Goal: Task Accomplishment & Management: Complete application form

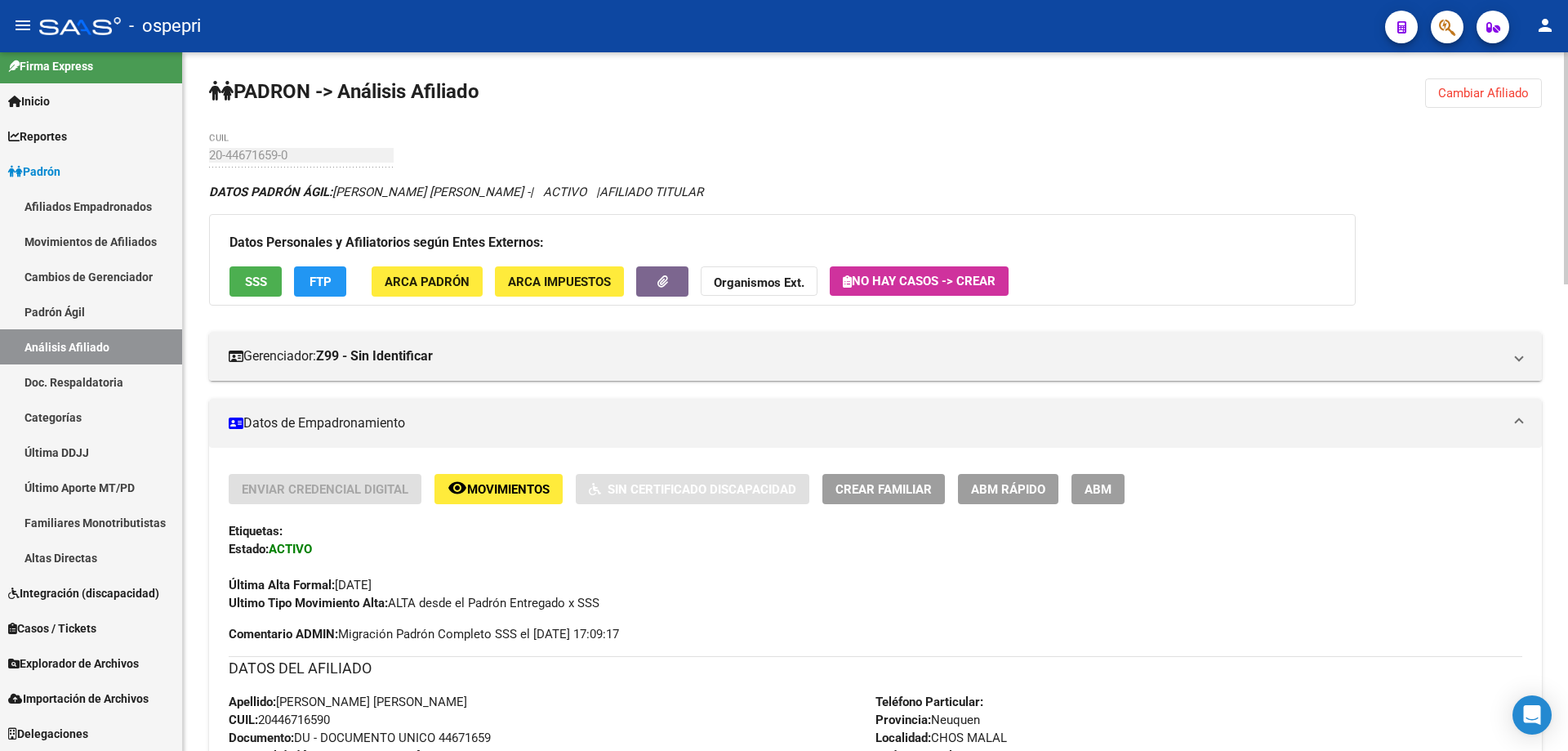
click at [1487, 86] on span "Cambiar Afiliado" at bounding box center [1483, 93] width 91 height 15
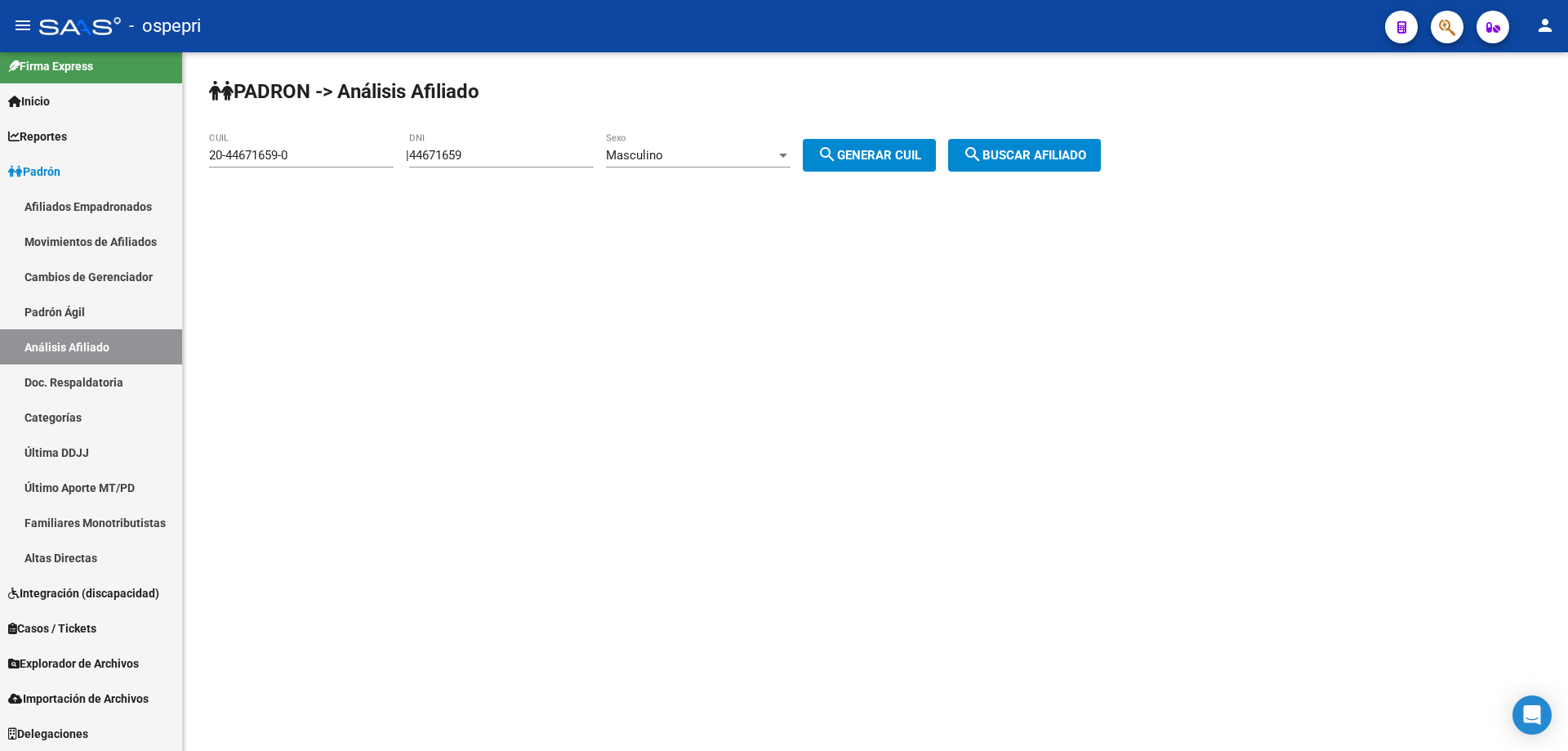
click at [458, 151] on input "44671659" at bounding box center [501, 156] width 184 height 15
paste input "39681006"
type input "39681006"
click at [864, 161] on span "search Generar CUIL" at bounding box center [869, 156] width 104 height 15
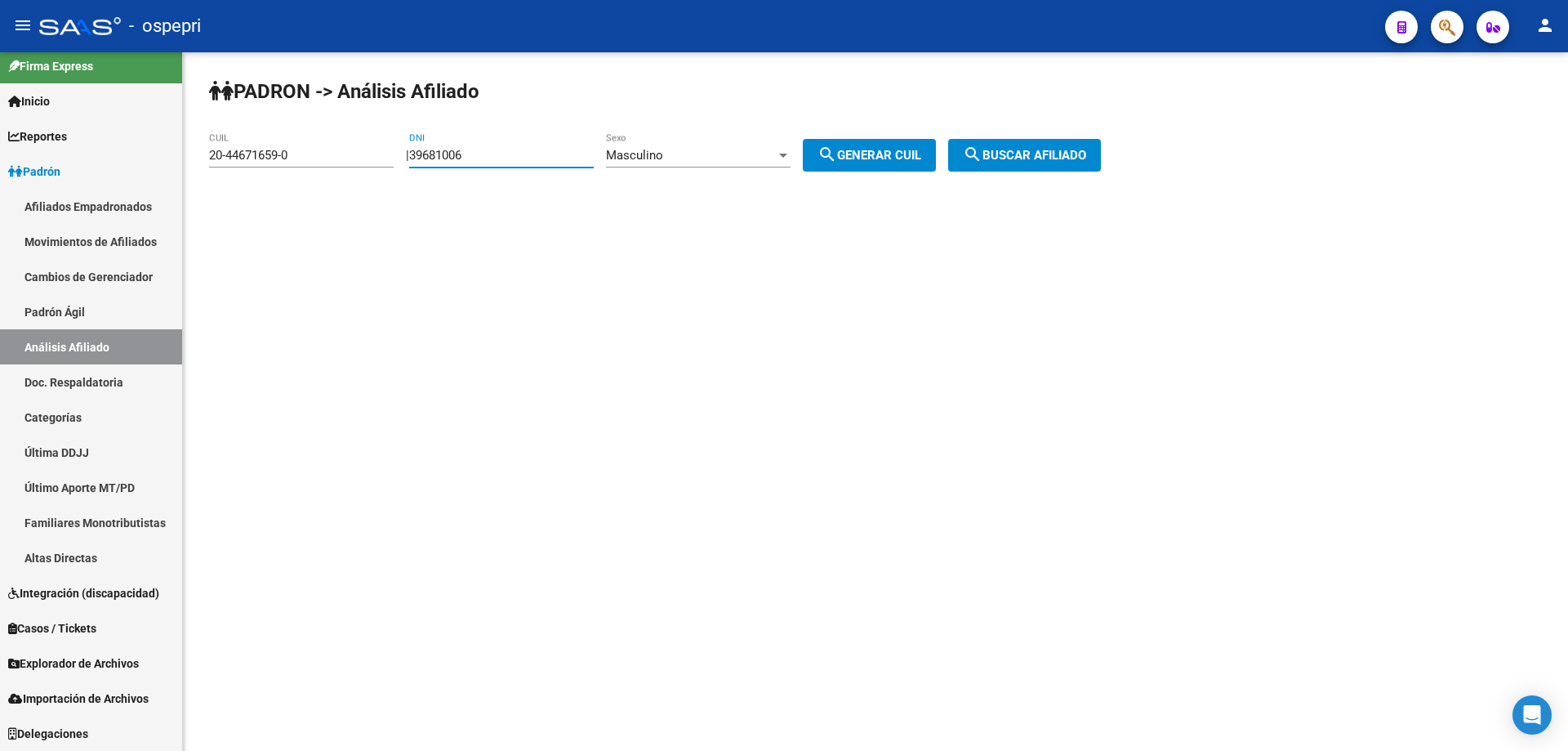
type input "23-39681006-9"
click at [1014, 158] on span "search Buscar afiliado" at bounding box center [1024, 156] width 124 height 15
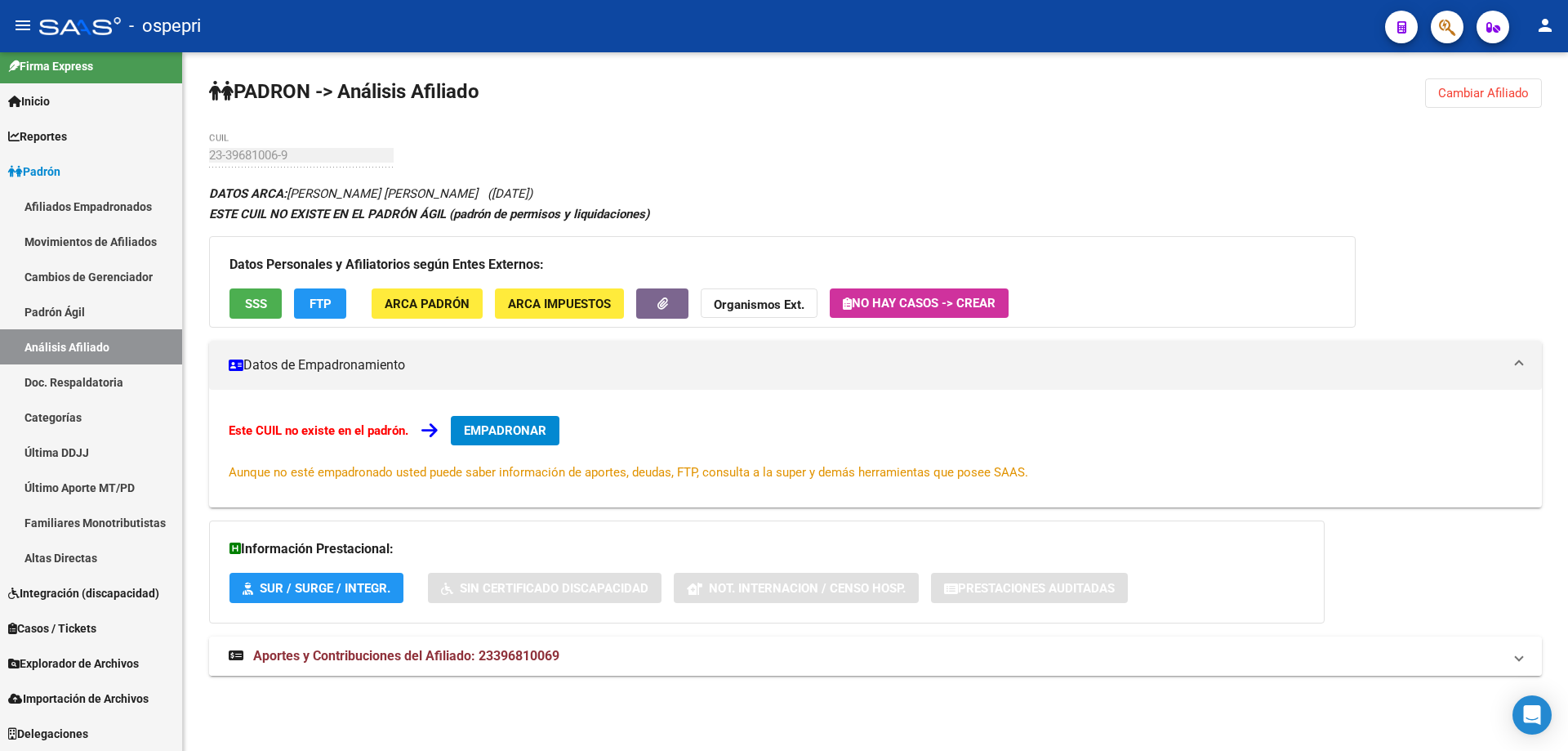
click at [472, 657] on span "Aportes y Contribuciones del Afiliado: 23396810069" at bounding box center [406, 655] width 306 height 16
click at [508, 432] on span "EMPADRONAR" at bounding box center [504, 431] width 83 height 15
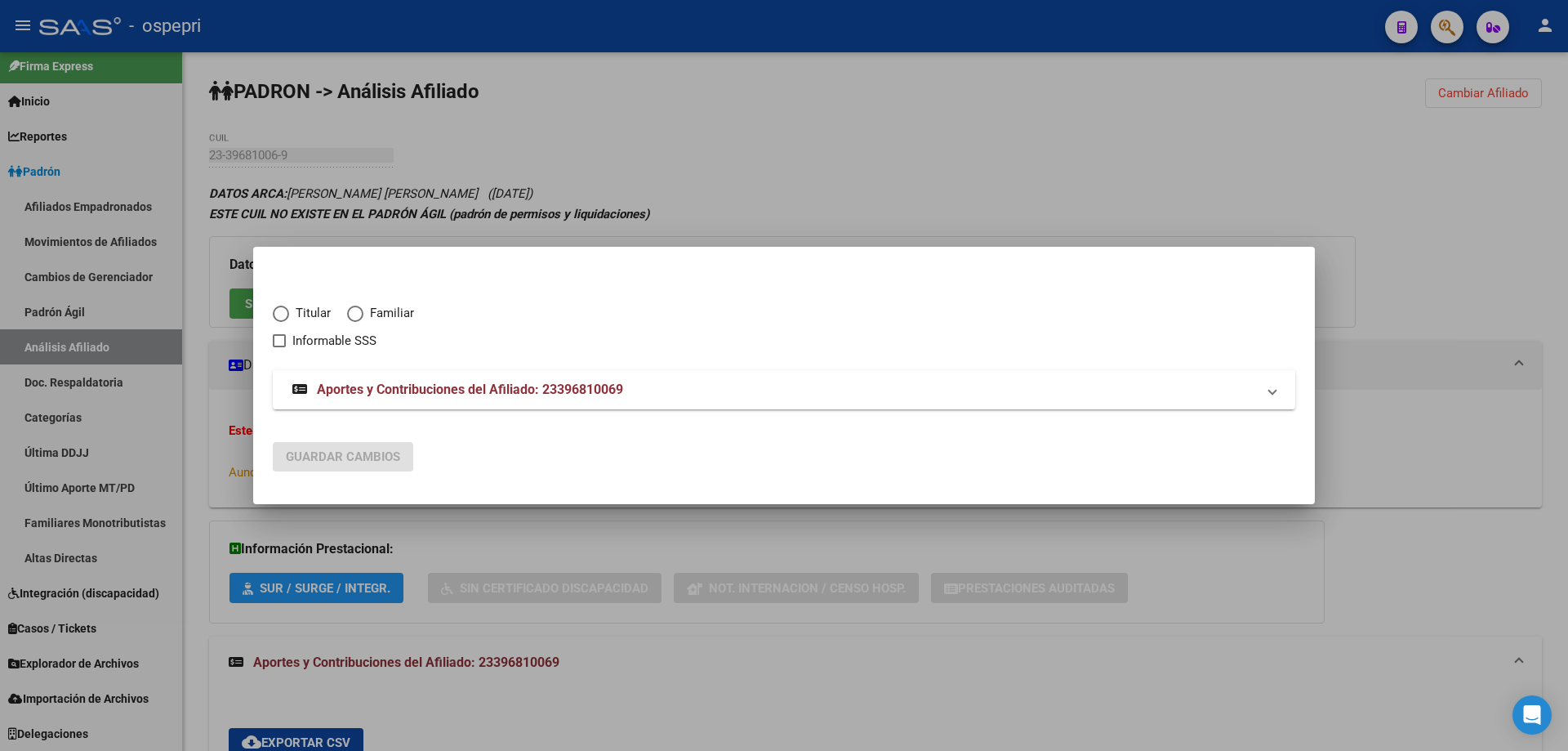
click at [284, 312] on span "Elija una opción" at bounding box center [281, 314] width 16 height 16
click at [284, 312] on input "Titular" at bounding box center [281, 314] width 16 height 16
radio input "true"
checkbox input "true"
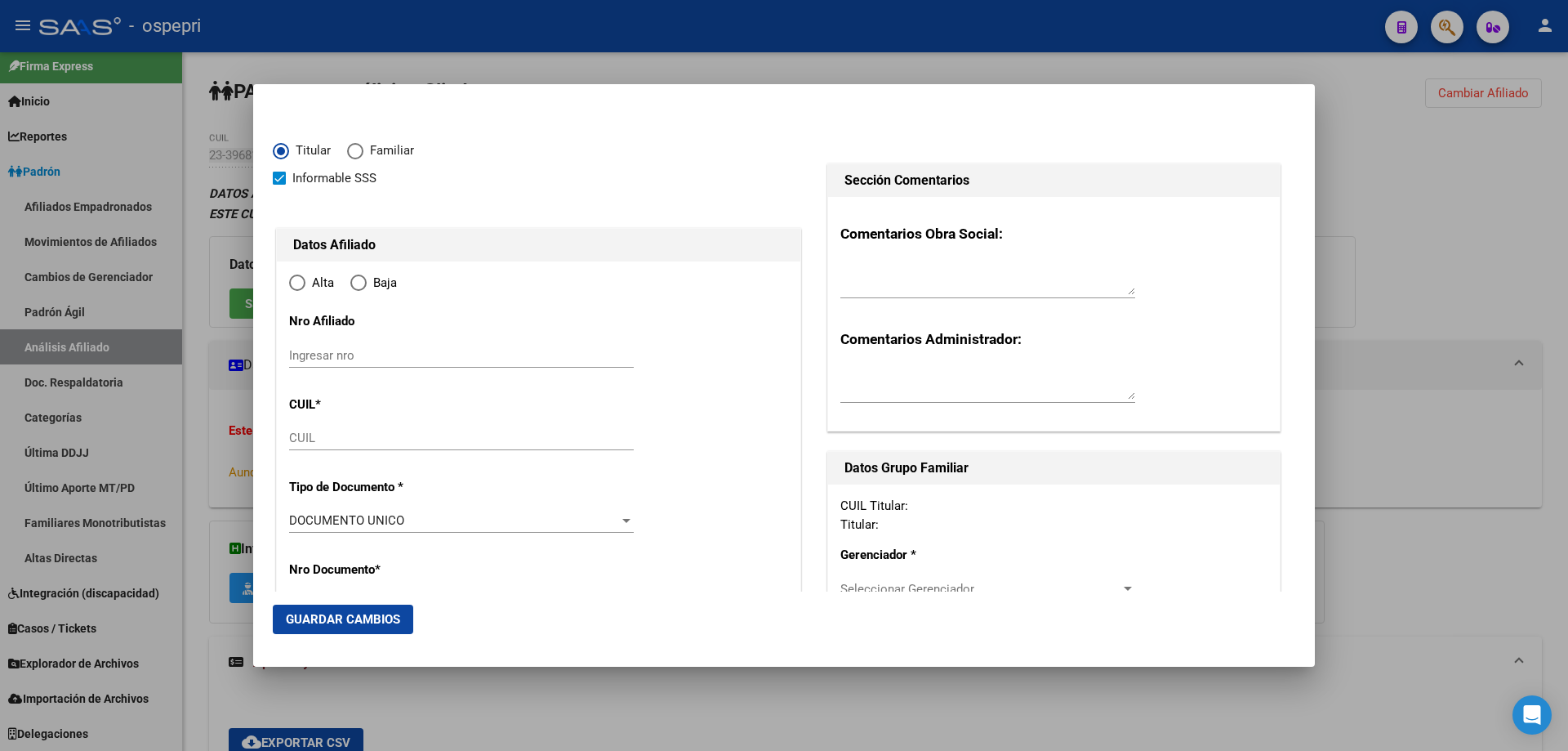
type input "23-39681006-9"
radio input "true"
type input "39681006"
type input "VERGARA"
type input "[PERSON_NAME]"
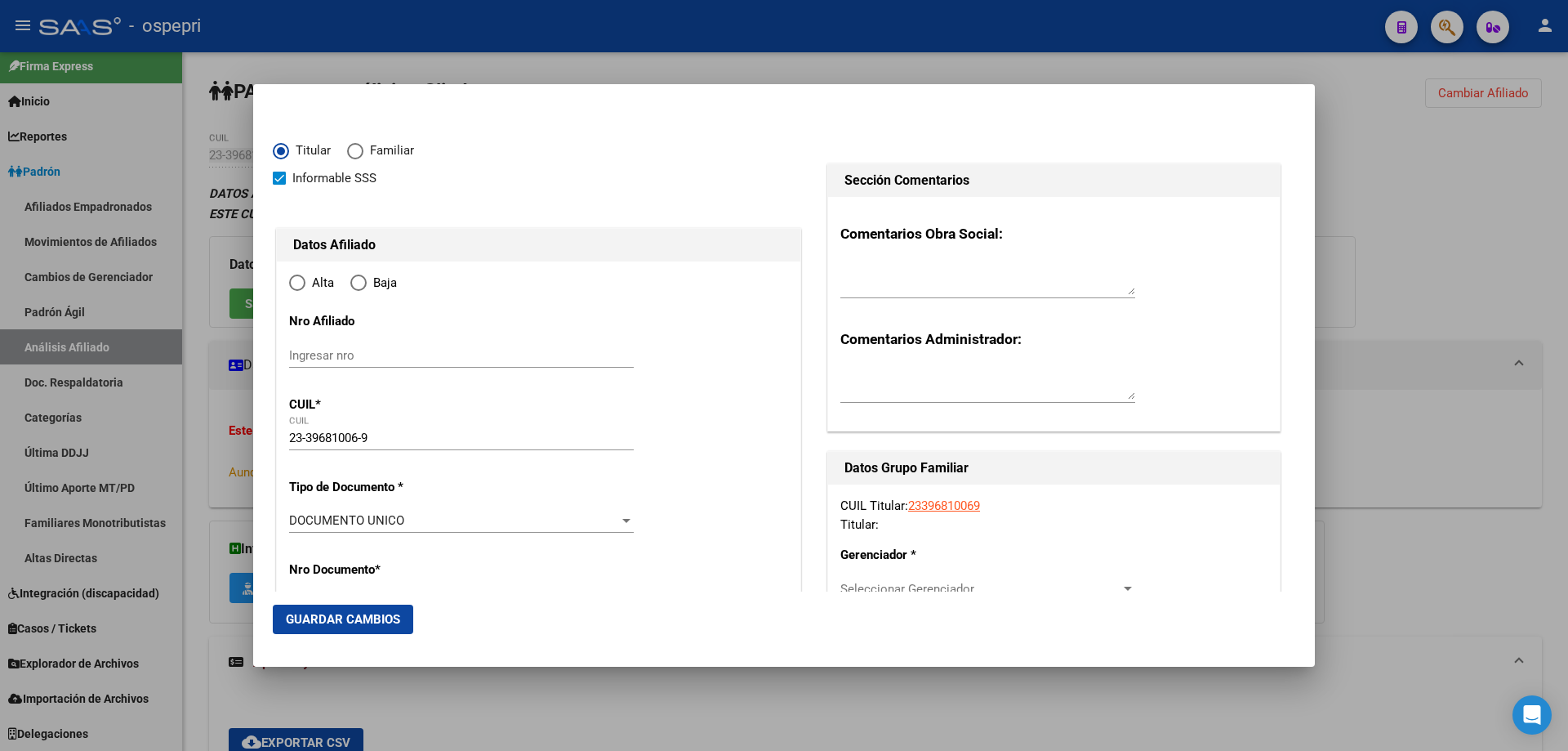
type input "[DATE]"
type input "NEUQUEN"
type input "8300"
type input "[PERSON_NAME] Y V. TUERTO DPX"
type input "2"
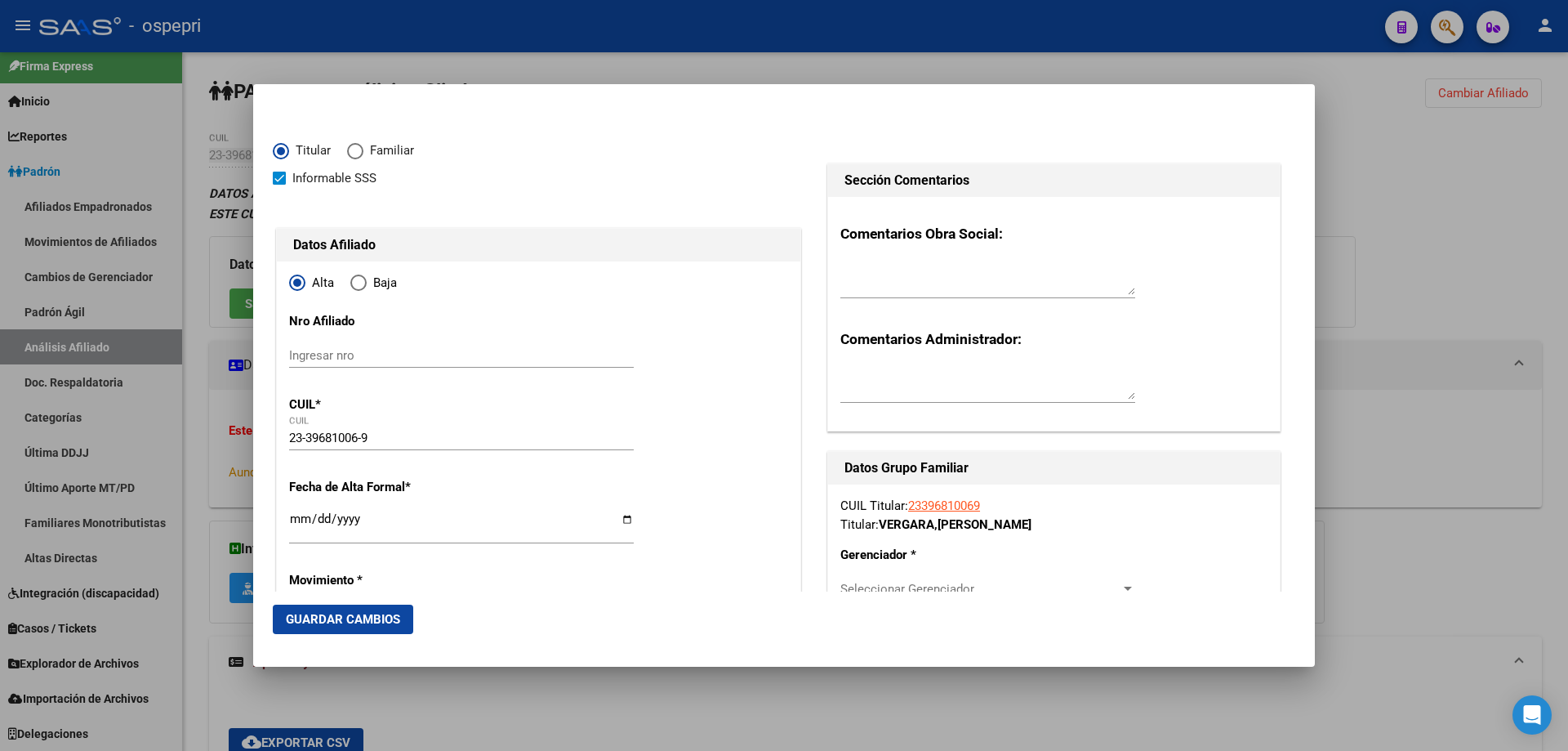
type input "NEUQUEN"
click at [356, 359] on input "Ingresar nro" at bounding box center [461, 355] width 345 height 15
paste input "39681006"
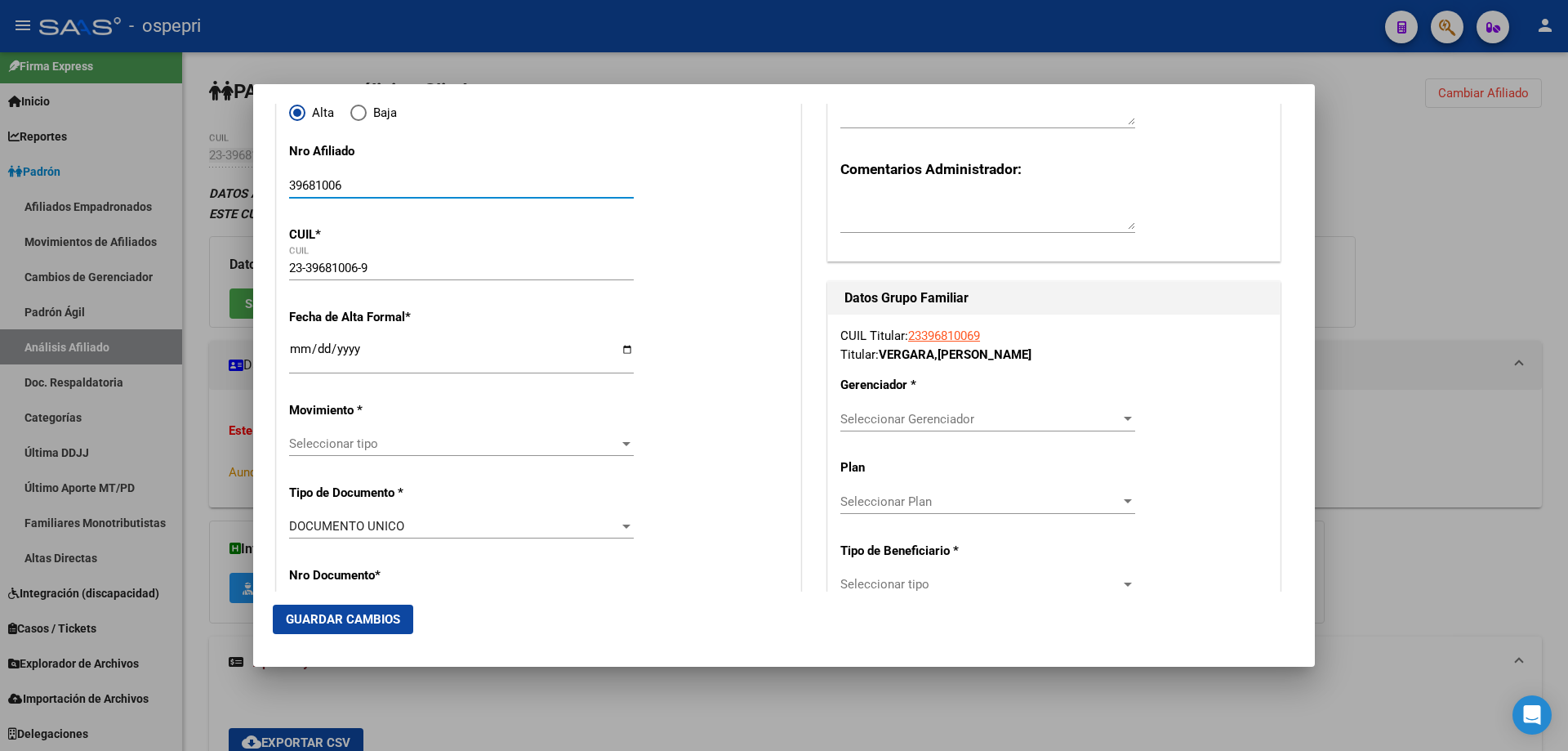
scroll to position [218, 0]
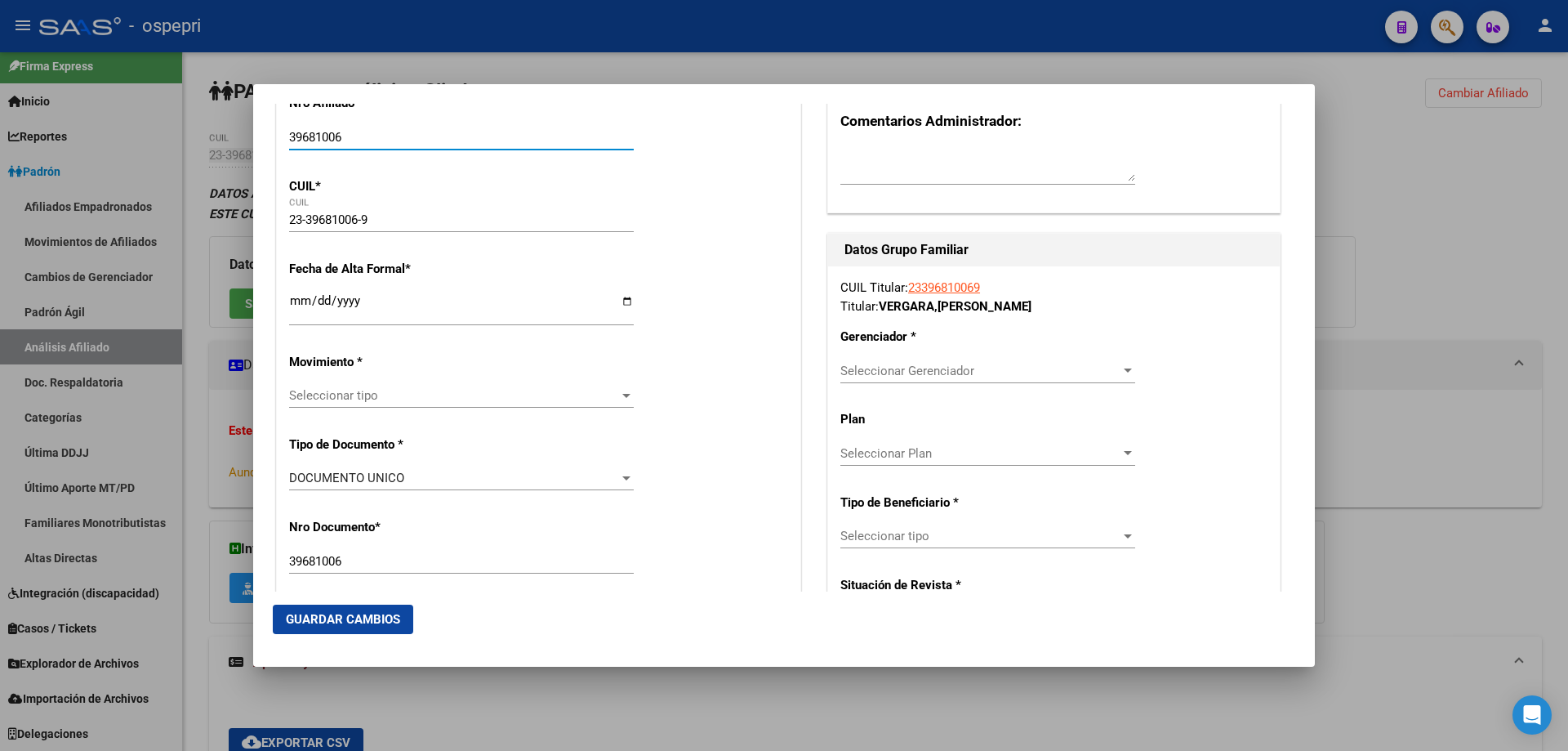
type input "39681006"
click at [300, 305] on input "Ingresar fecha" at bounding box center [461, 307] width 345 height 26
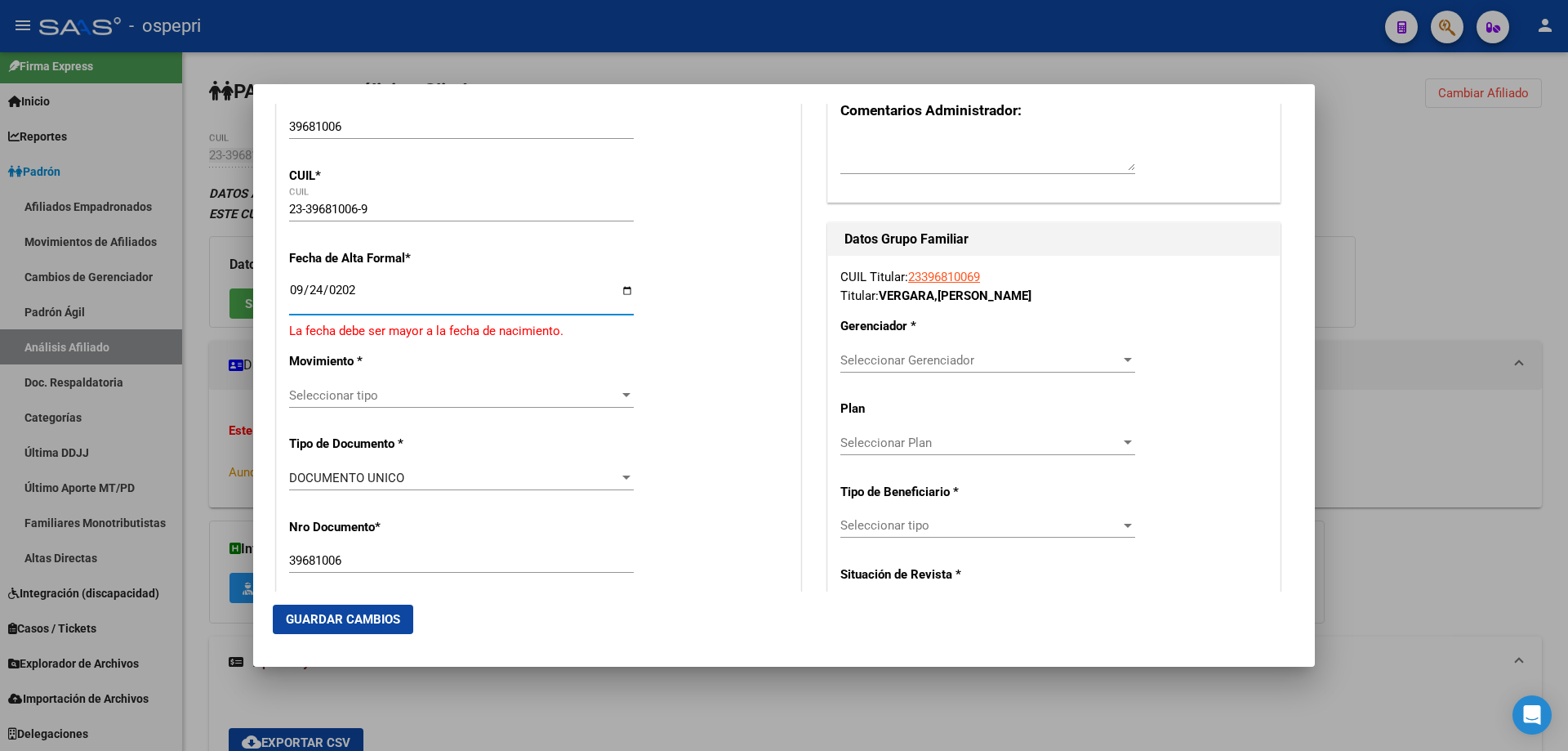
type input "2025-09-24"
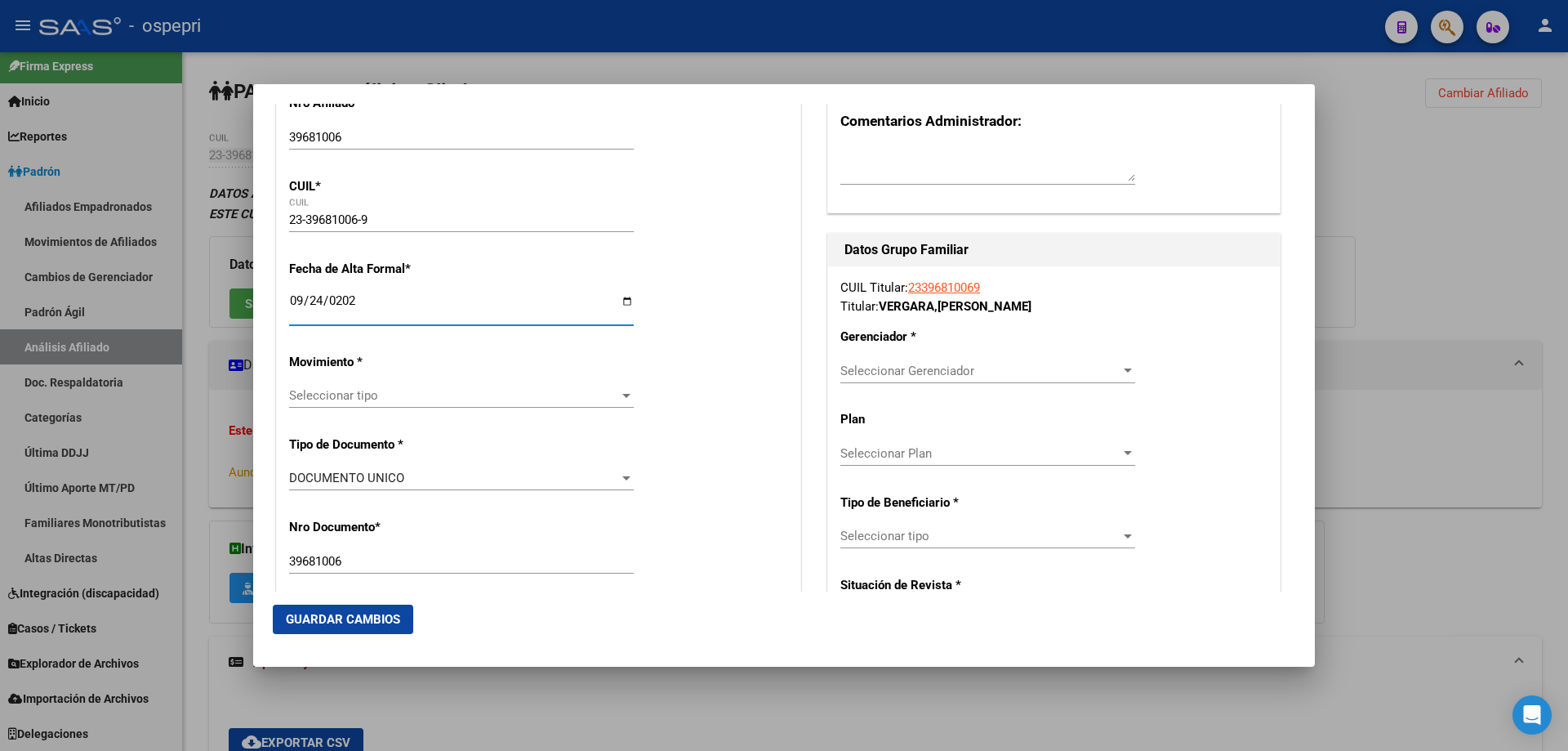
click at [601, 400] on span "Seleccionar tipo" at bounding box center [454, 396] width 330 height 15
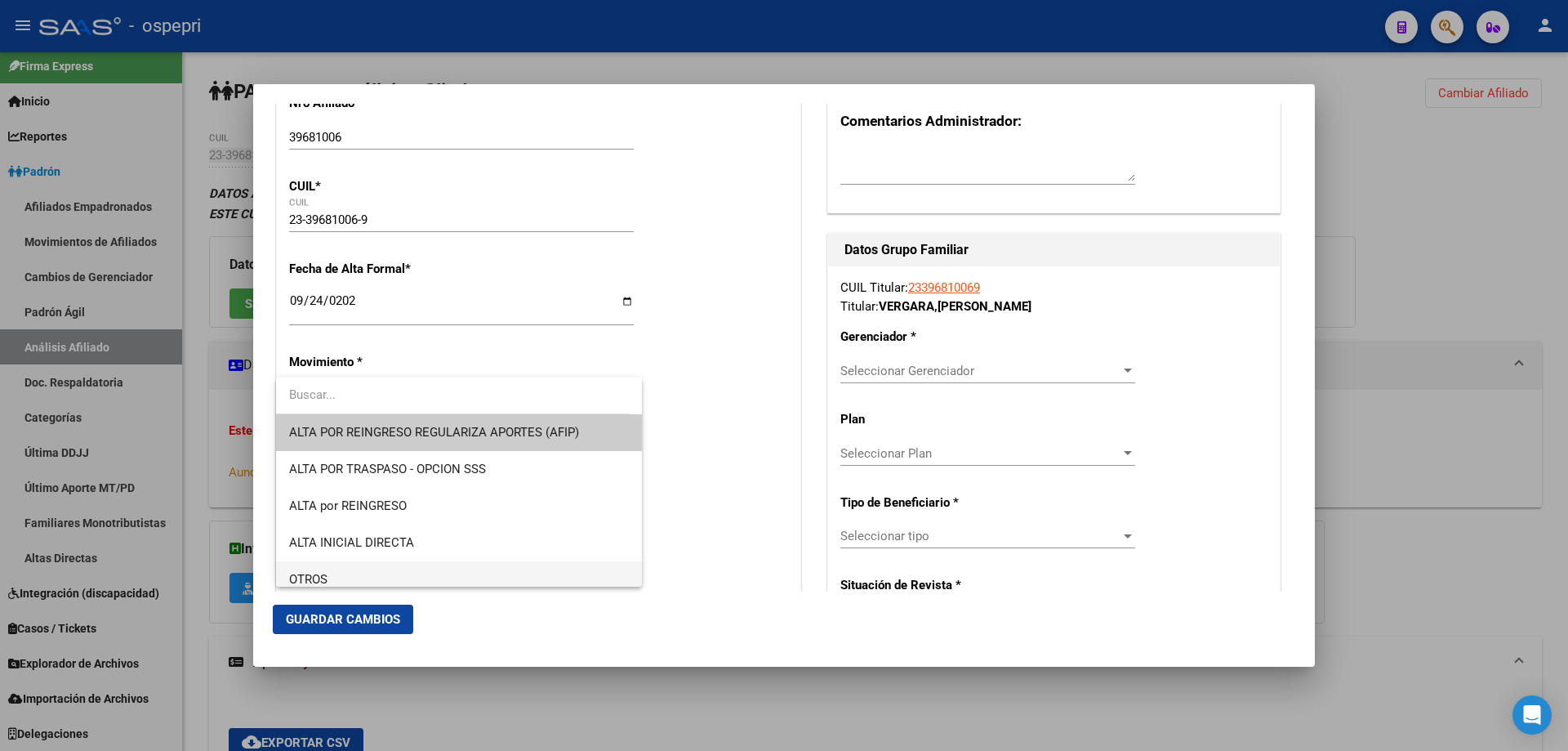
click at [400, 564] on span "OTROS" at bounding box center [459, 579] width 340 height 37
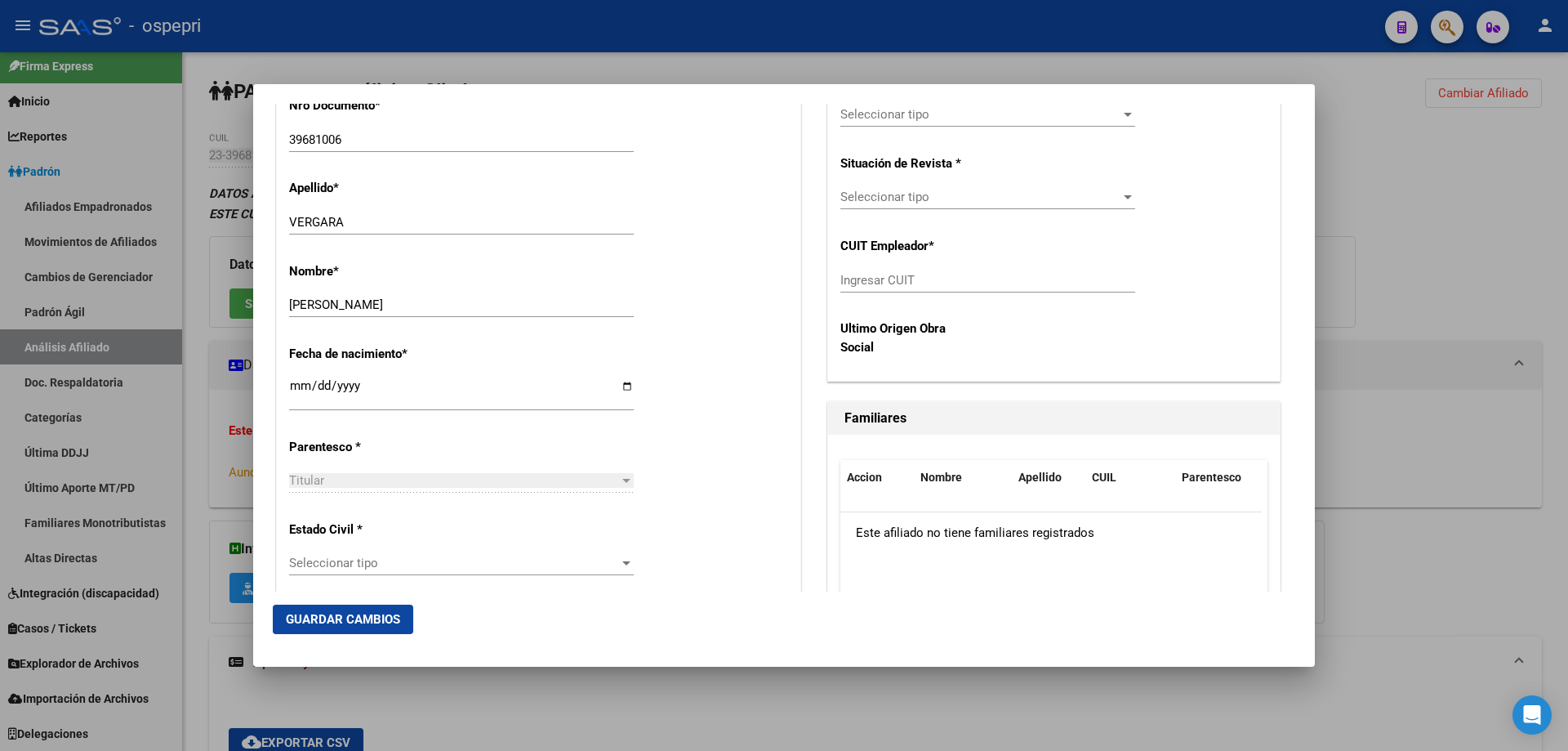
scroll to position [654, 0]
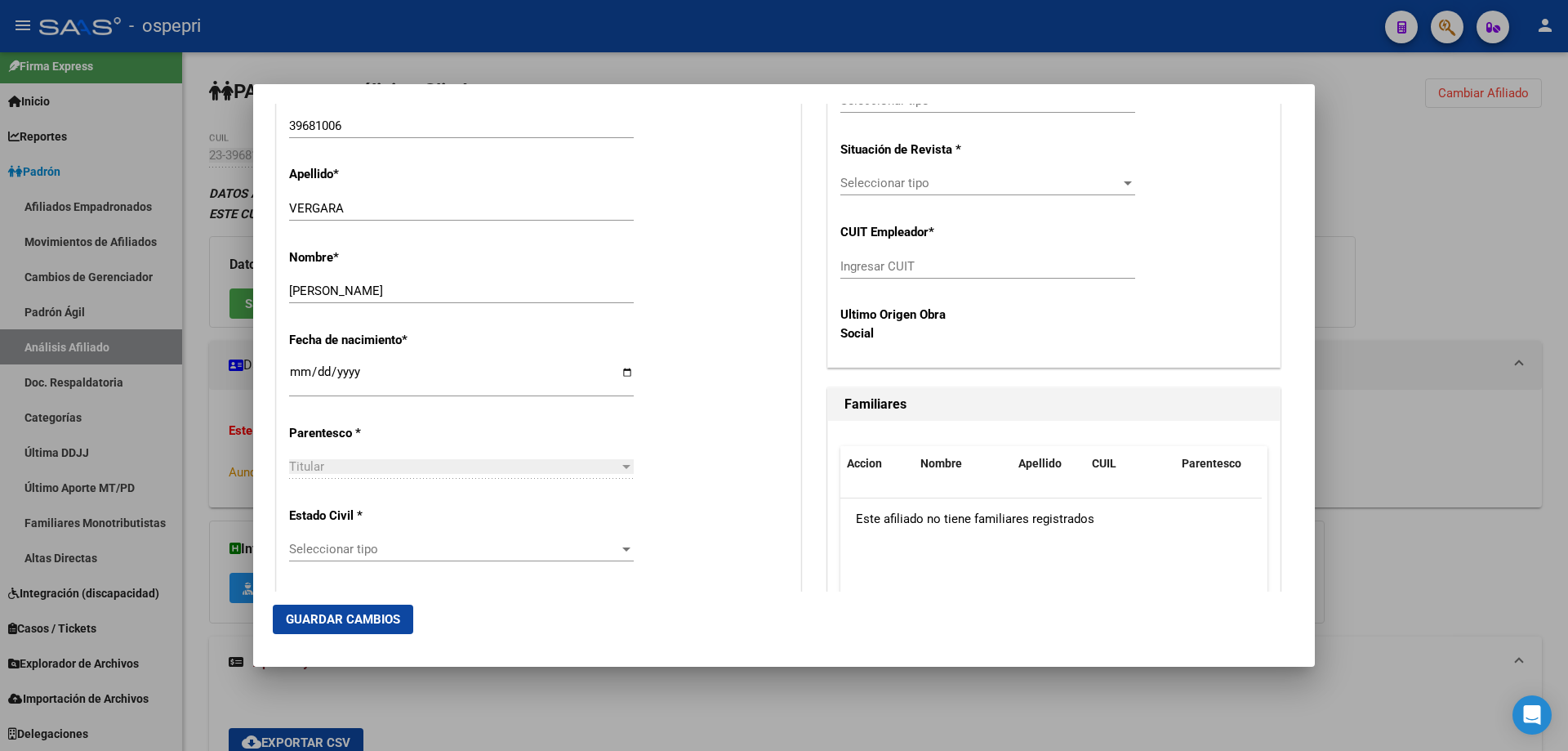
click at [394, 554] on span "Seleccionar tipo" at bounding box center [454, 549] width 330 height 15
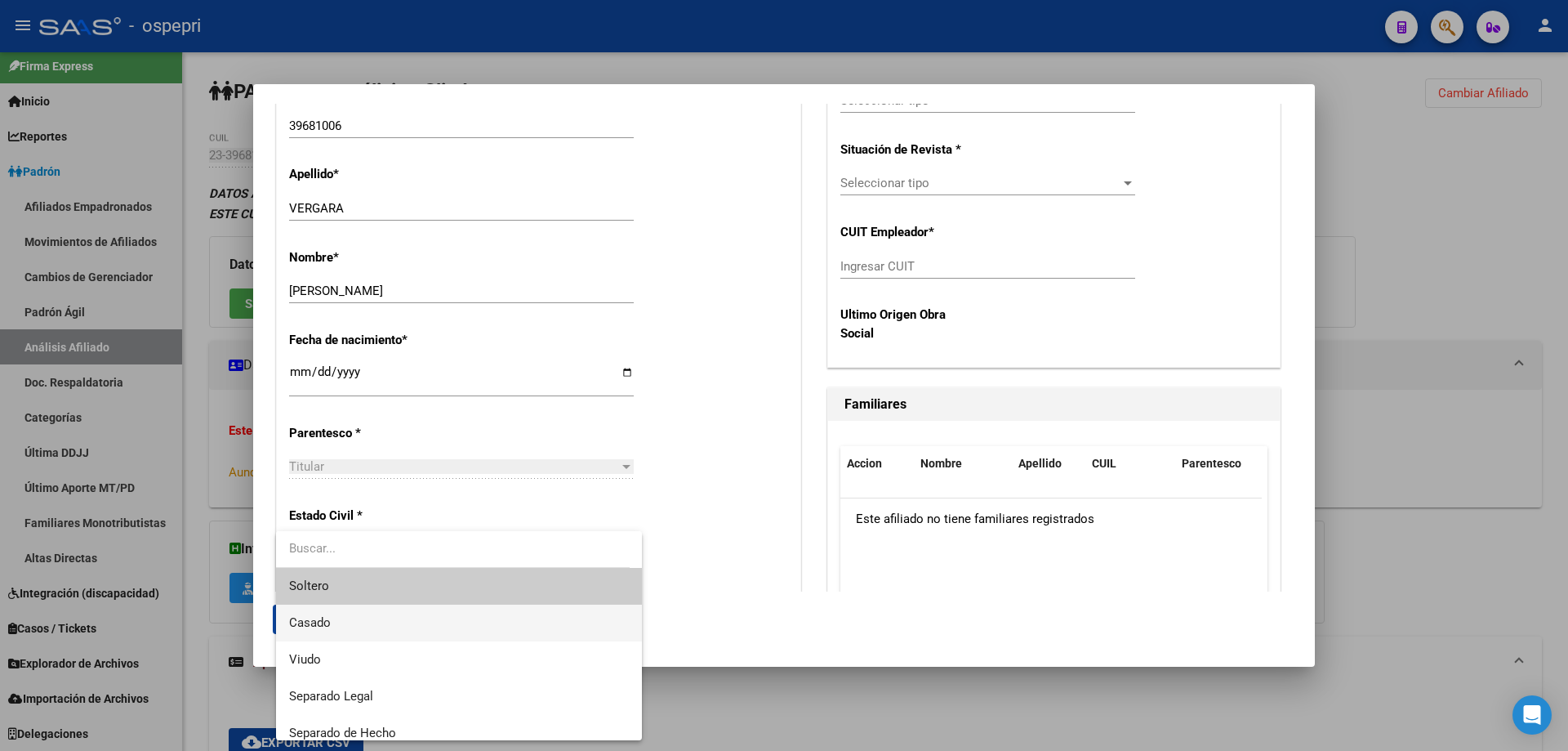
click at [332, 622] on span "Casado" at bounding box center [459, 622] width 340 height 37
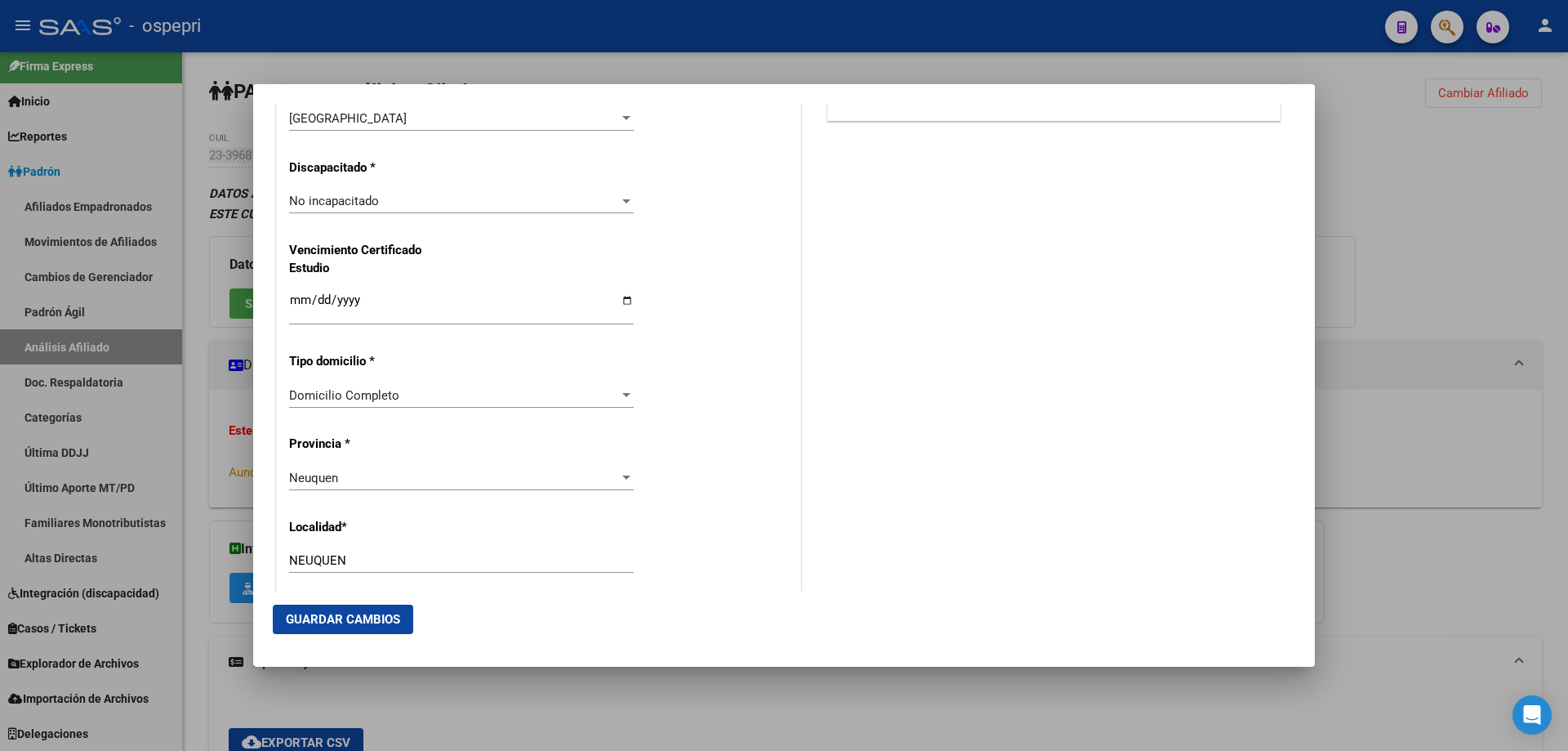
scroll to position [1307, 0]
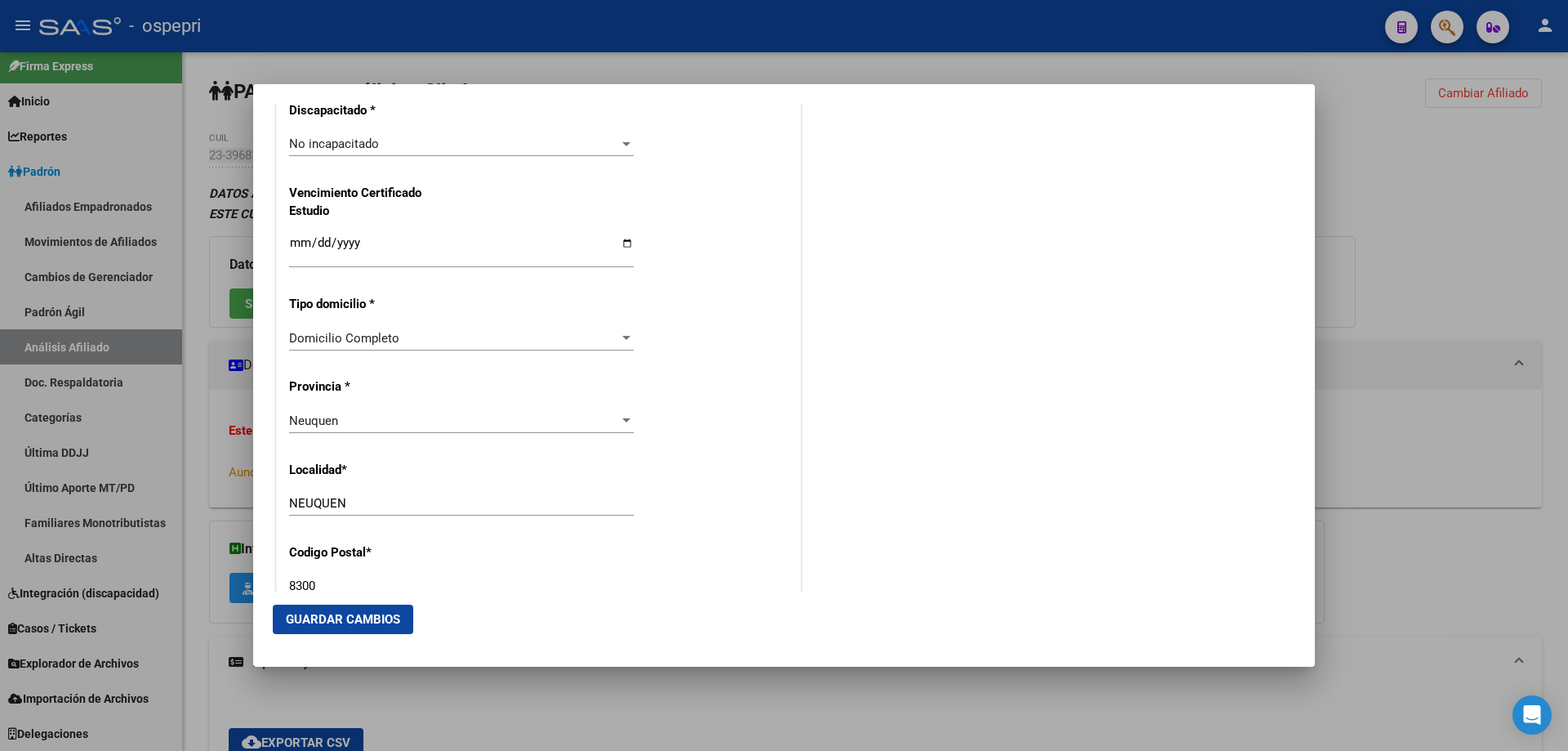
click at [373, 339] on span "Domicilio Completo" at bounding box center [344, 338] width 111 height 15
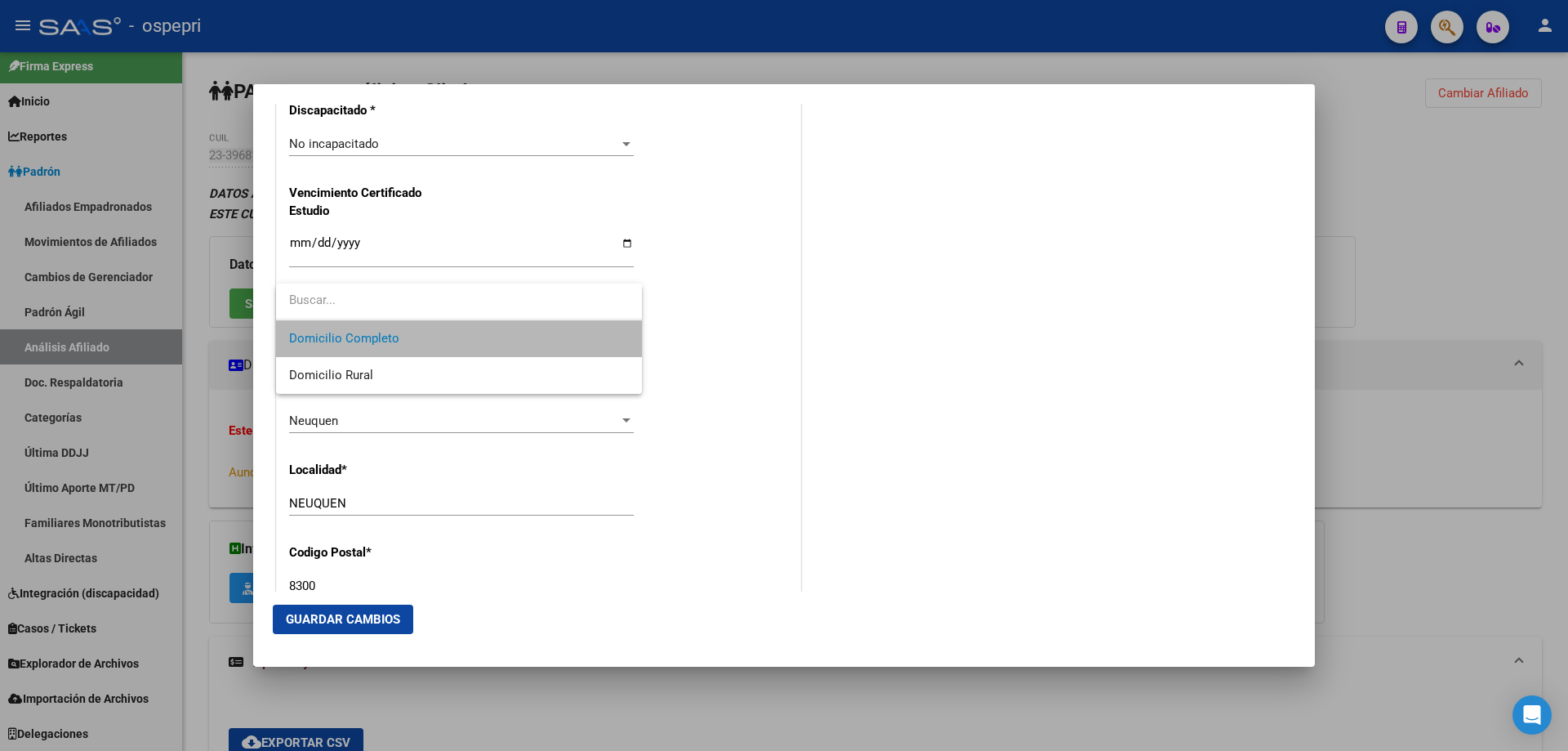
click at [418, 343] on span "Domicilio Completo" at bounding box center [459, 338] width 340 height 37
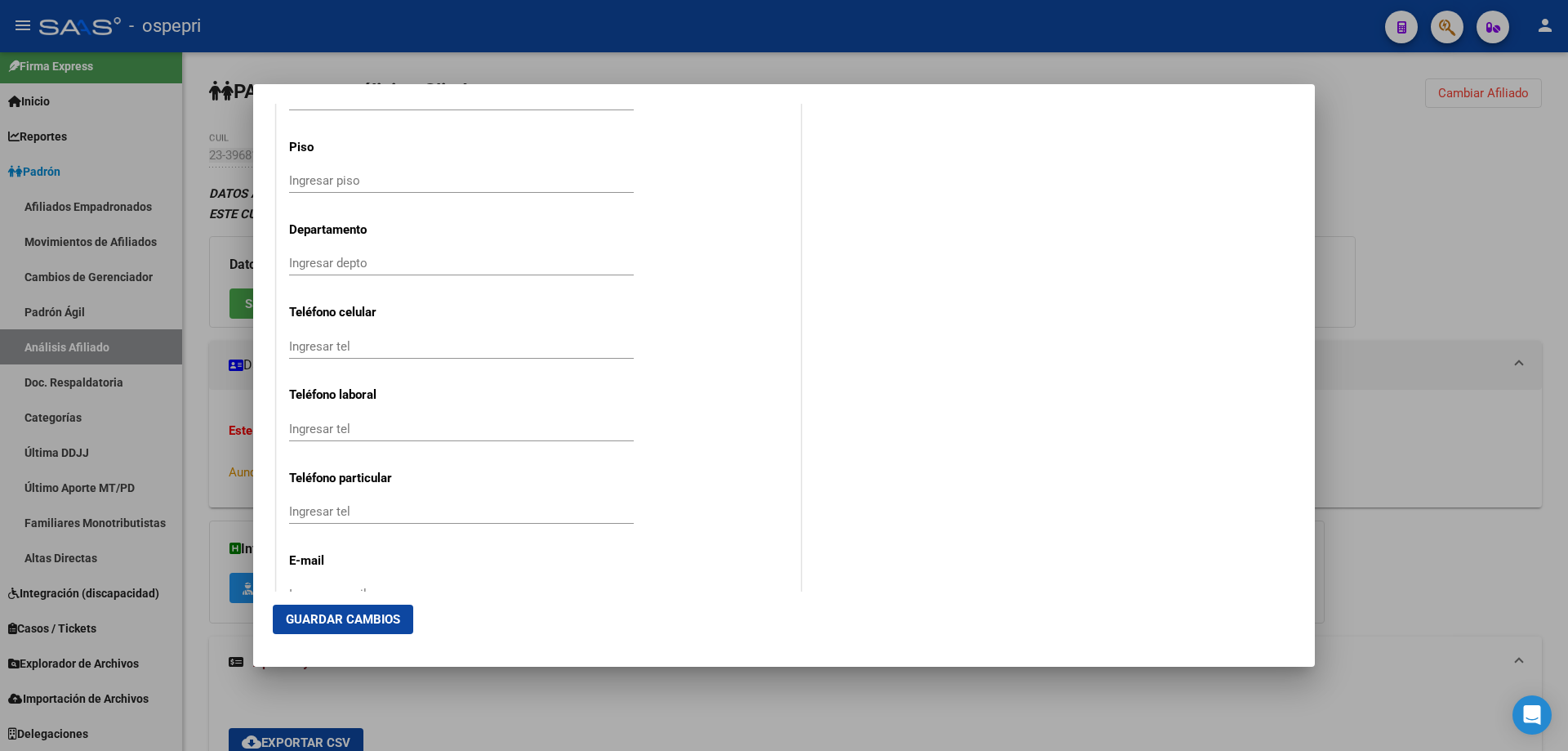
scroll to position [2085, 0]
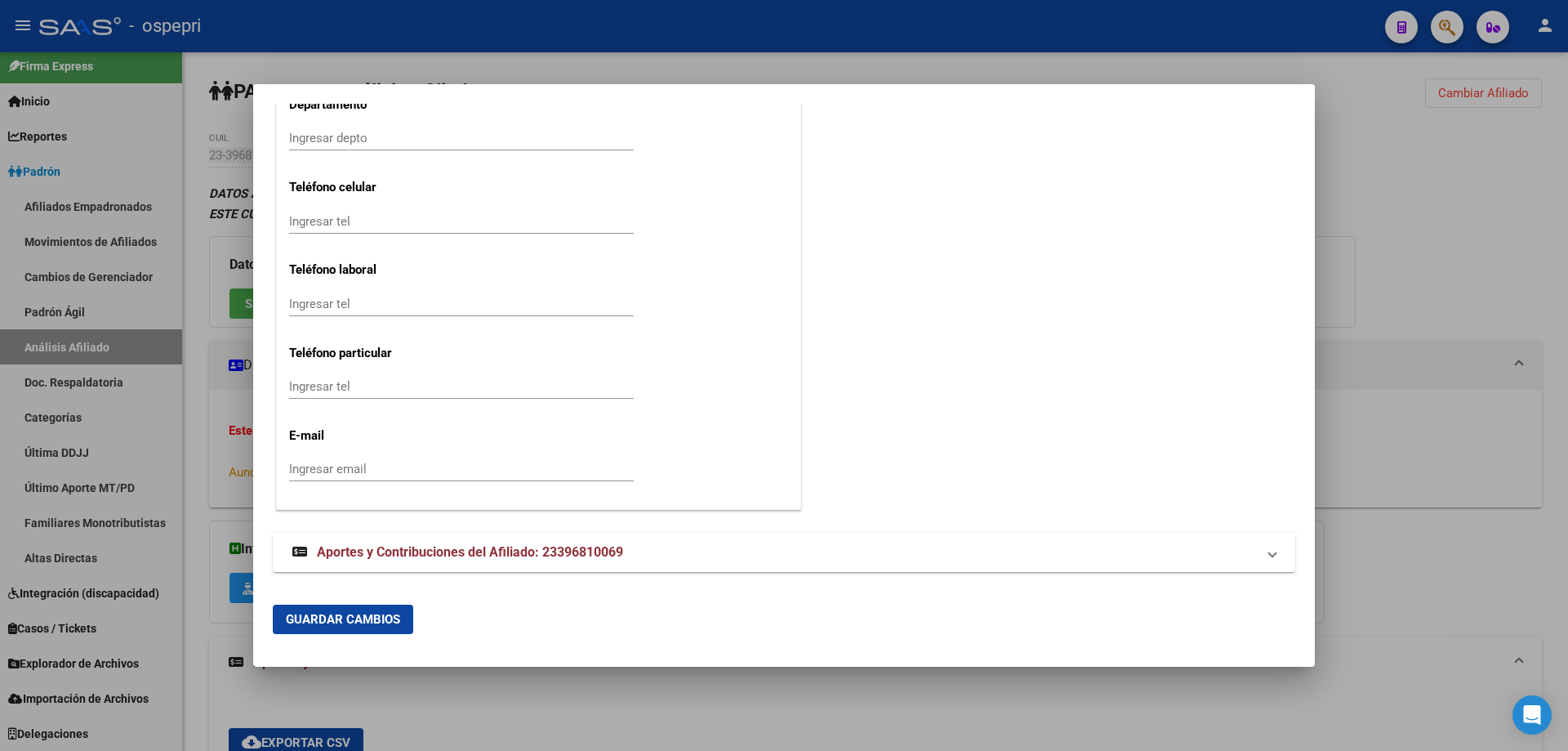
click at [348, 214] on input "Ingresar tel" at bounding box center [461, 221] width 345 height 15
paste input "2994582899"
type input "2994582899"
click at [351, 468] on input "Ingresar email" at bounding box center [461, 468] width 345 height 15
paste input "[EMAIL_ADDRESS][DOMAIN_NAME]"
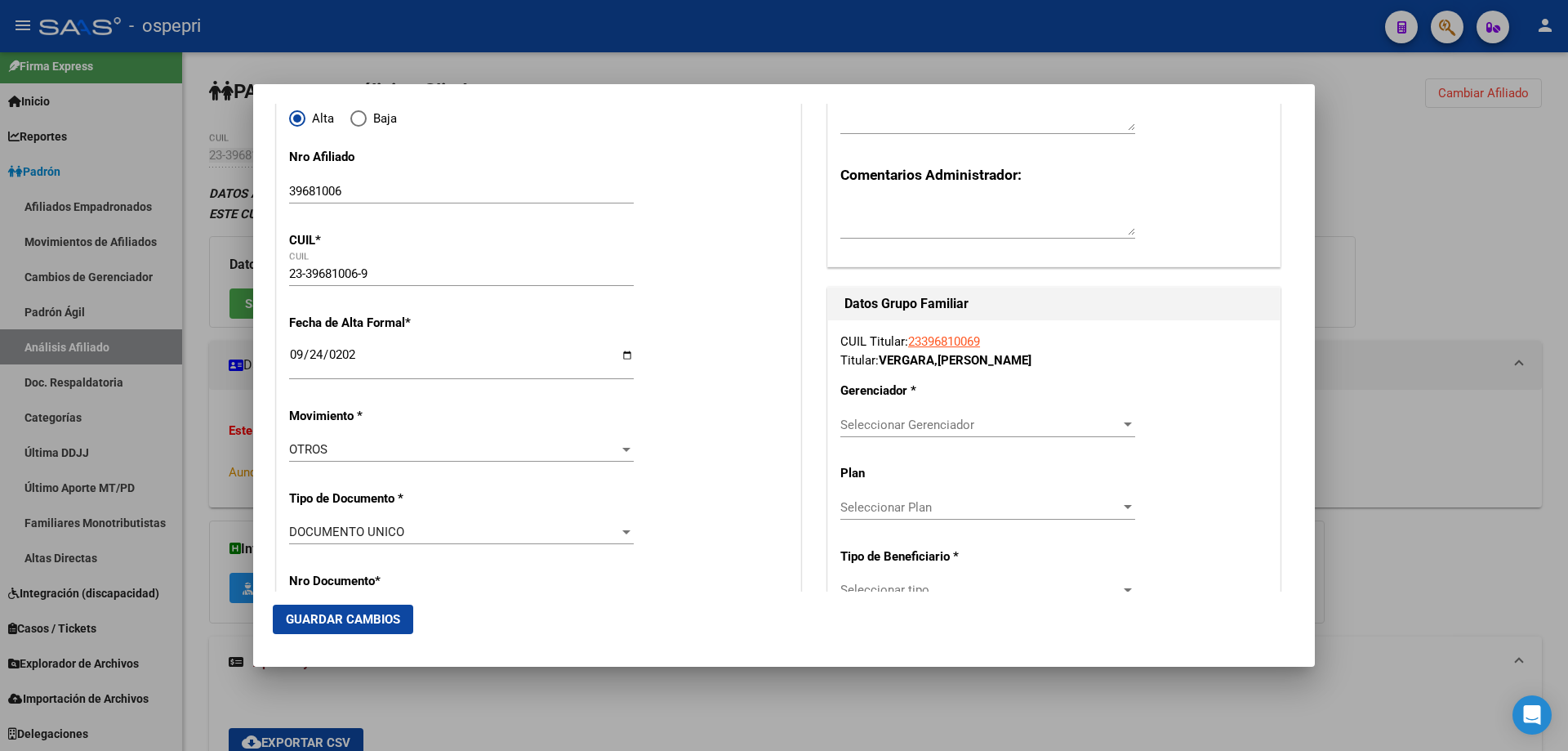
scroll to position [218, 0]
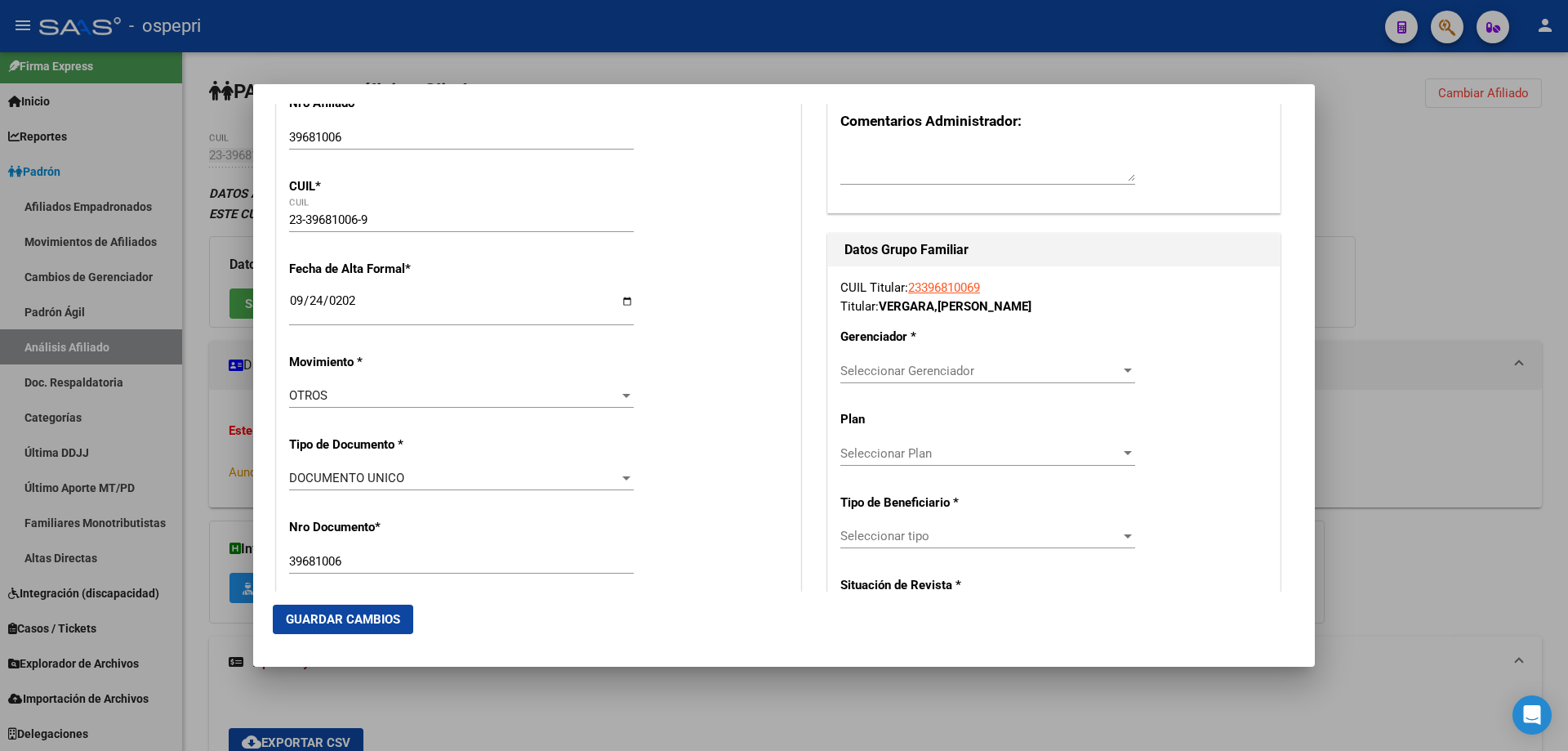
type input "[EMAIL_ADDRESS][DOMAIN_NAME]"
click at [1002, 375] on span "Seleccionar Gerenciador" at bounding box center [980, 371] width 280 height 15
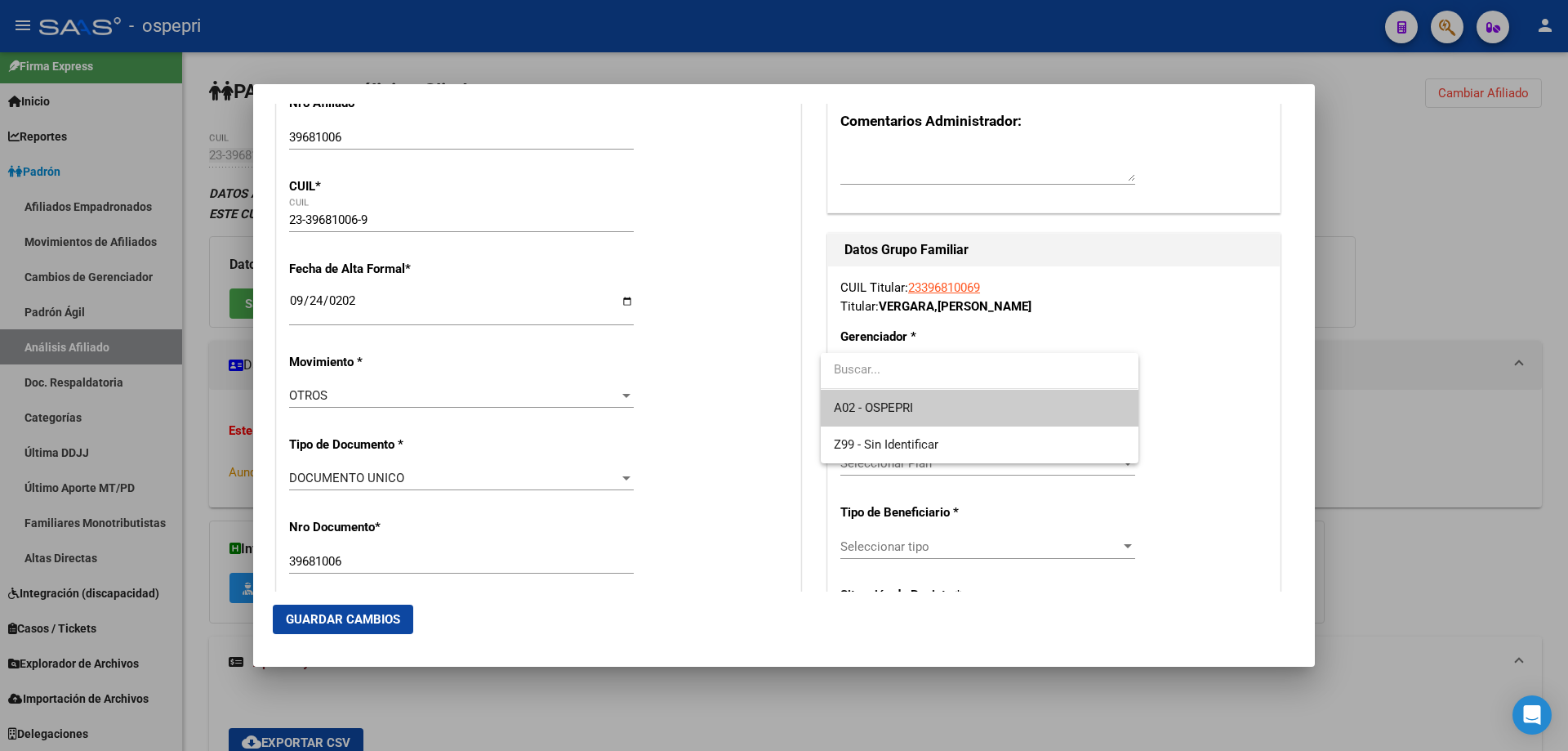
click at [954, 411] on span "A02 - OSPEPRI" at bounding box center [978, 408] width 291 height 37
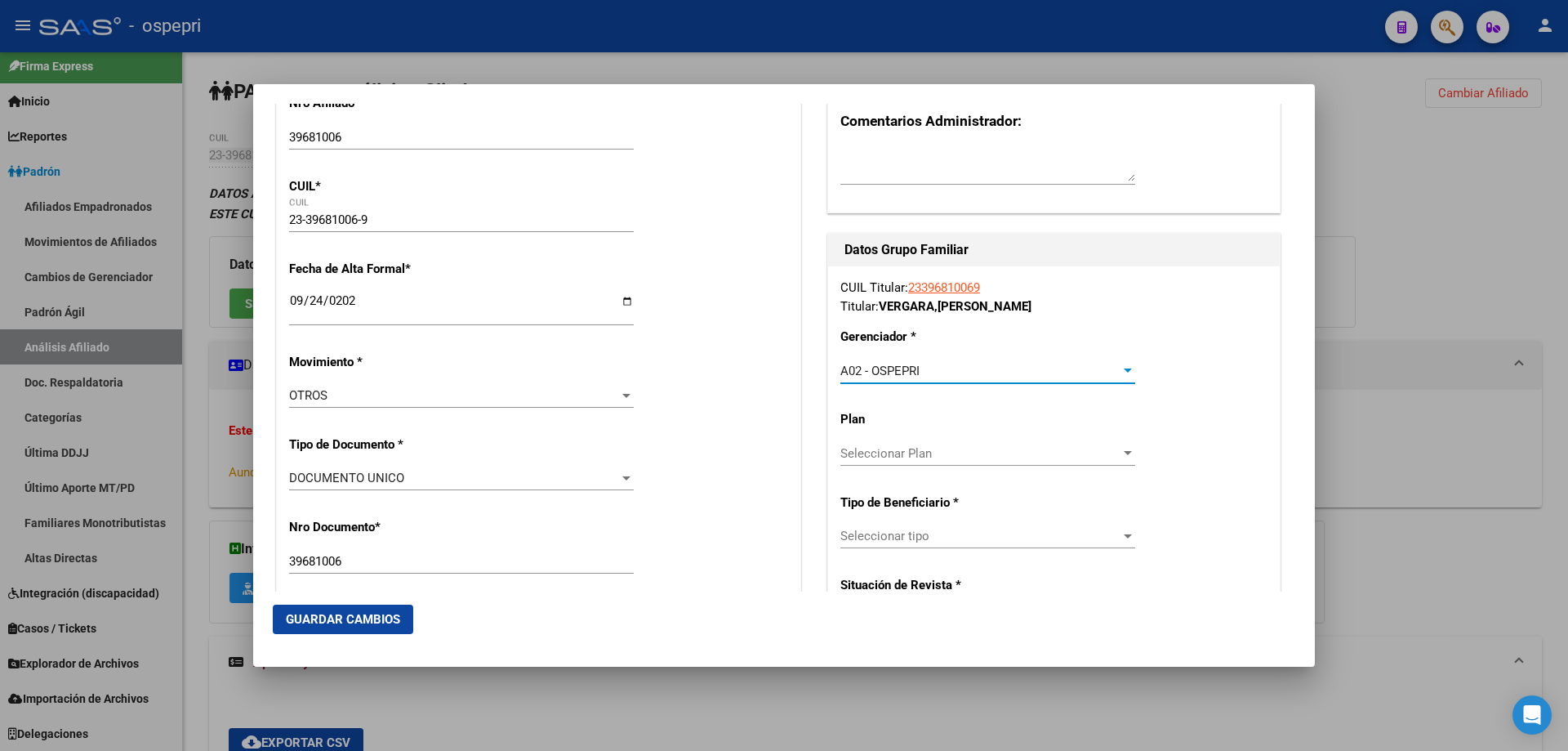
click at [947, 450] on span "Seleccionar Plan" at bounding box center [980, 454] width 280 height 15
click at [944, 450] on input "dropdown search" at bounding box center [978, 452] width 317 height 37
drag, startPoint x: 1237, startPoint y: 468, endPoint x: 1184, endPoint y: 468, distance: 53.0
click at [1236, 468] on div at bounding box center [784, 375] width 1568 height 751
click at [1065, 536] on span "Seleccionar tipo" at bounding box center [980, 536] width 280 height 15
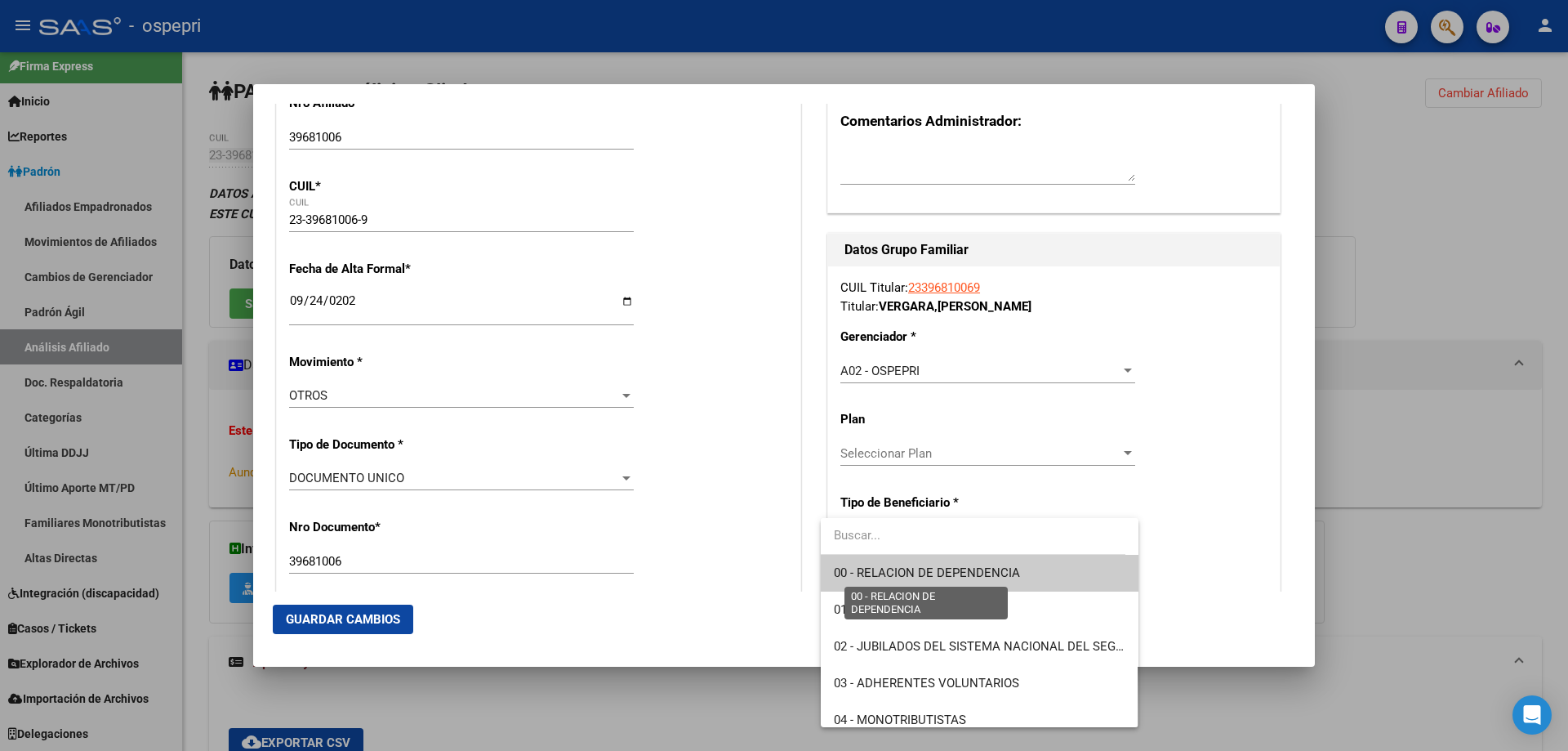
click at [924, 574] on span "00 - RELACION DE DEPENDENCIA" at bounding box center [926, 572] width 186 height 15
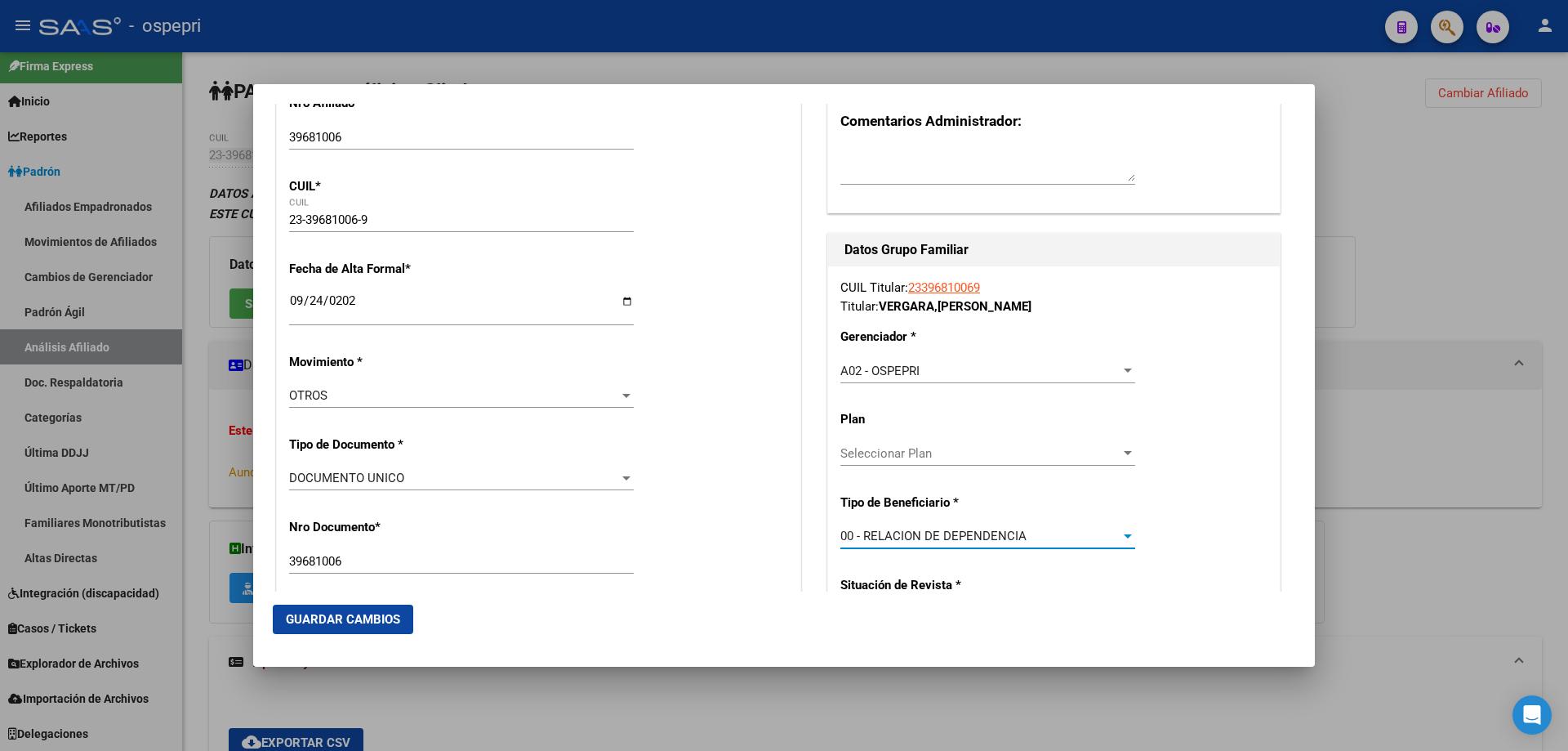
scroll to position [436, 0]
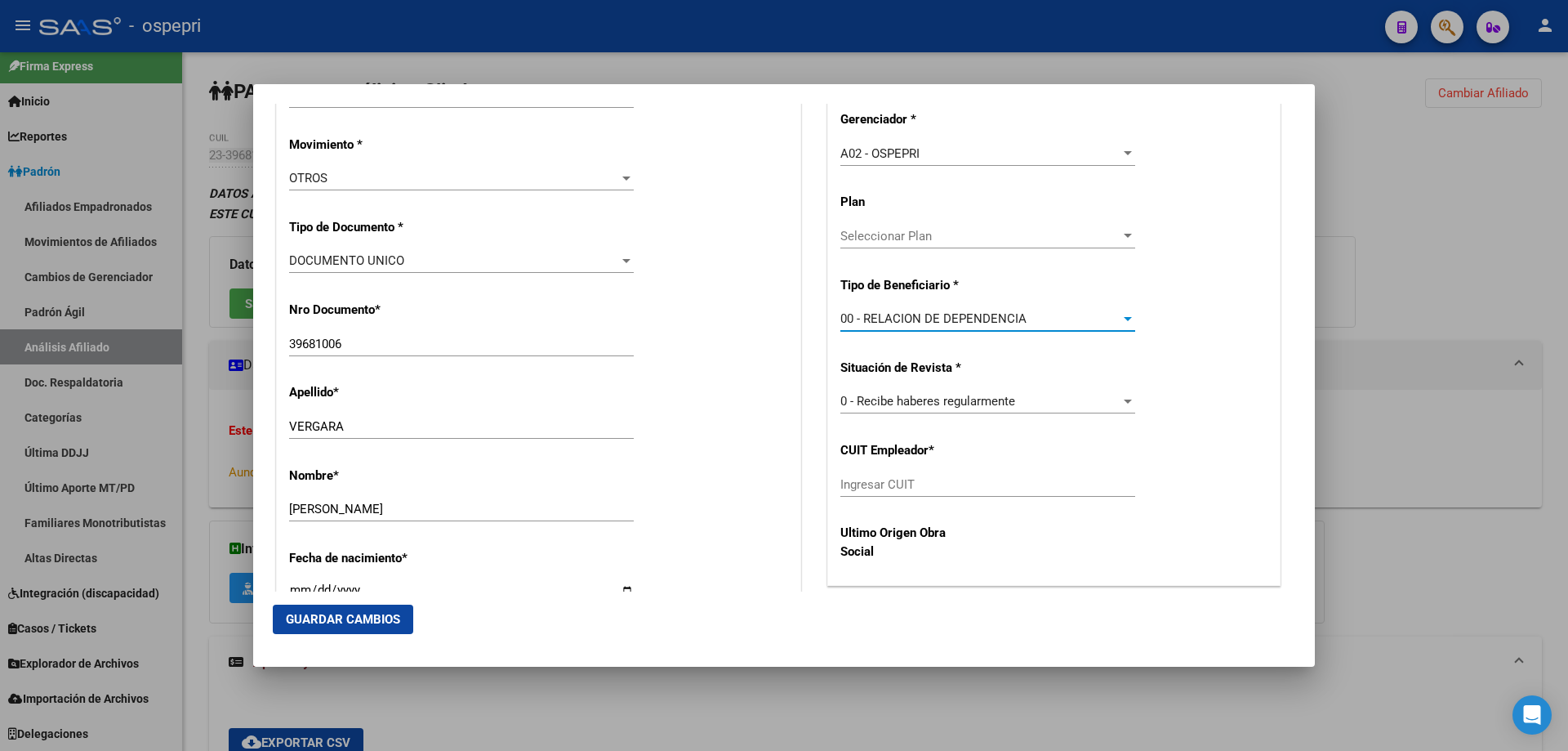
click at [924, 401] on span "0 - Recibe haberes regularmente" at bounding box center [927, 401] width 174 height 15
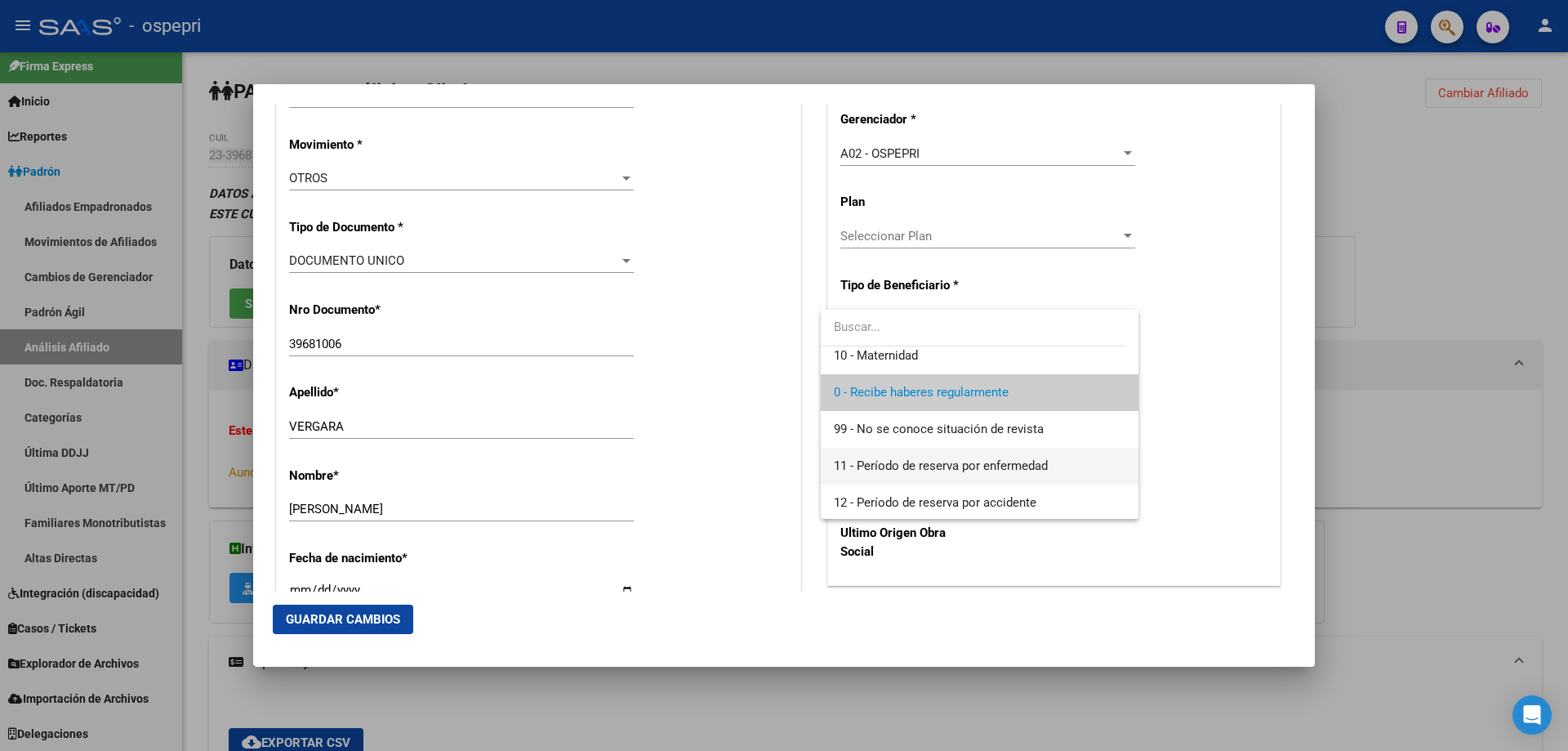
scroll to position [11, 0]
click at [1209, 443] on div at bounding box center [784, 375] width 1568 height 751
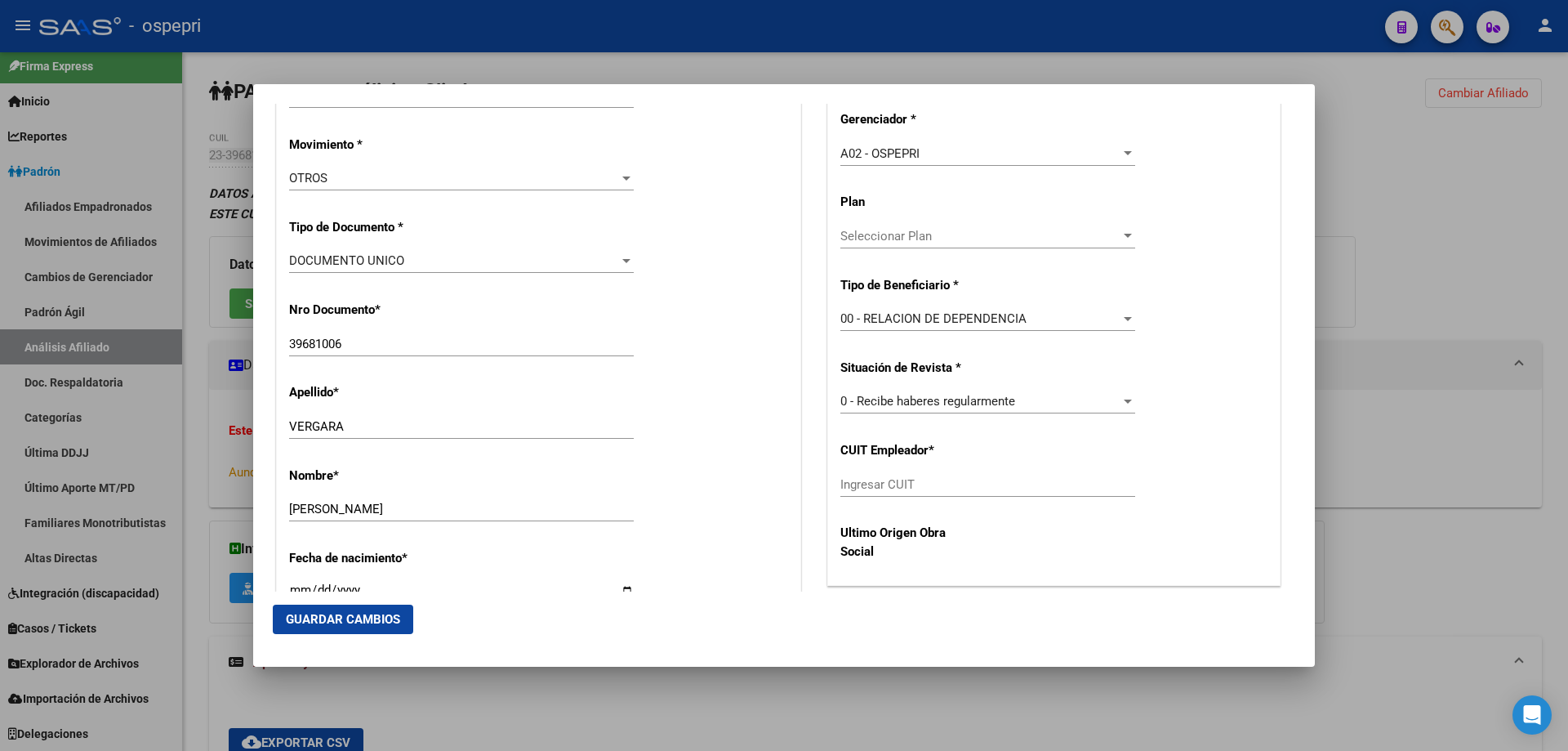
click at [1010, 402] on div "0 - Recibe haberes regularmente" at bounding box center [980, 401] width 280 height 15
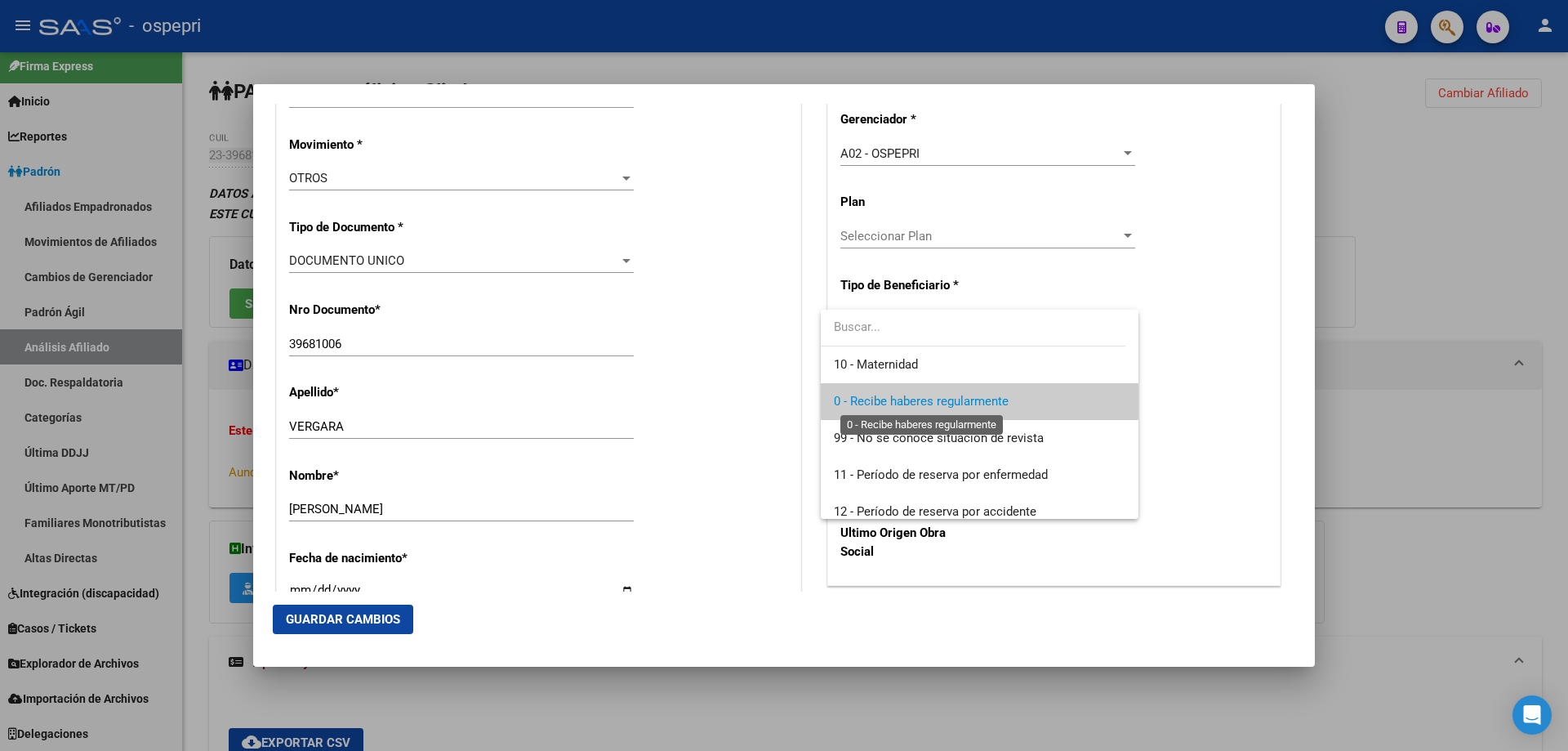
click at [1009, 405] on span "0 - Recibe haberes regularmente" at bounding box center [920, 401] width 174 height 15
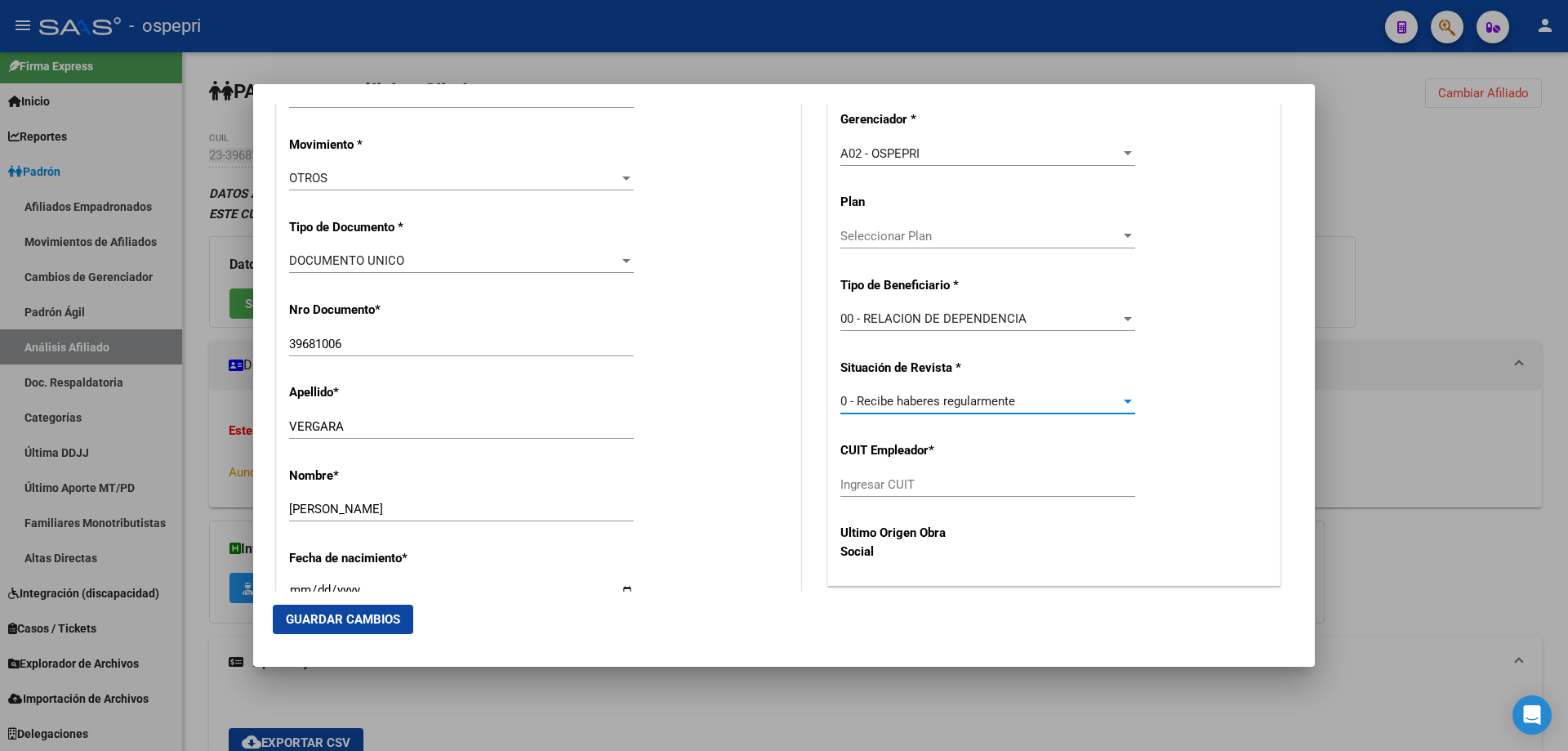
click at [891, 481] on input "Ingresar CUIT" at bounding box center [987, 484] width 295 height 15
paste input "23-29253026-9"
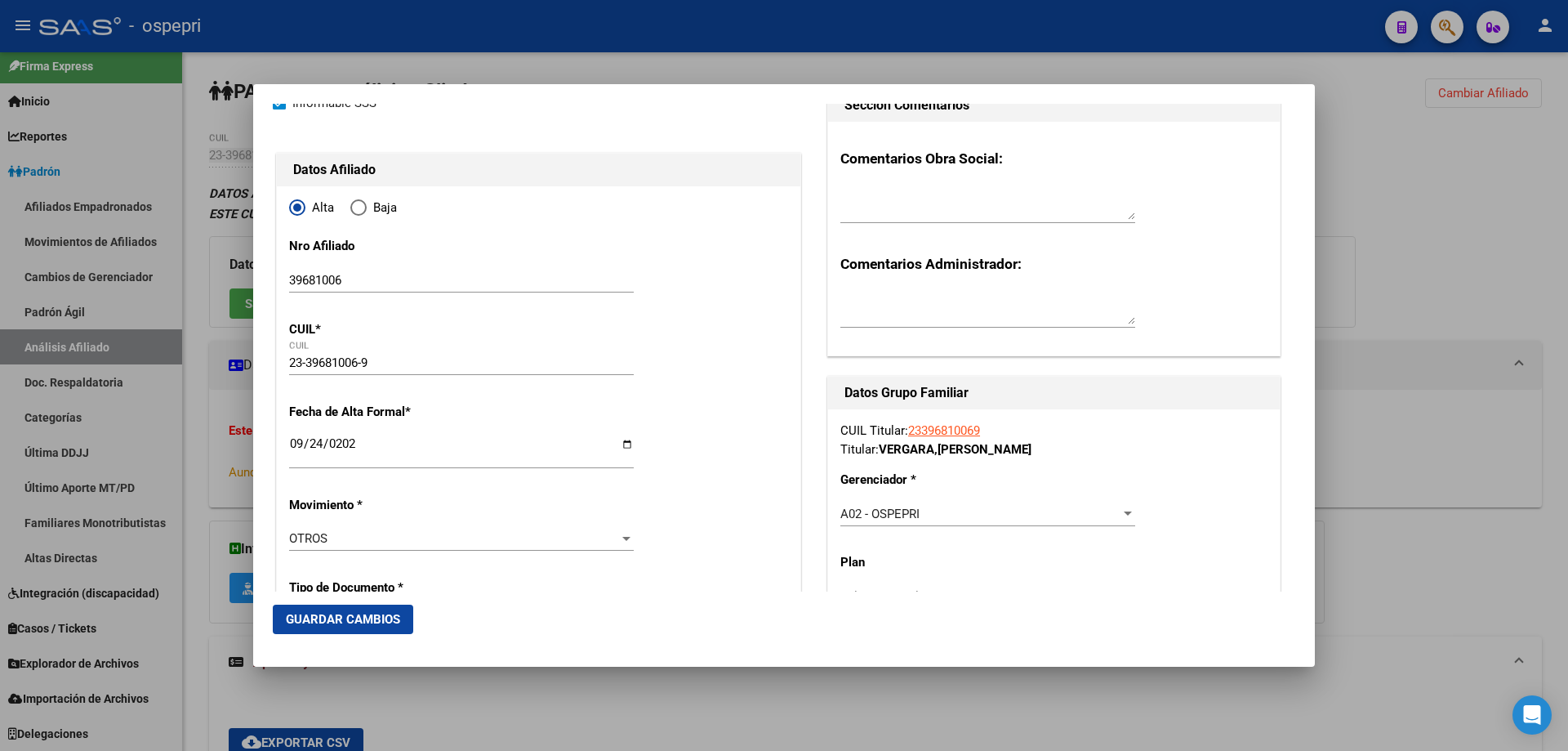
scroll to position [0, 0]
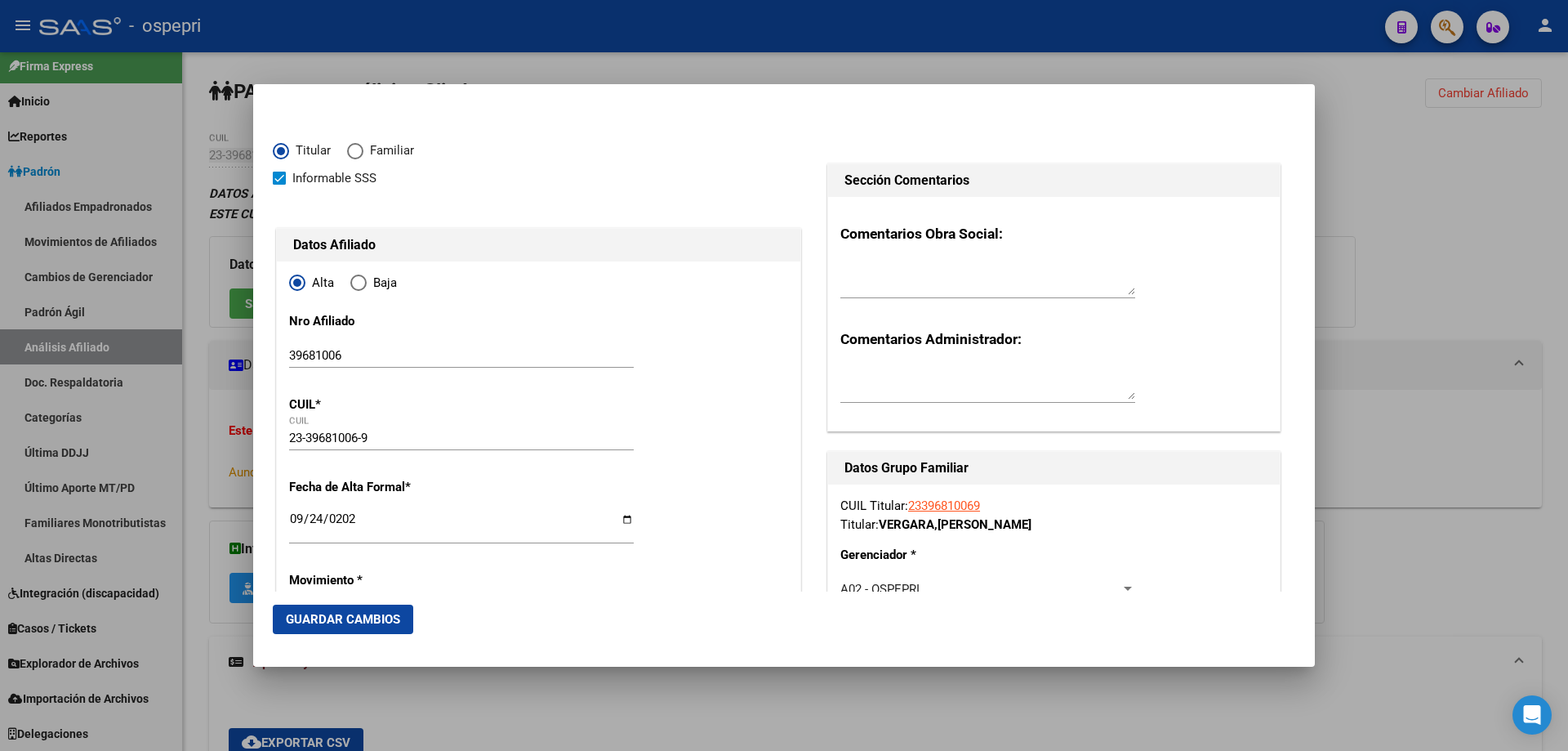
type input "23-29253026-9"
click at [354, 618] on span "Guardar Cambios" at bounding box center [343, 619] width 115 height 15
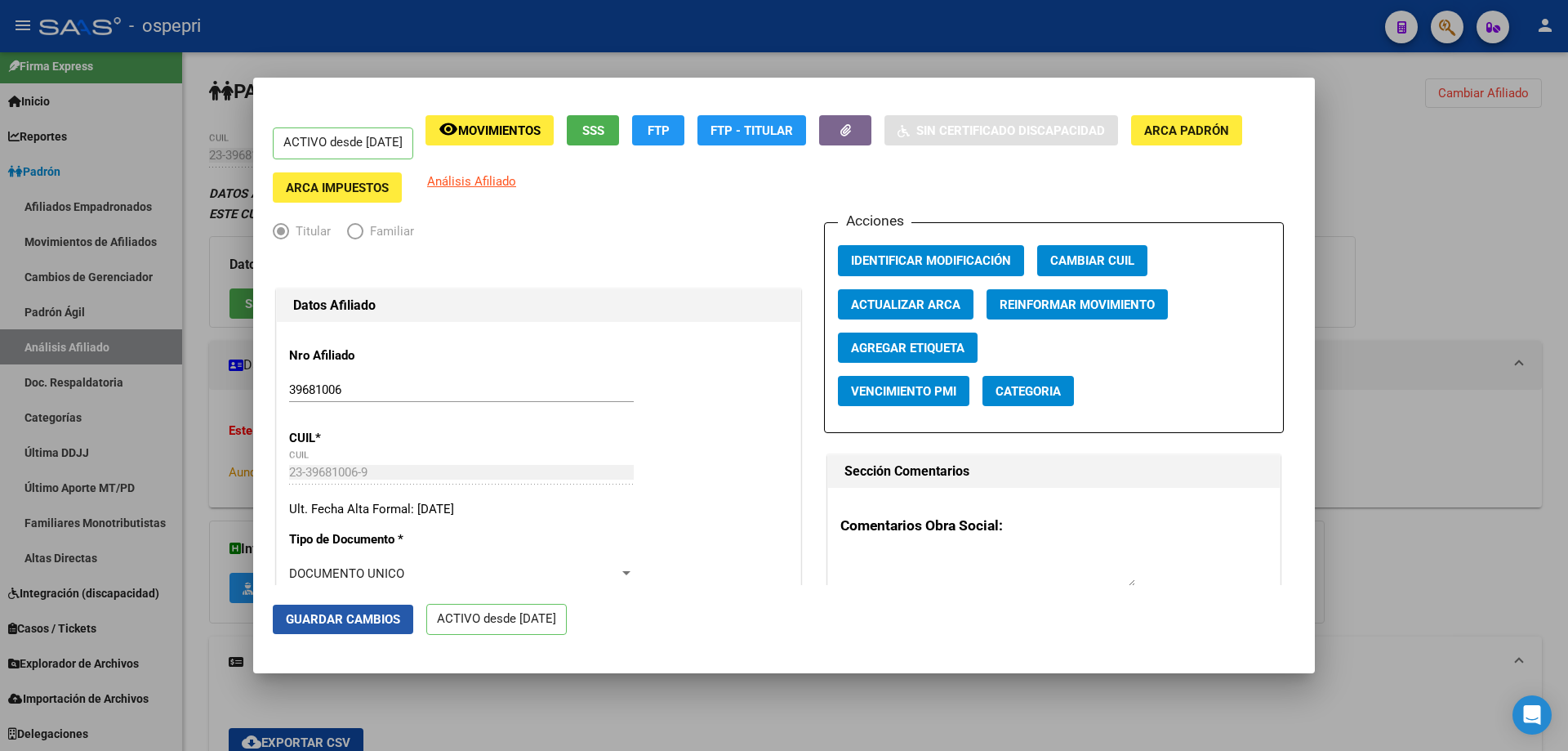
click at [382, 625] on span "Guardar Cambios" at bounding box center [343, 619] width 115 height 15
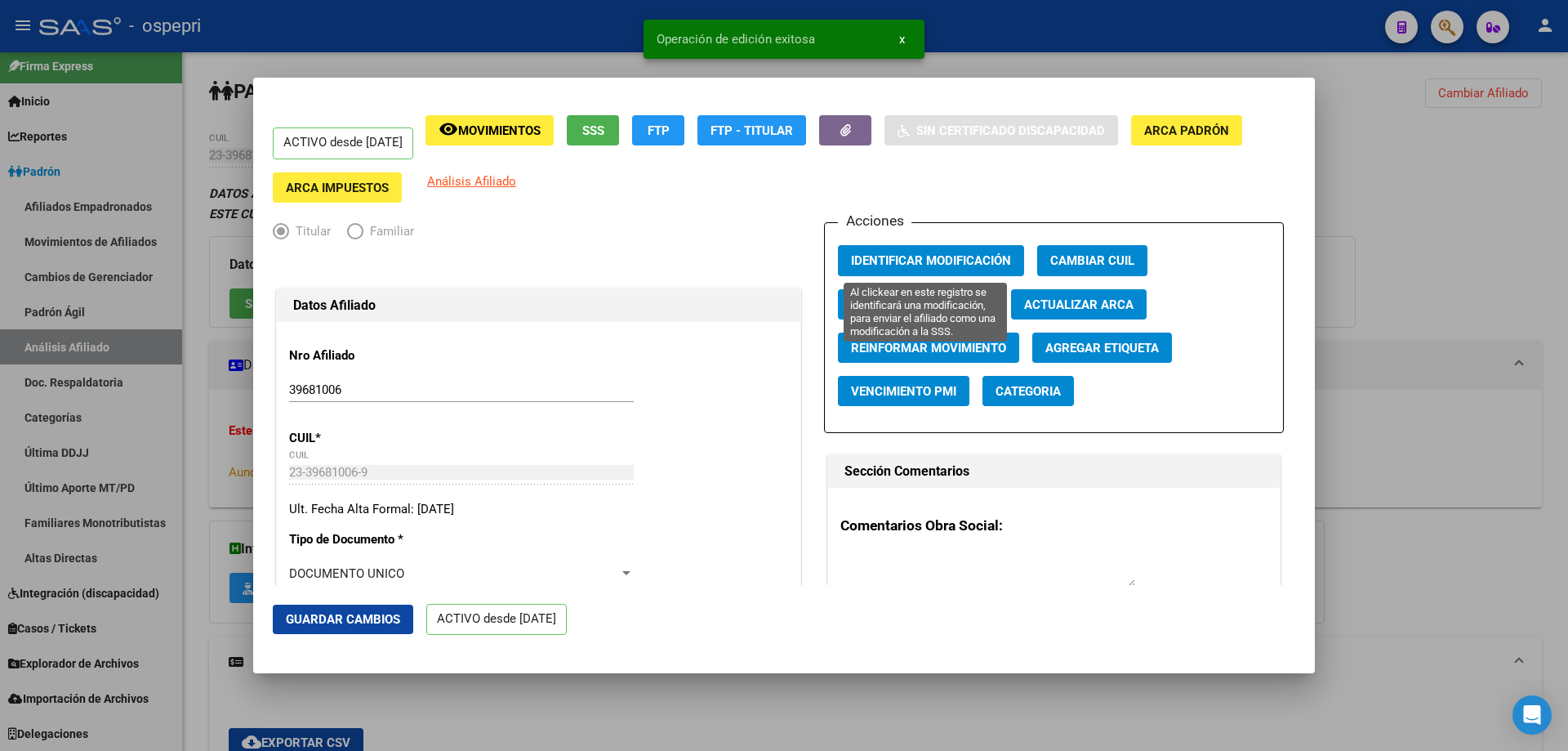
click at [925, 259] on span "Identificar Modificación" at bounding box center [930, 261] width 160 height 15
click at [1376, 143] on div at bounding box center [784, 375] width 1568 height 751
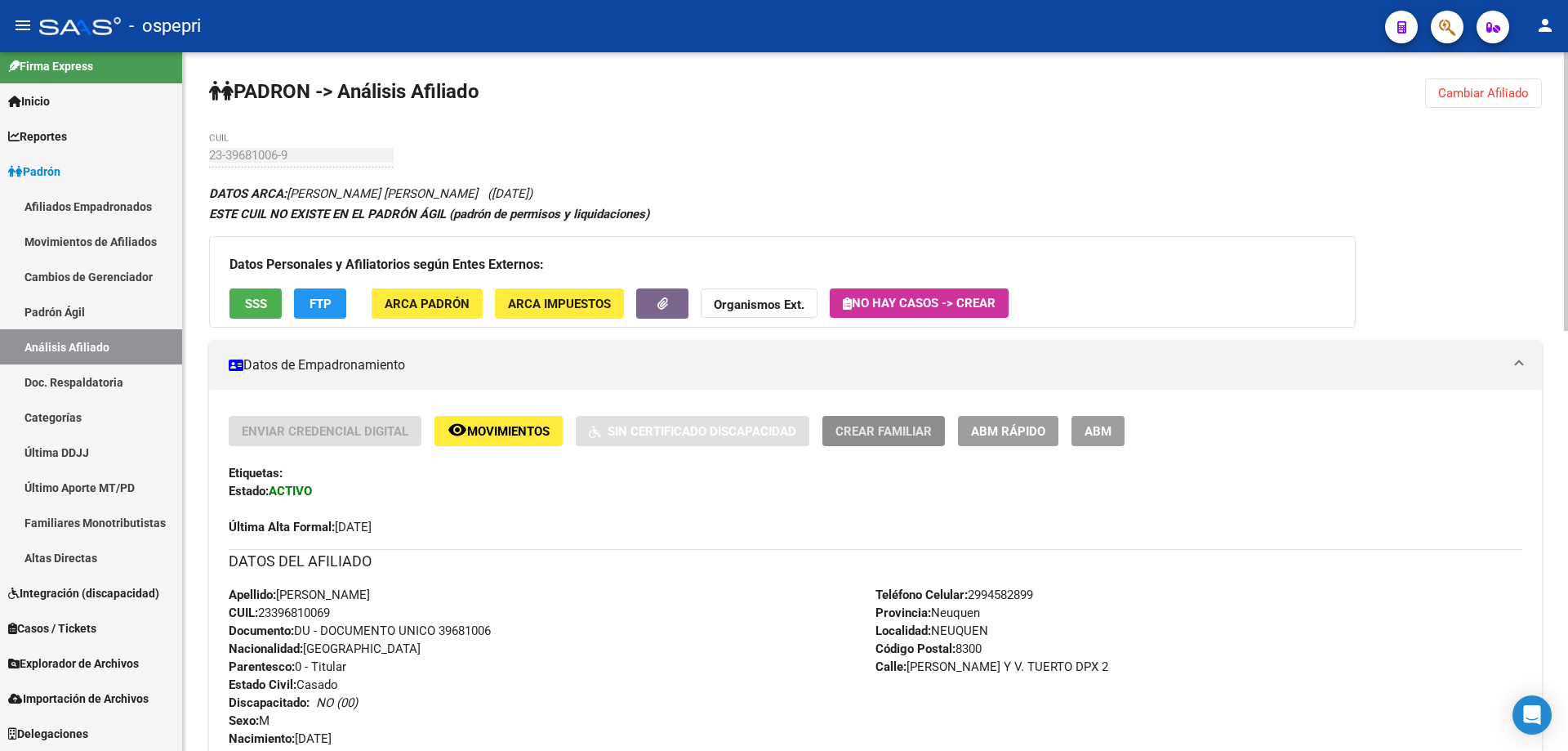
click at [867, 430] on span "Crear Familiar" at bounding box center [883, 432] width 97 height 15
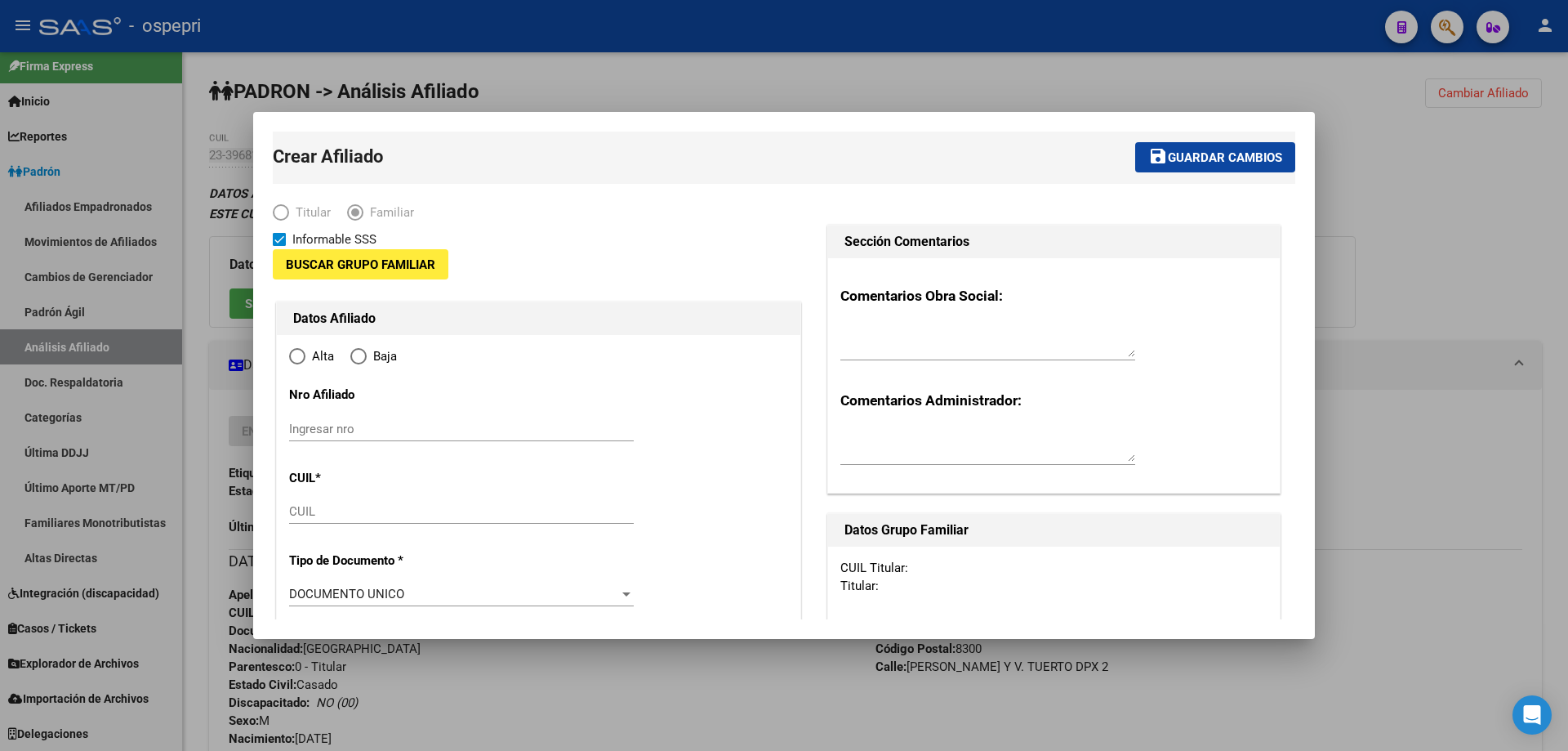
type input "23-29253026-9"
type input "NEUQUEN"
type input "8300"
type input "[PERSON_NAME] Y V. TUERTO DPX"
type input "2"
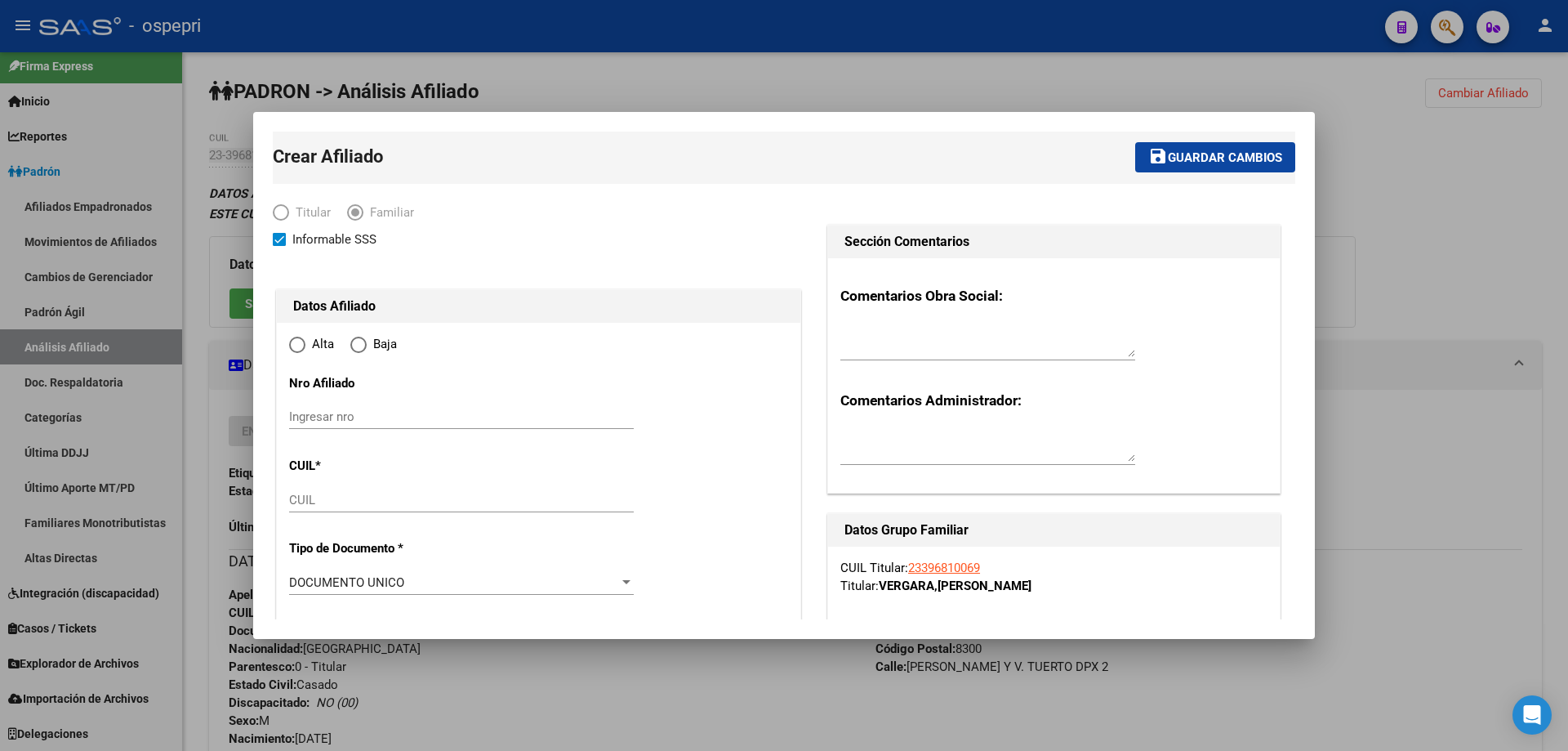
radio input "true"
type input "23-29253026-9"
click at [428, 420] on input "Ingresar nro" at bounding box center [461, 417] width 345 height 15
paste input "58403050"
type input "58403050"
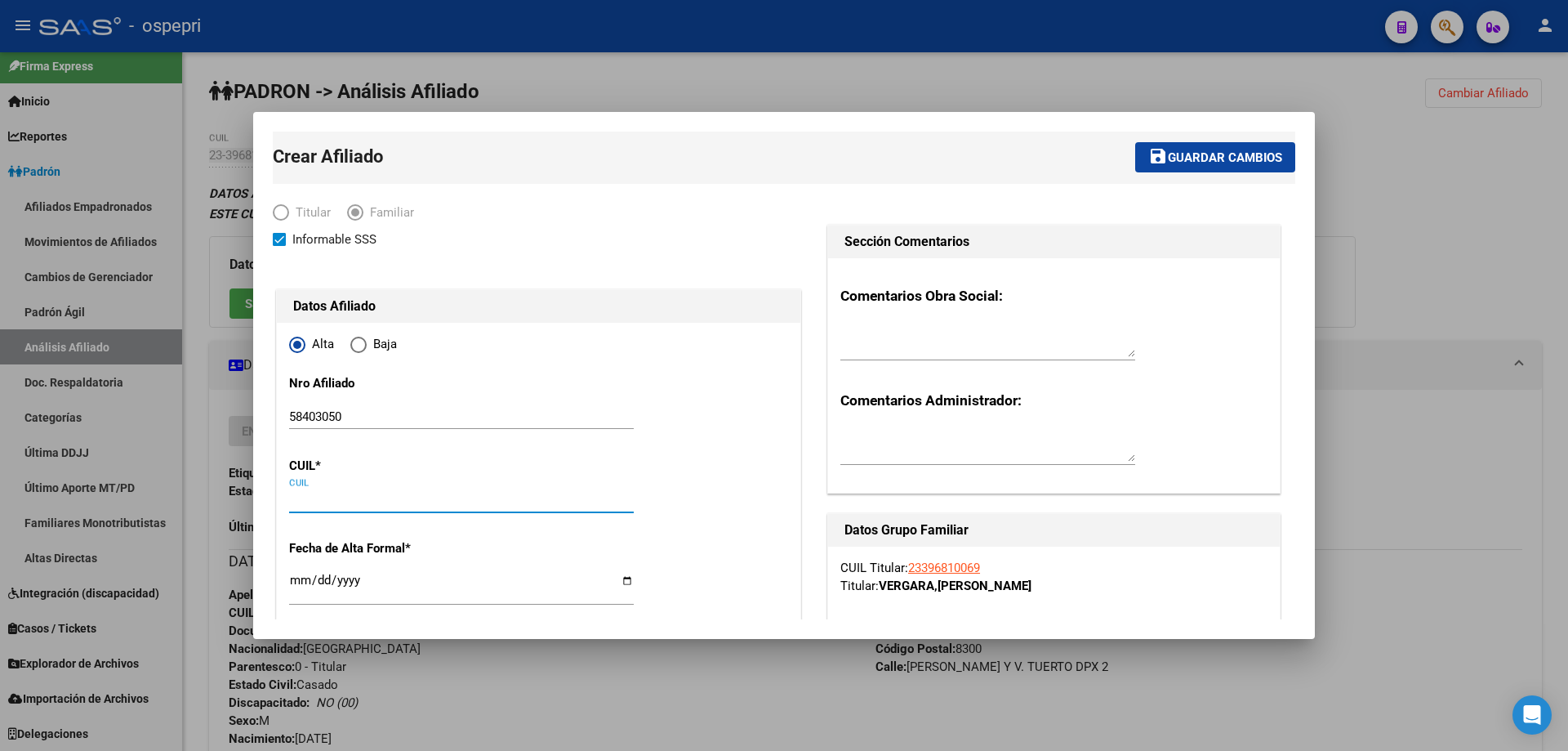
click at [334, 494] on input "CUIL" at bounding box center [461, 500] width 345 height 15
paste input "20-58403050-0"
type input "20-58403050-0"
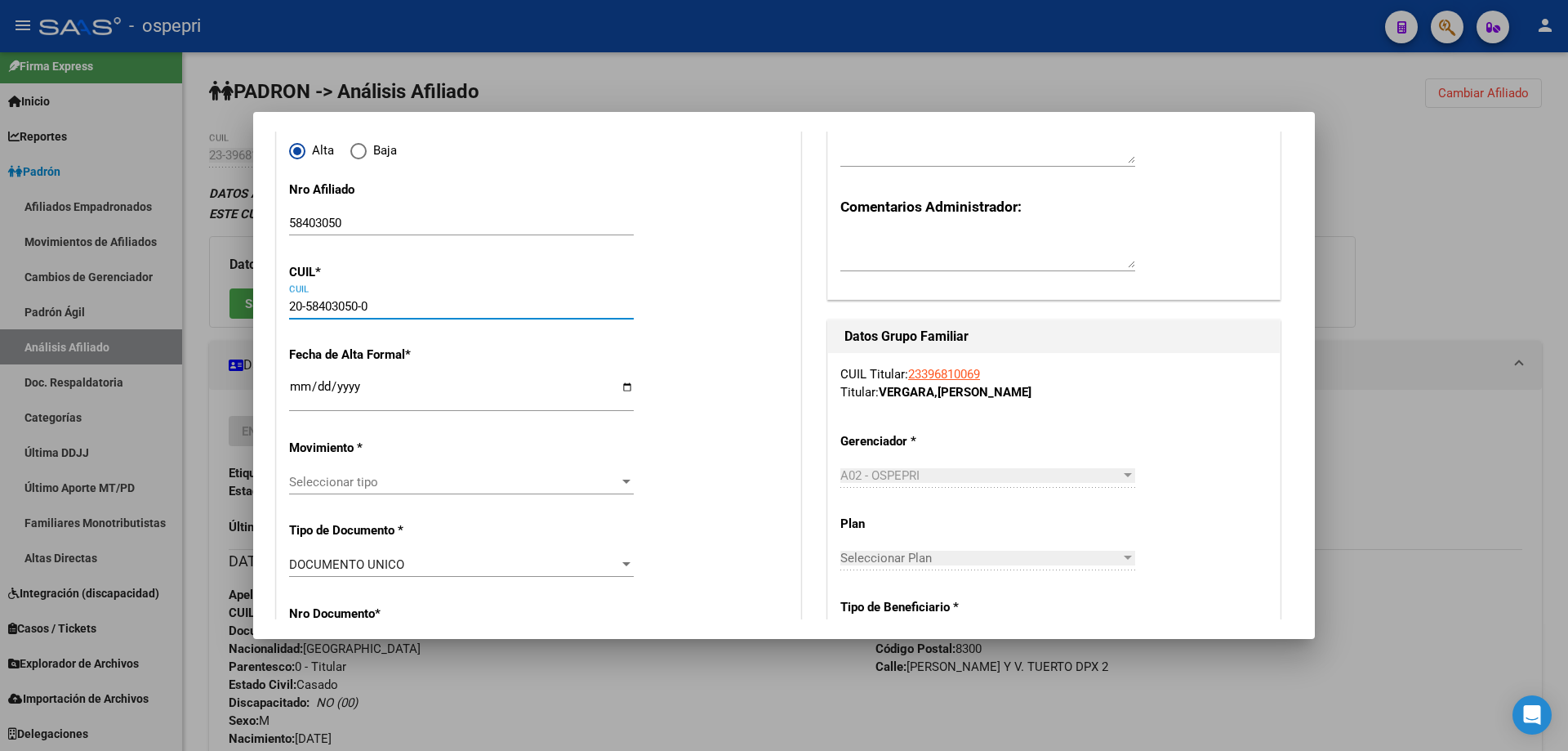
scroll to position [218, 0]
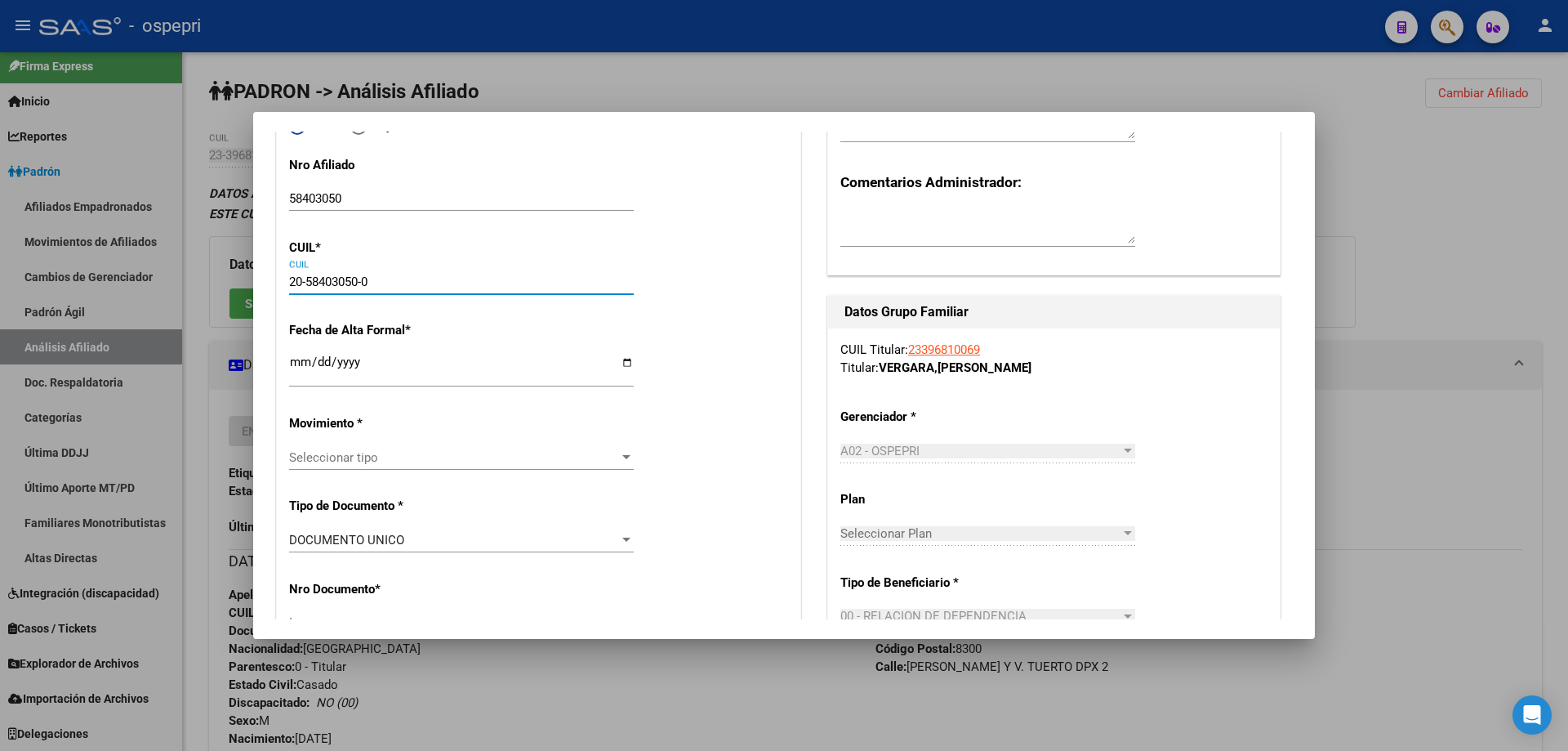
type input "58403050"
type input "VERGARA"
type input "[PERSON_NAME]"
type input "2020-12-15"
type input "NEUQUEN"
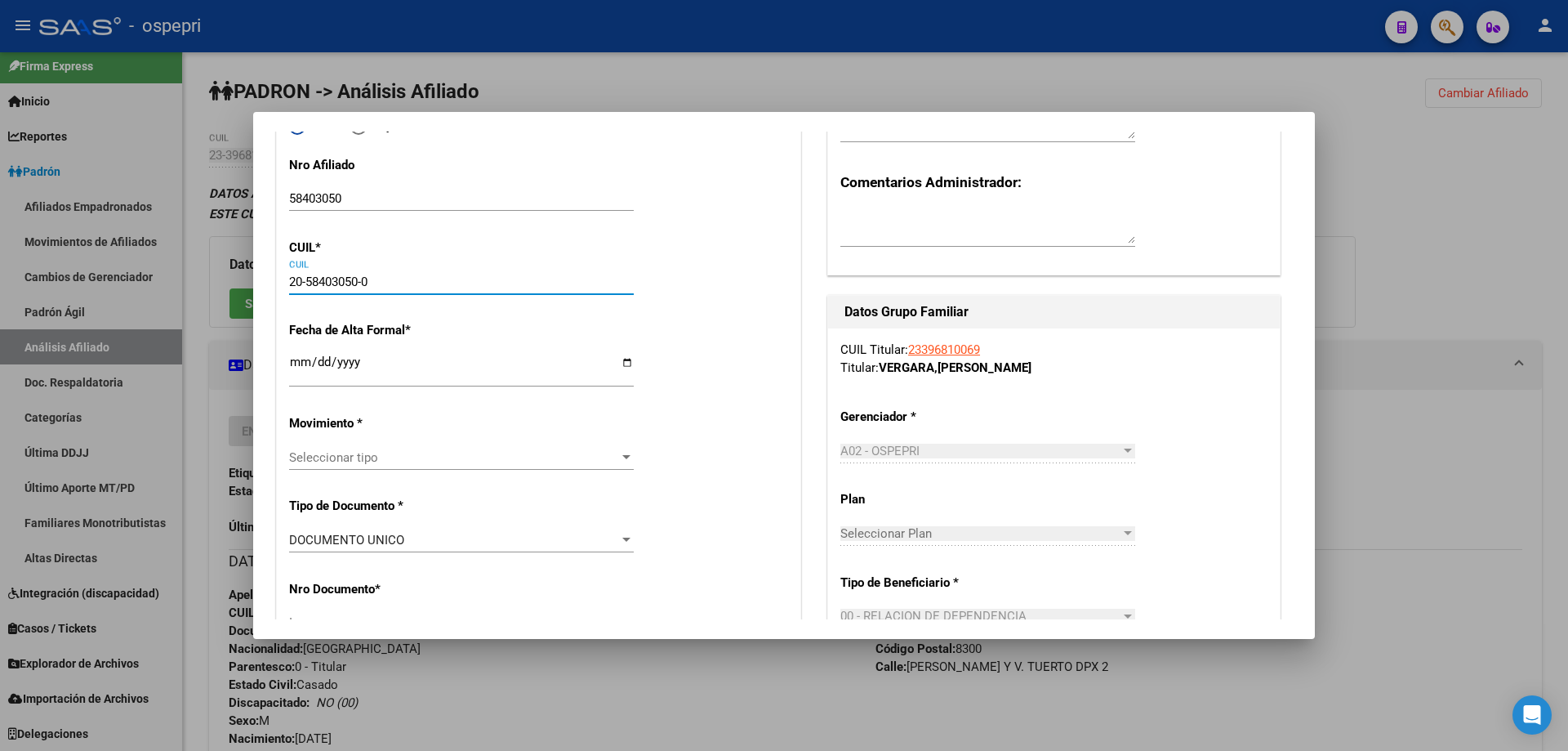
type input "ROSARIO 545 MZA R CS"
type input "4"
type input "20-58403050-0"
drag, startPoint x: 294, startPoint y: 360, endPoint x: 331, endPoint y: 375, distance: 39.9
click at [294, 362] on input "Ingresar fecha" at bounding box center [461, 369] width 345 height 26
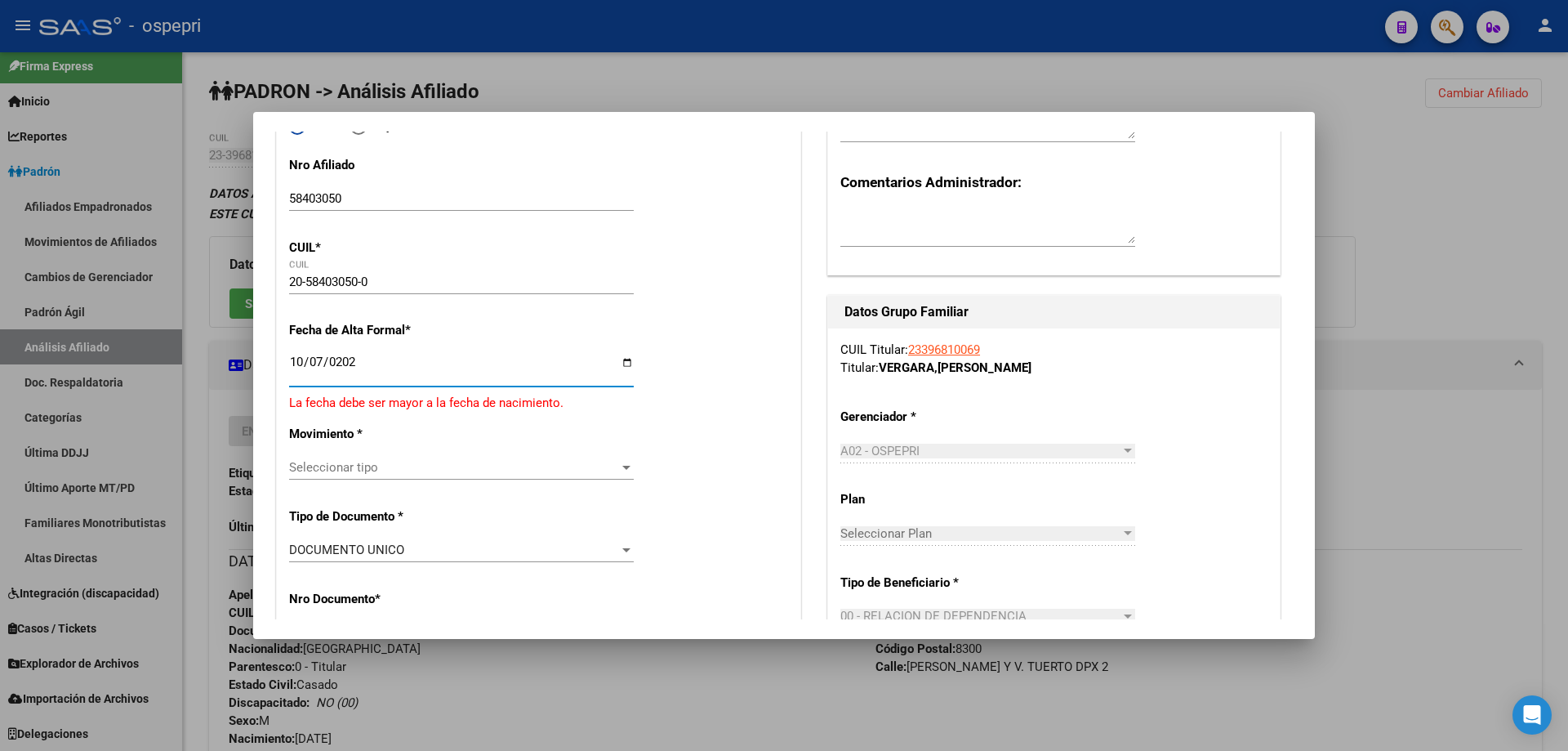
type input "2025-10-07"
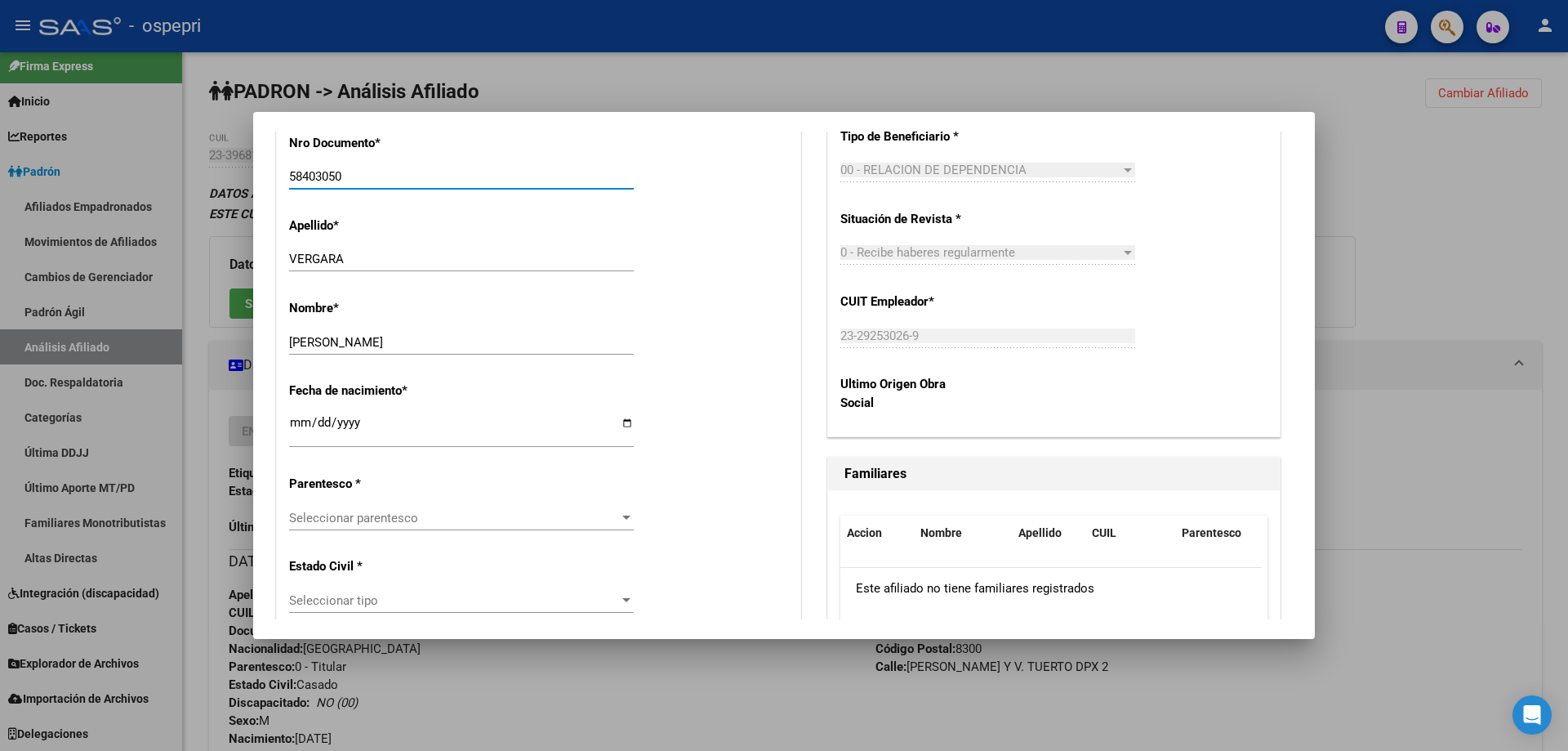
scroll to position [882, 0]
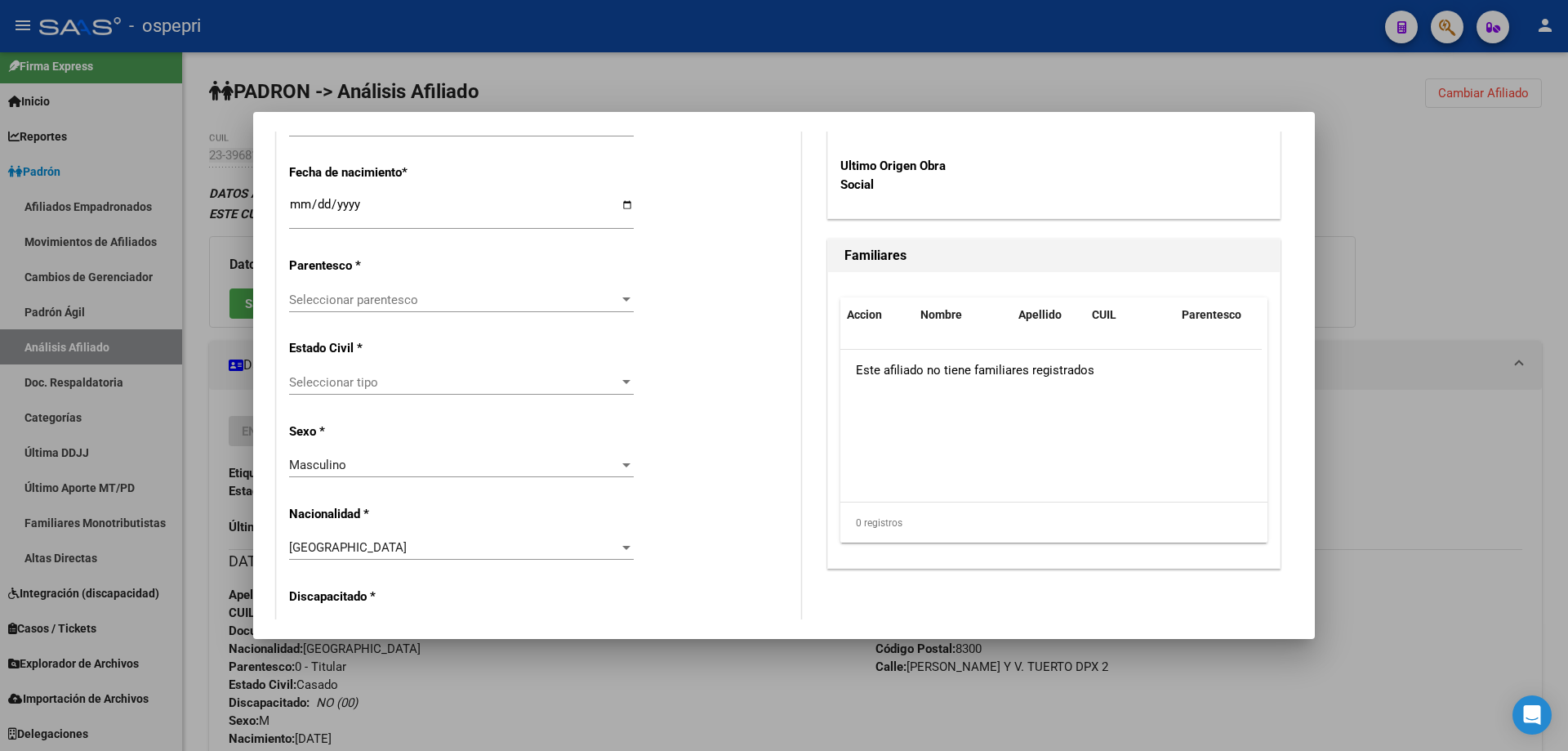
click at [368, 287] on div "Seleccionar parentesco Seleccionar parentesco" at bounding box center [461, 300] width 345 height 25
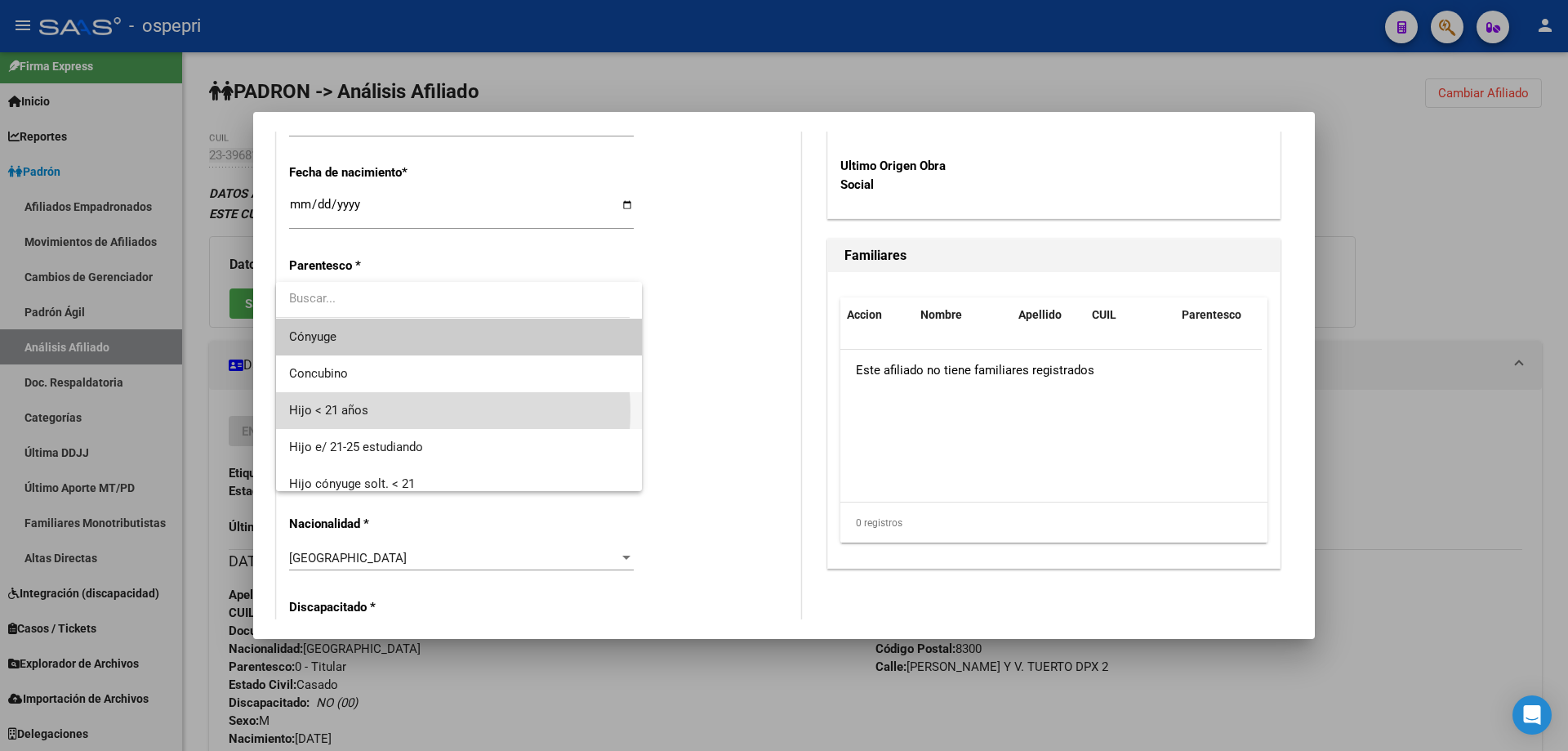
click at [414, 412] on span "Hijo < 21 años" at bounding box center [459, 410] width 340 height 37
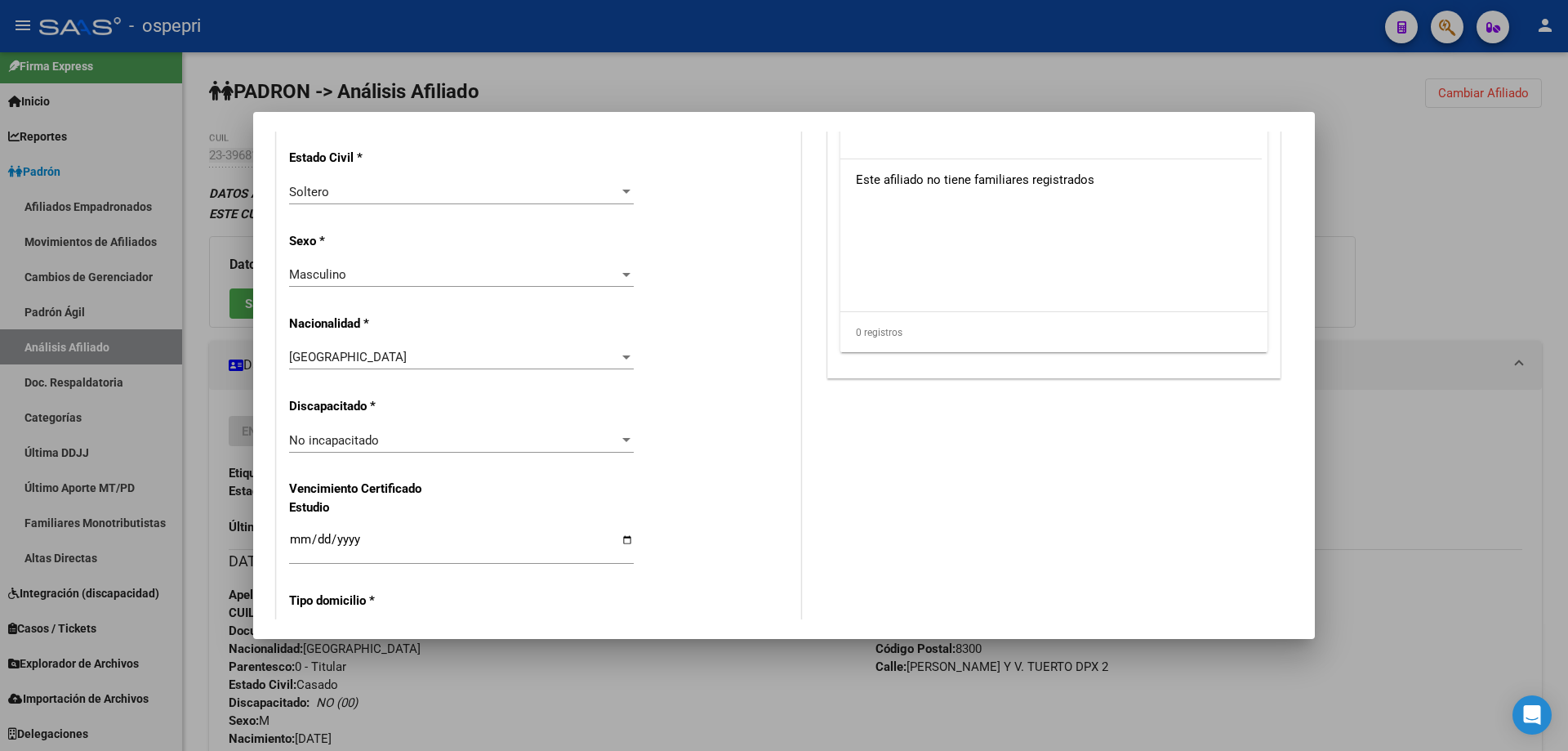
scroll to position [1099, 0]
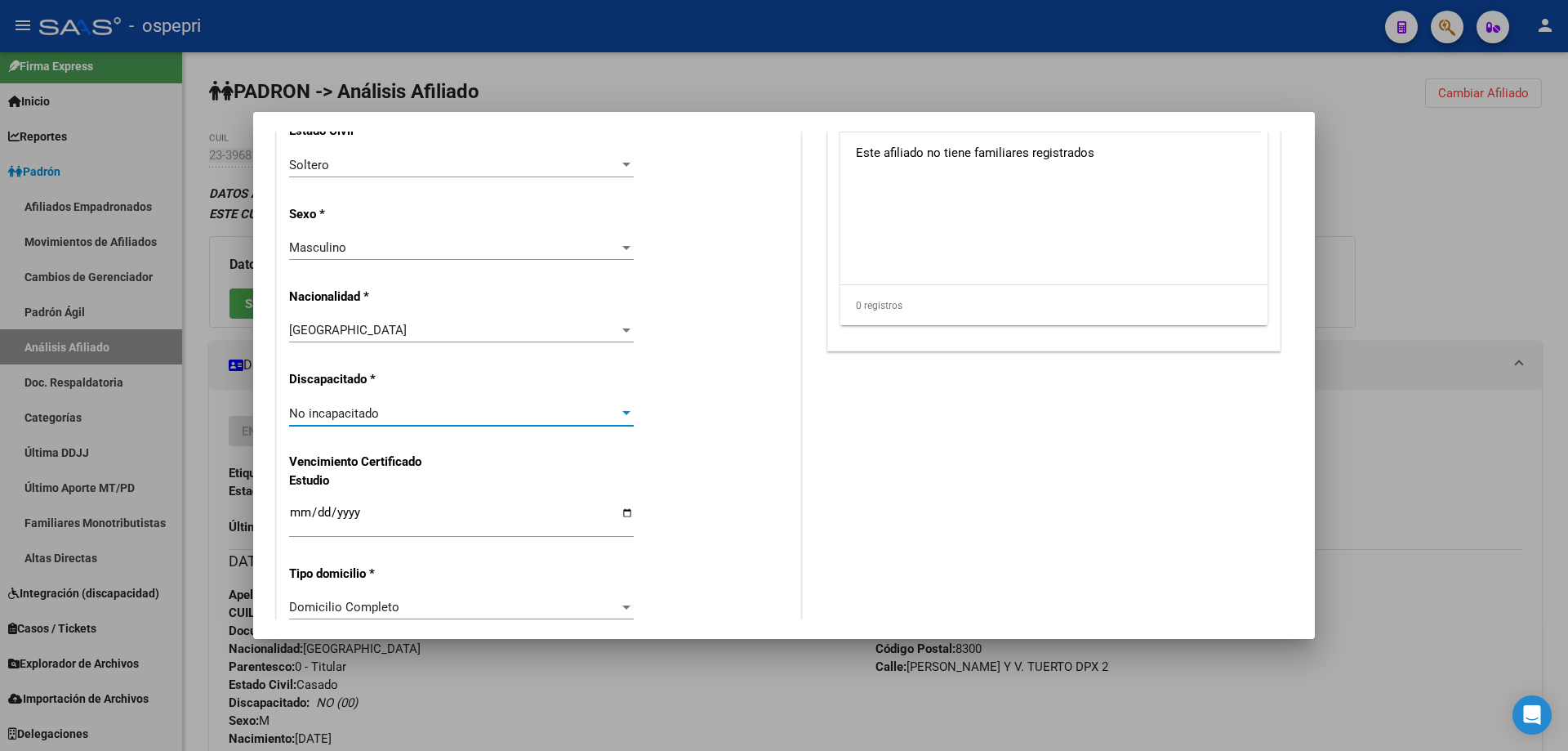
click at [370, 408] on span "No incapacitado" at bounding box center [334, 414] width 90 height 15
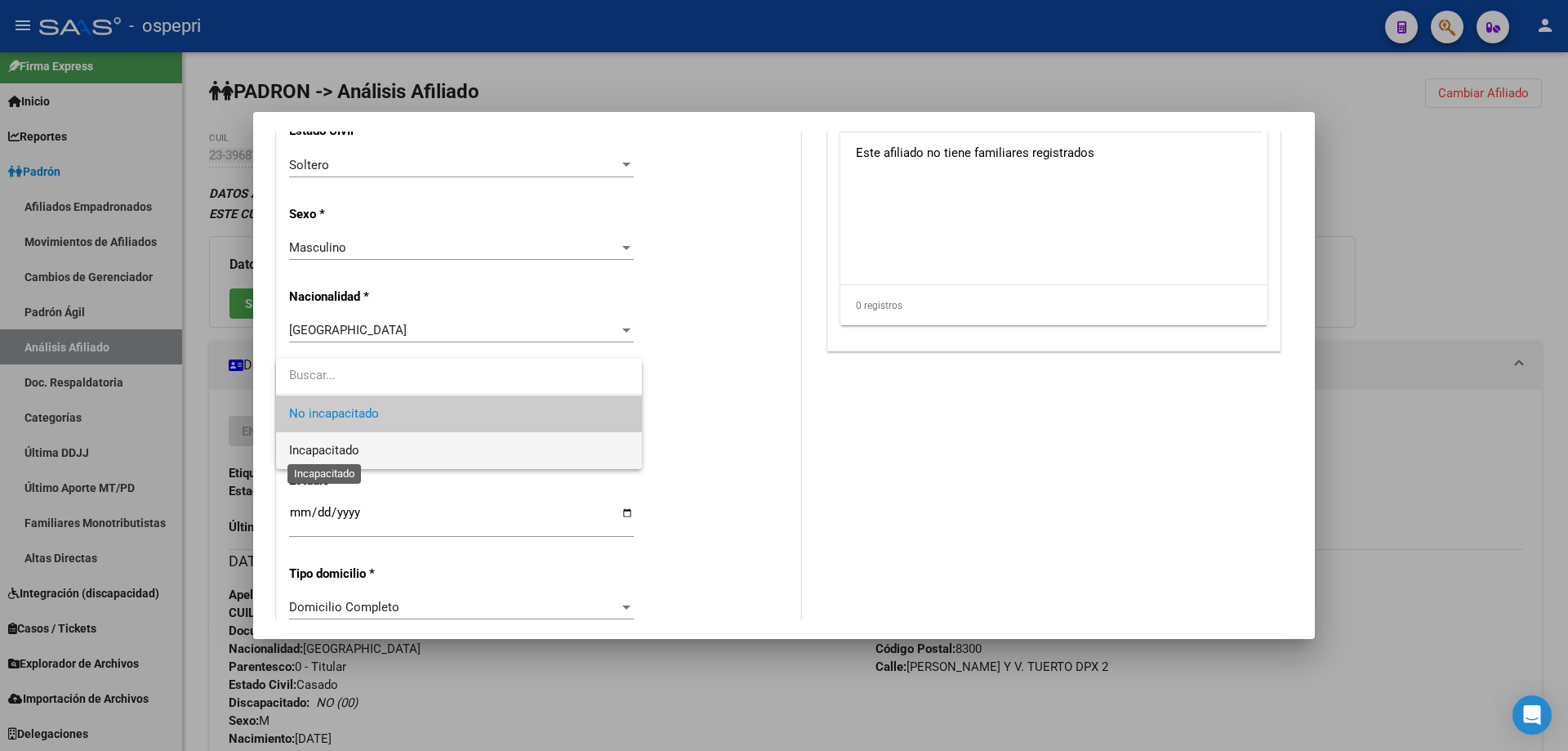
click at [355, 445] on span "Incapacitado" at bounding box center [324, 450] width 70 height 15
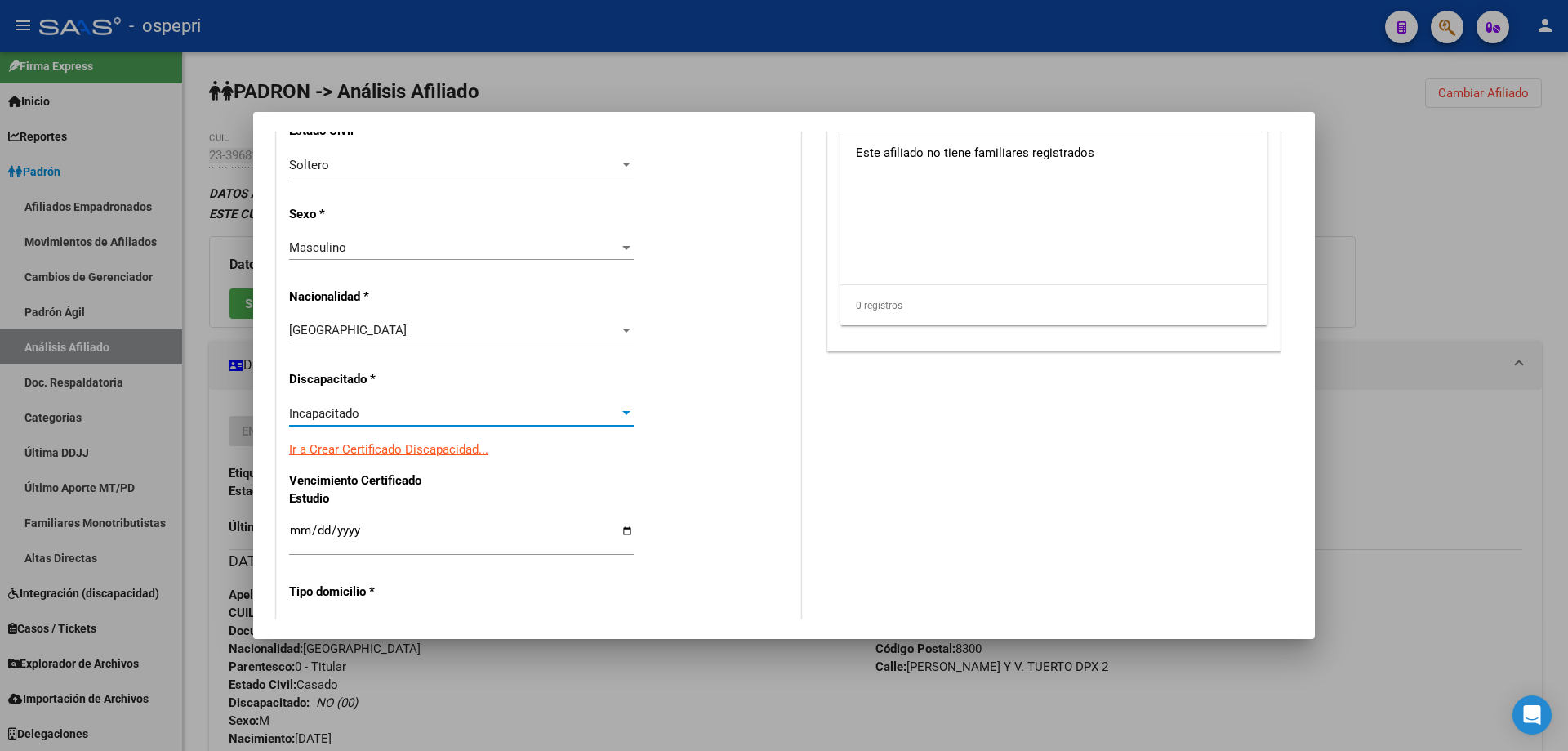
click at [298, 530] on input "Ingresar fecha" at bounding box center [461, 536] width 345 height 26
type input "2027-01-31"
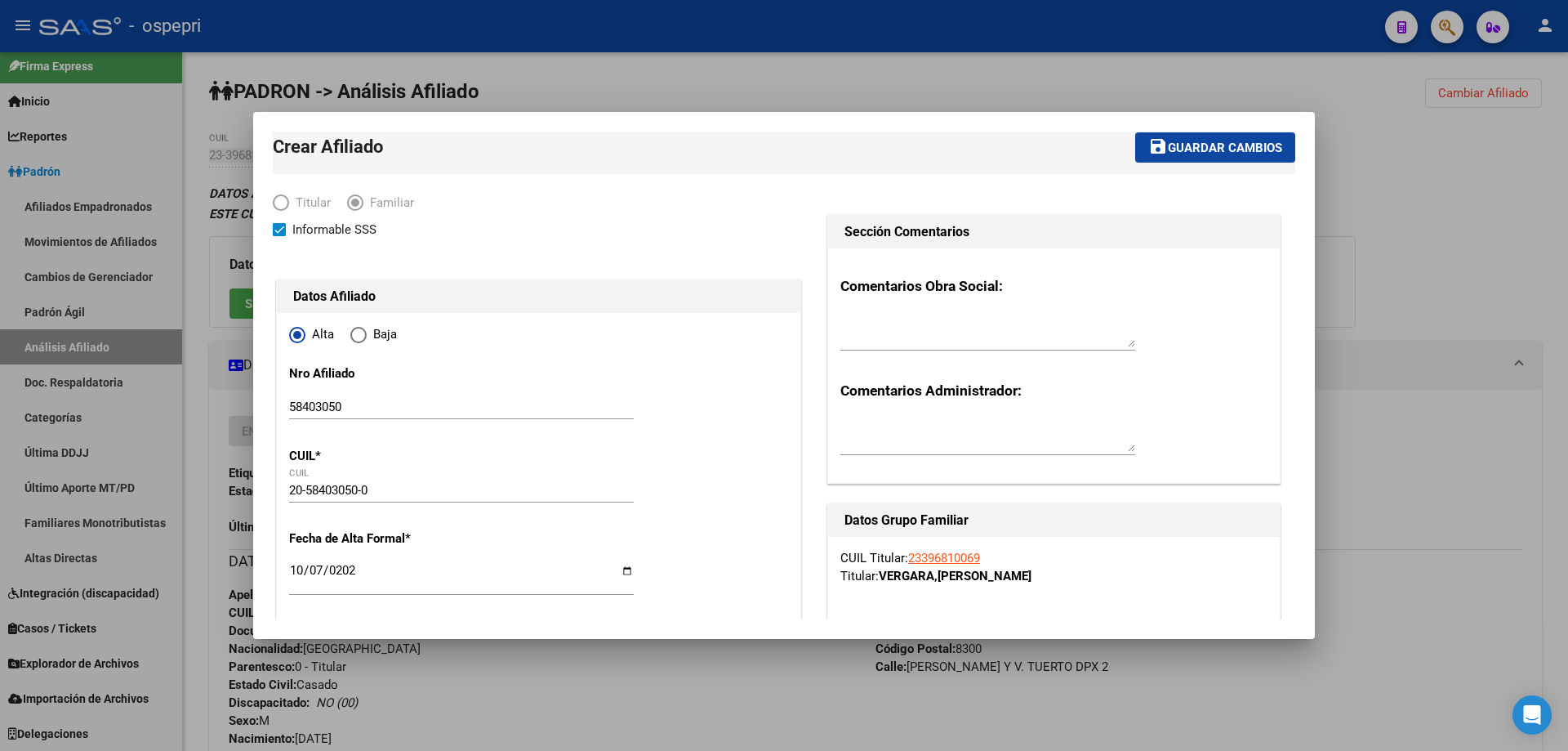
scroll to position [0, 0]
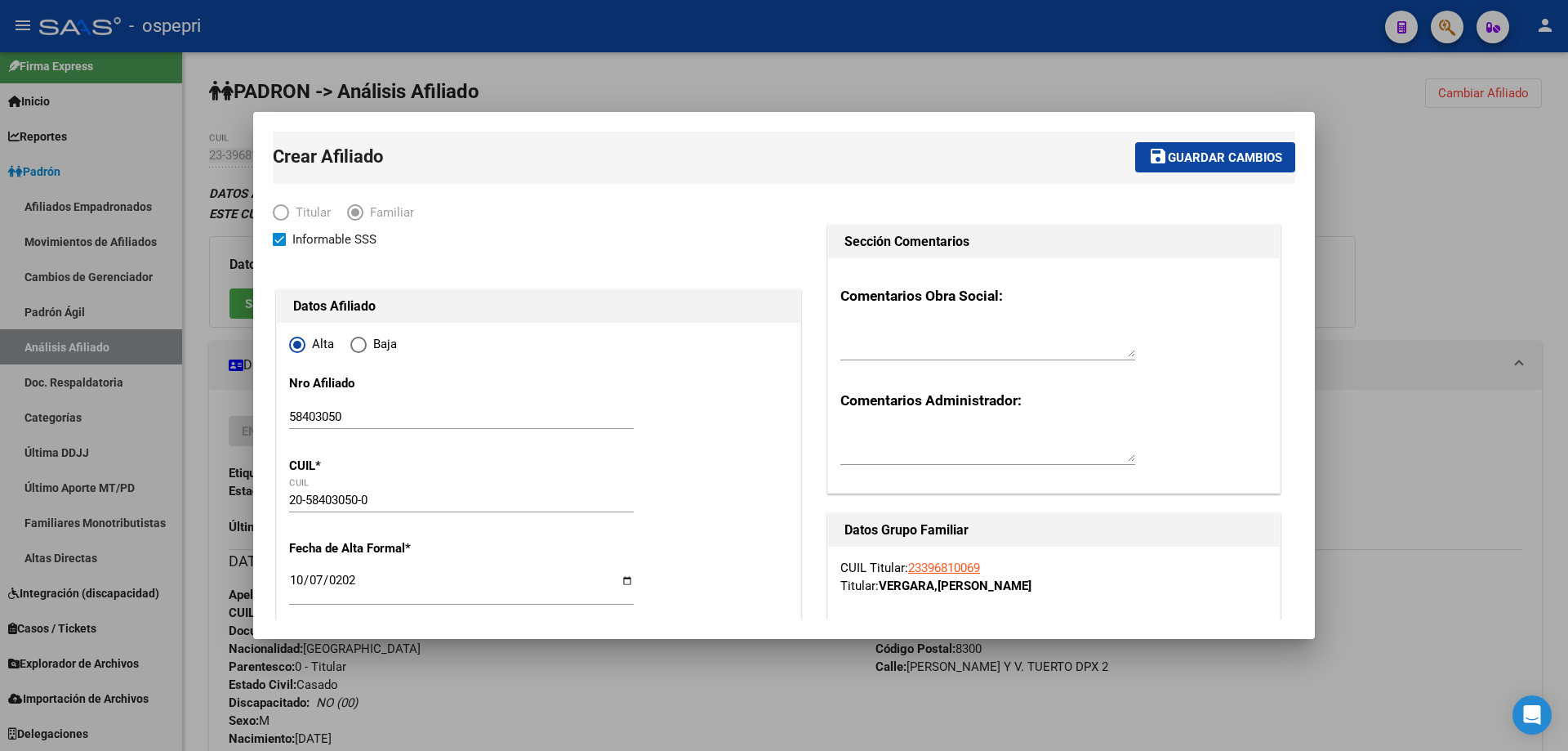
click at [1199, 158] on span "Guardar cambios" at bounding box center [1225, 158] width 115 height 15
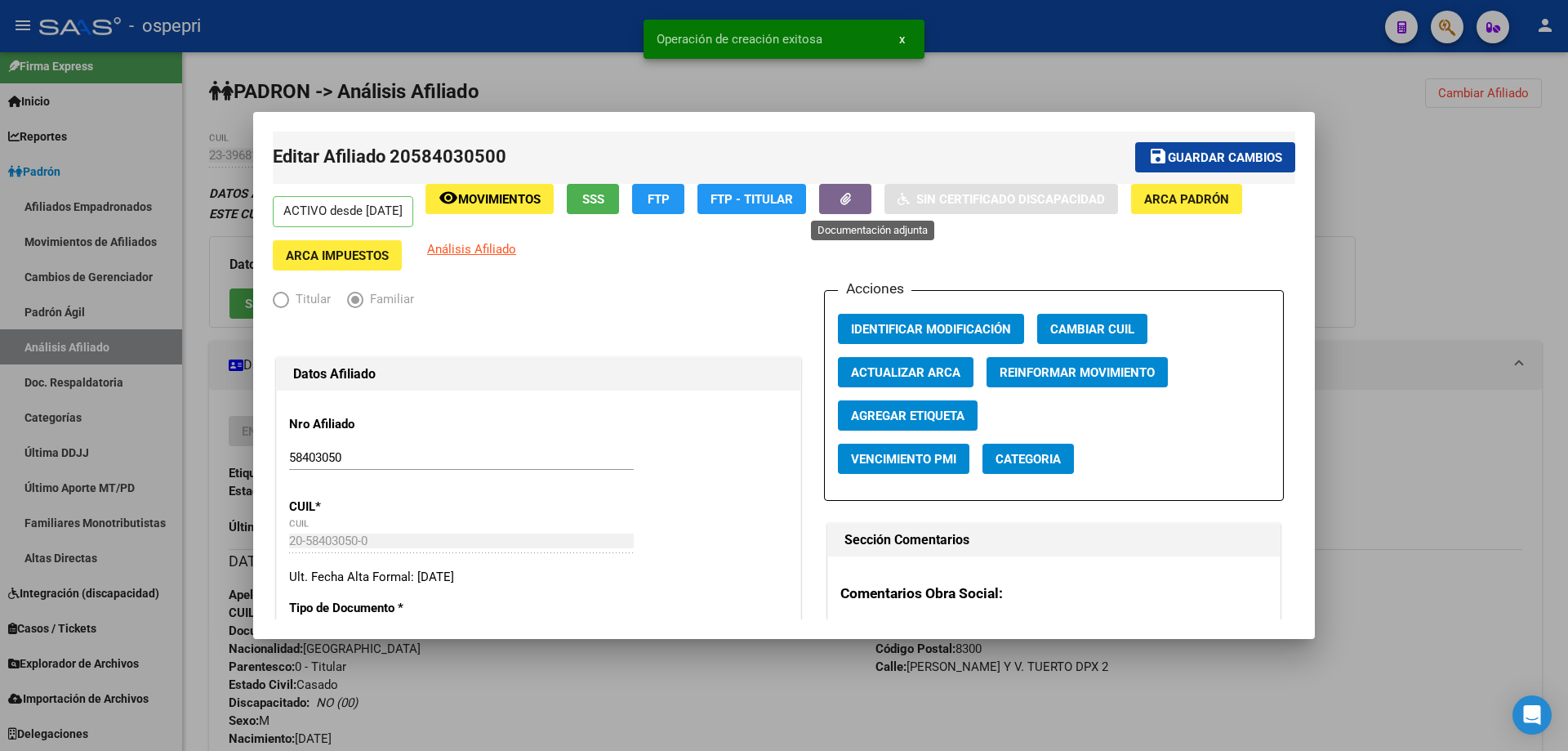
click at [851, 197] on icon "button" at bounding box center [845, 198] width 11 height 12
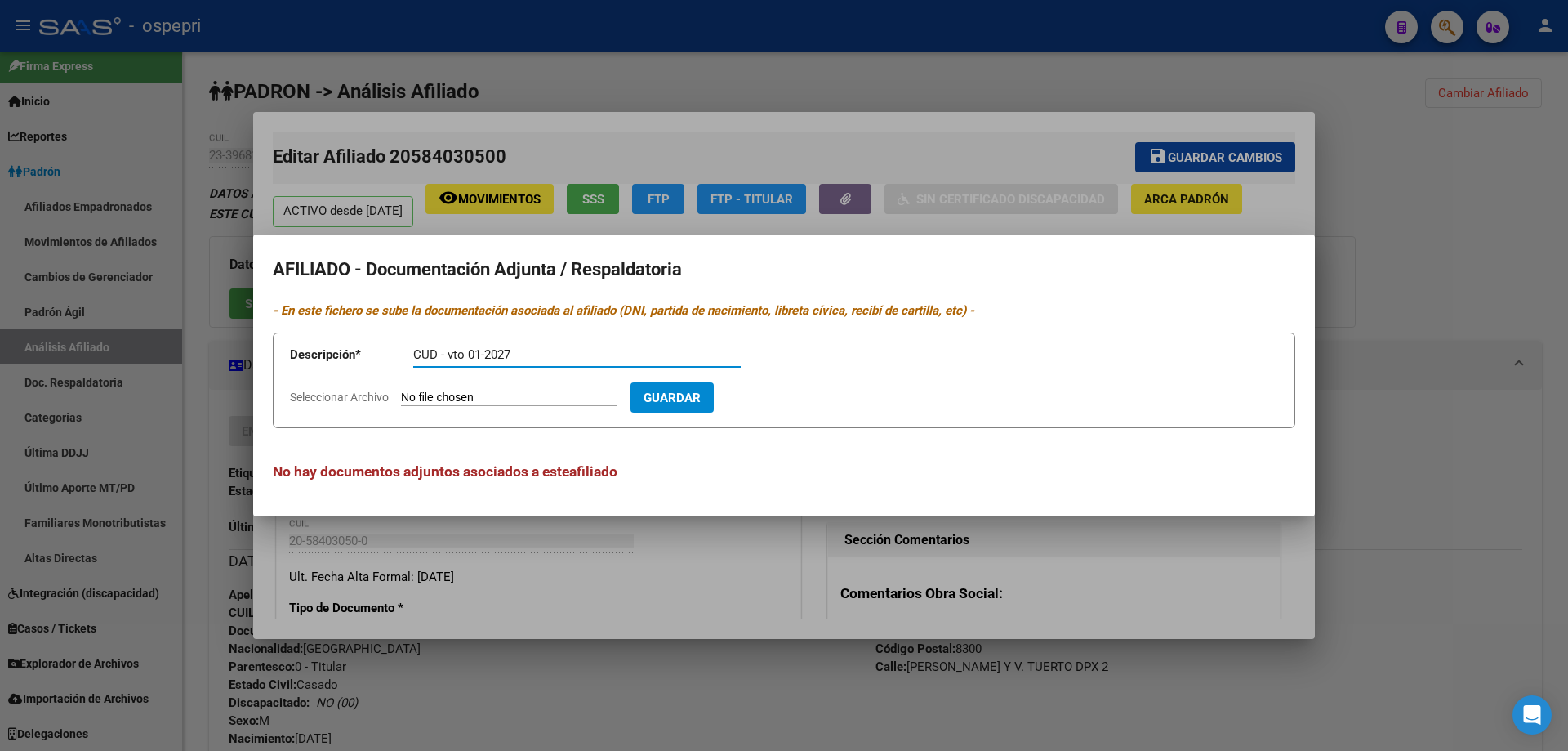
type input "CUD - vto 01-2027"
click at [401, 391] on input "Seleccionar Archivo" at bounding box center [509, 398] width 216 height 16
type input "C:\fakepath\CUD.jpg"
click at [725, 382] on button "Guardar" at bounding box center [767, 397] width 84 height 30
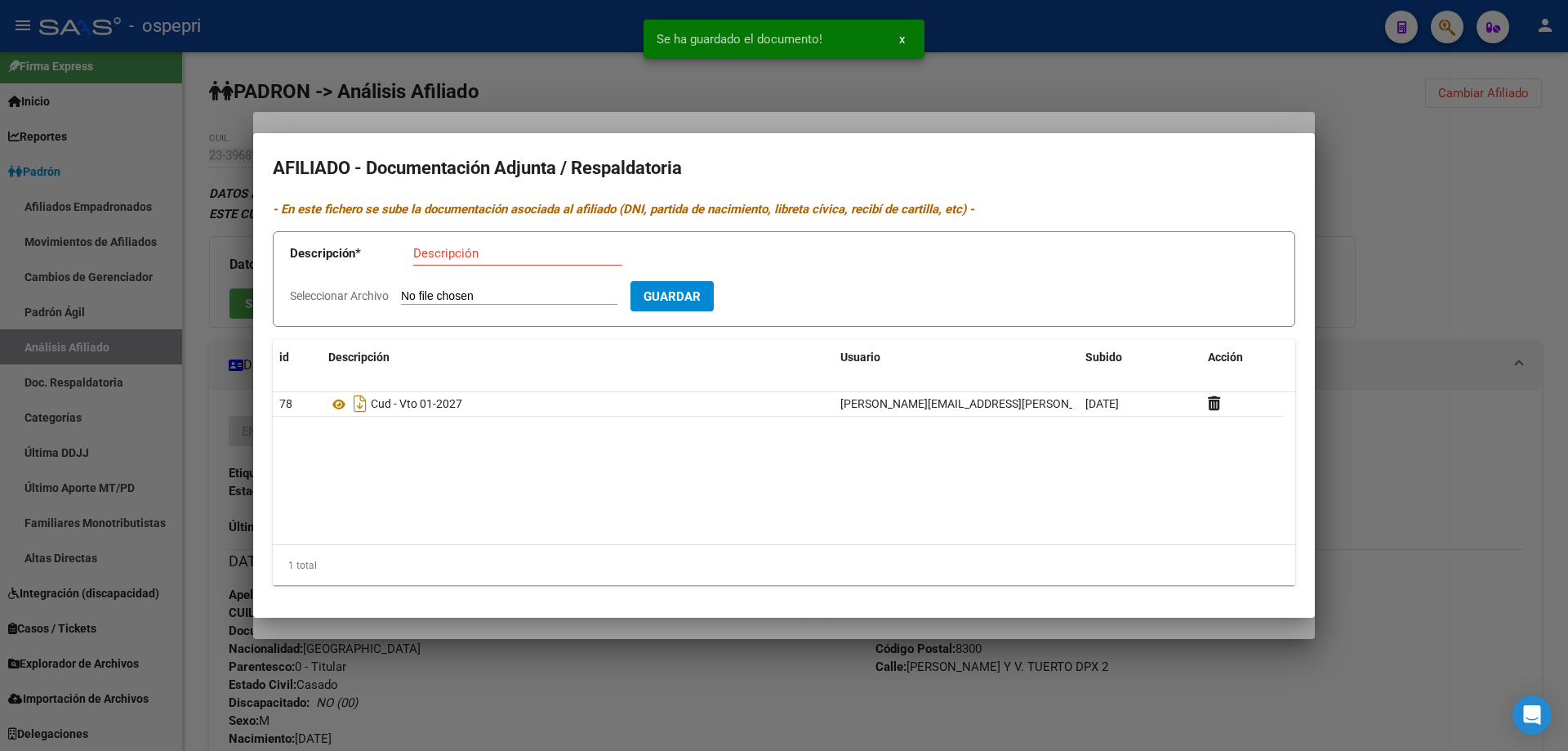
click at [1228, 129] on div at bounding box center [784, 375] width 1568 height 751
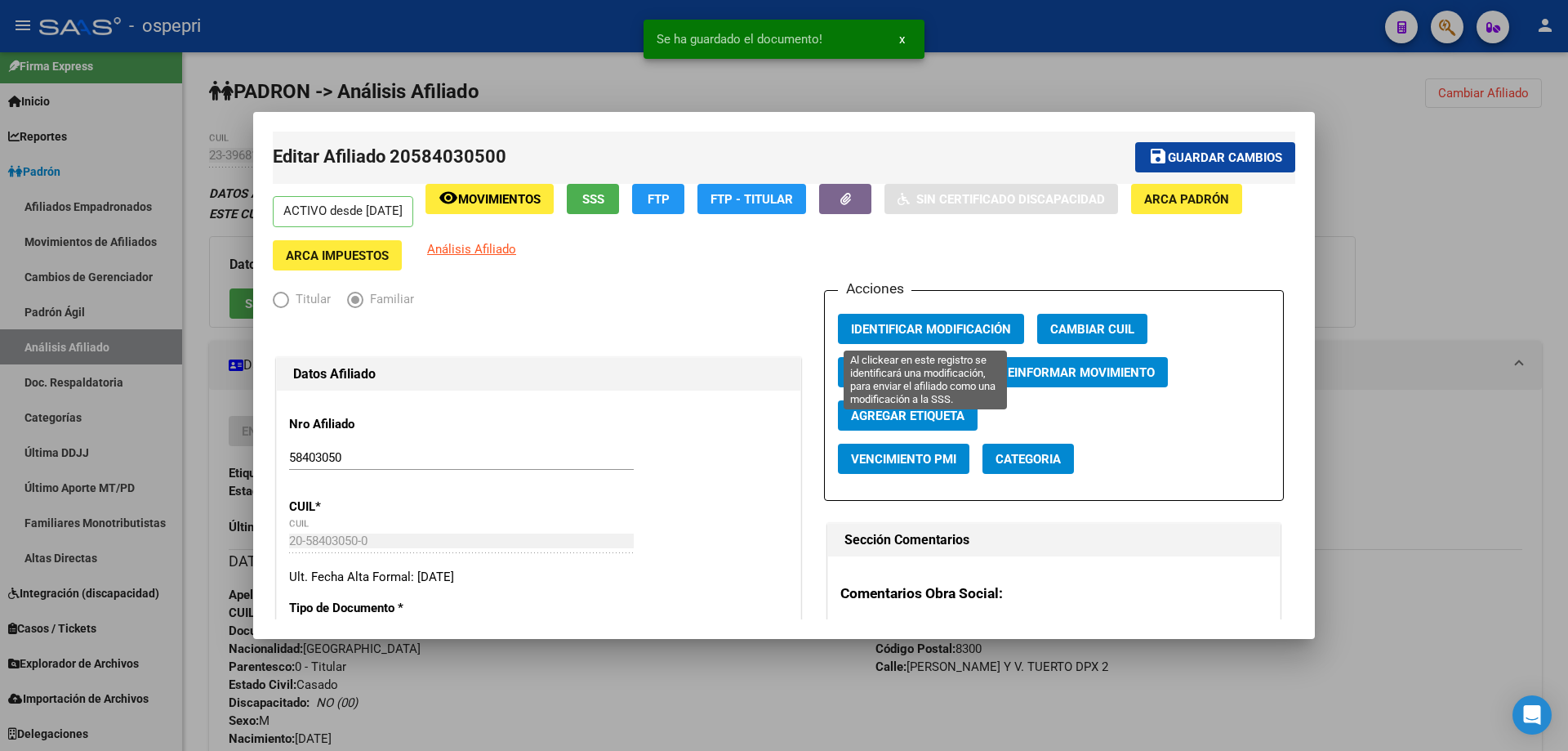
click at [967, 322] on span "Identificar Modificación" at bounding box center [930, 329] width 160 height 15
click at [1358, 146] on div at bounding box center [784, 375] width 1568 height 751
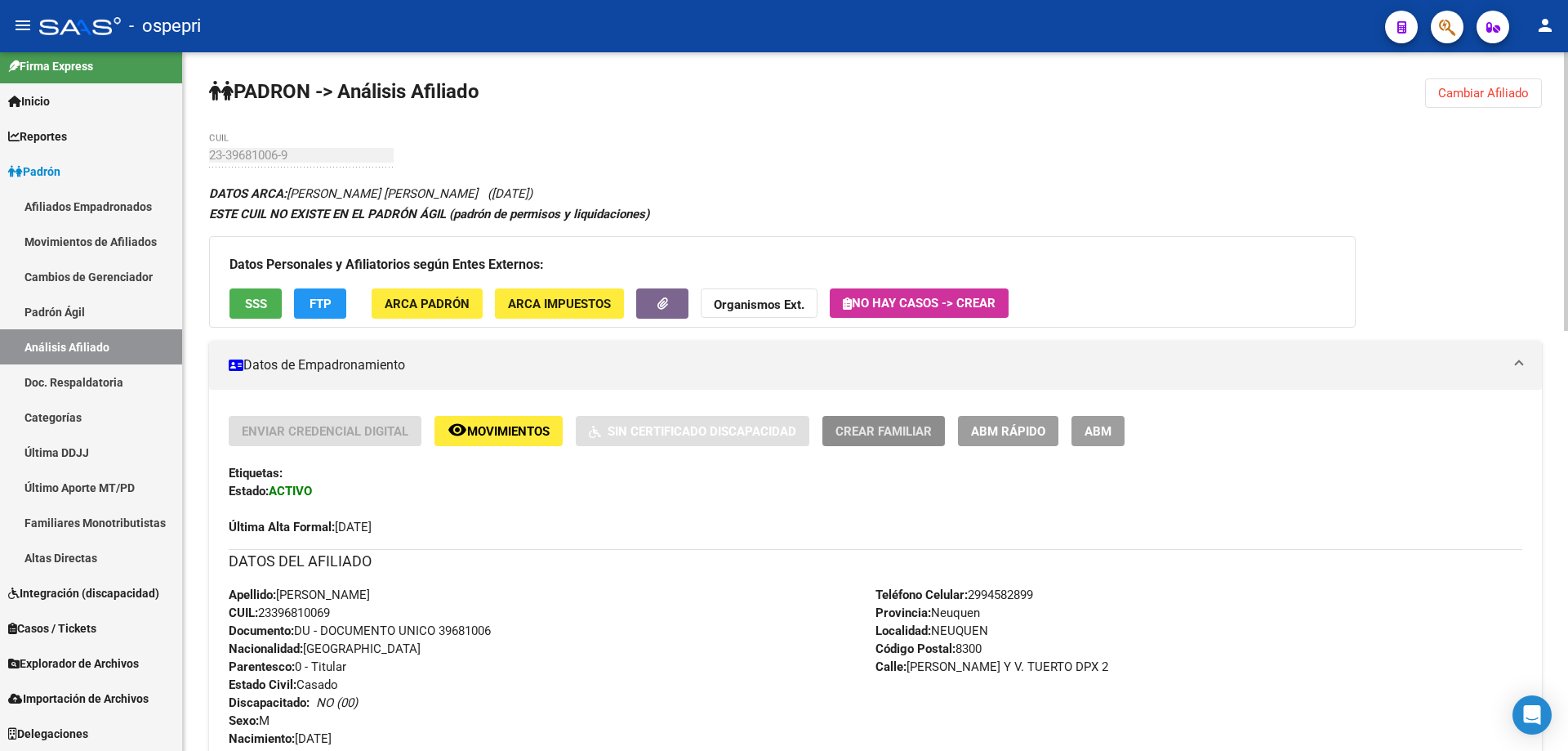
click at [896, 429] on span "Crear Familiar" at bounding box center [883, 432] width 97 height 15
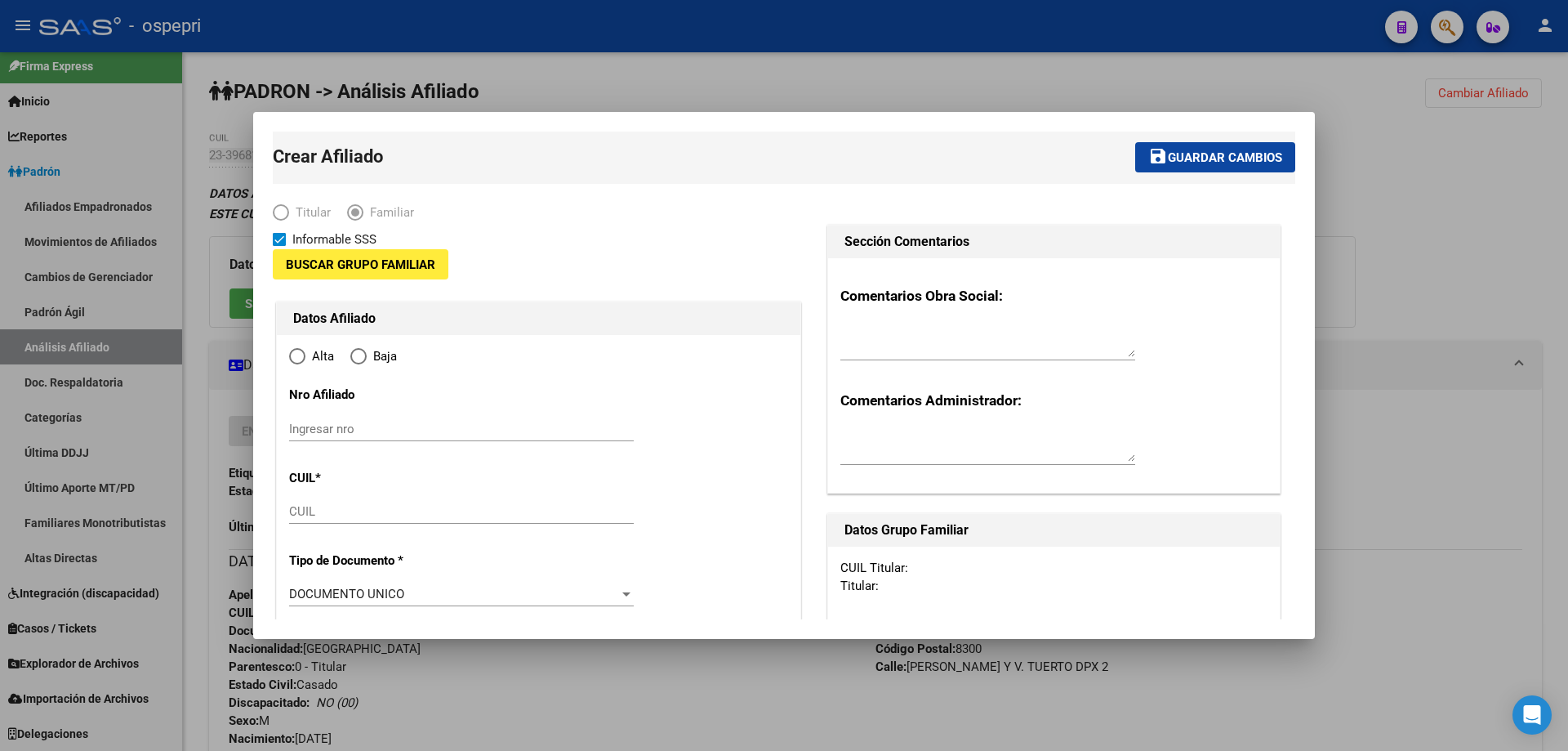
type input "23-29253026-9"
type input "NEUQUEN"
type input "8300"
type input "[PERSON_NAME] Y V. TUERTO DPX"
type input "2"
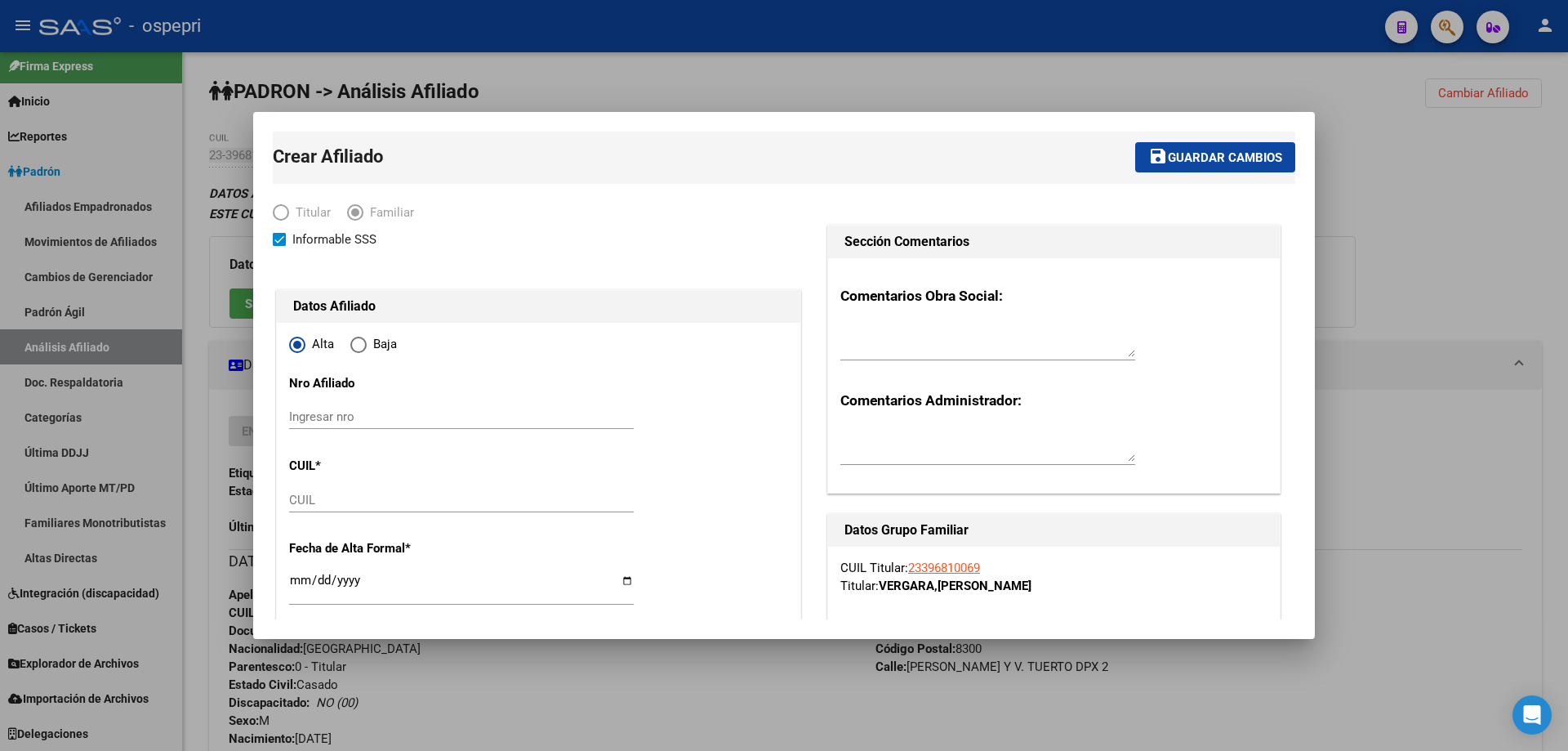
radio input "true"
type input "23-29253026-9"
click at [354, 414] on input "Ingresar nro" at bounding box center [461, 417] width 345 height 15
drag, startPoint x: 354, startPoint y: 414, endPoint x: 381, endPoint y: 495, distance: 85.4
click at [381, 495] on input "CUIL" at bounding box center [461, 500] width 345 height 15
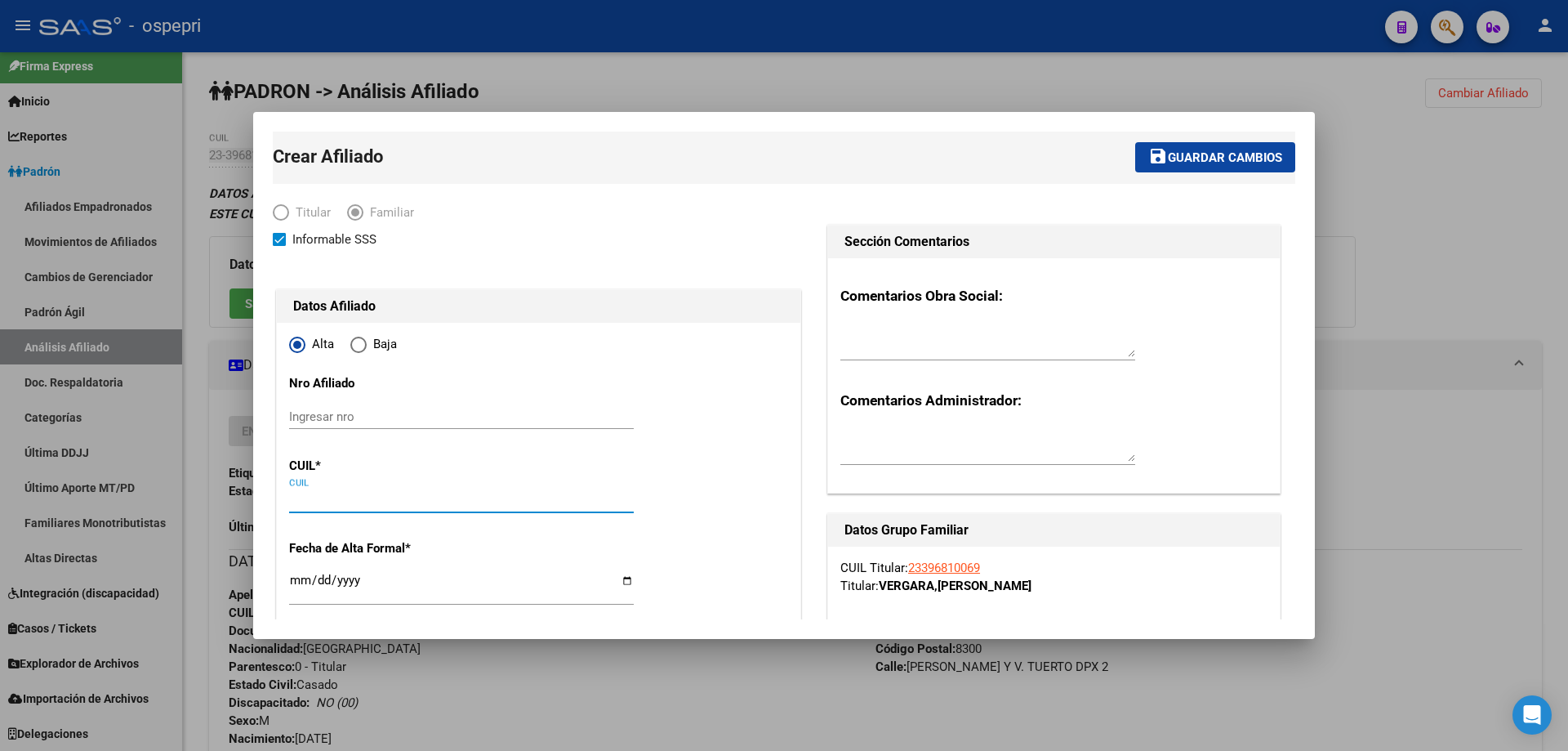
paste input "20-59960111-3"
type input "20-59960111-3"
click at [332, 416] on input "Ingresar nro" at bounding box center [461, 417] width 345 height 15
type input "59960111"
type input "VERGARA"
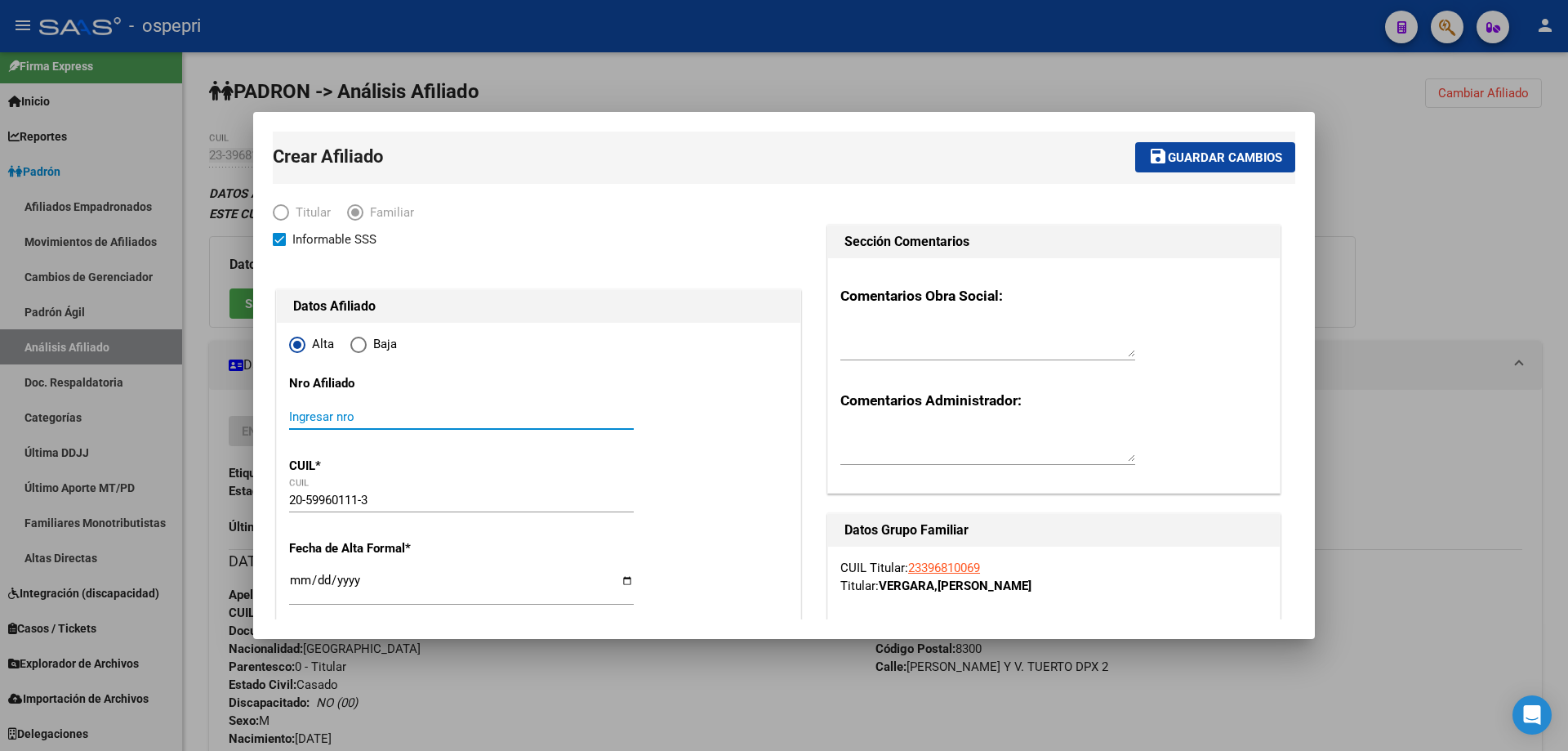
type input "[PERSON_NAME]"
type input "2023-12-20"
type input "NEUQUEN"
type input "ROSARIO"
type input "545"
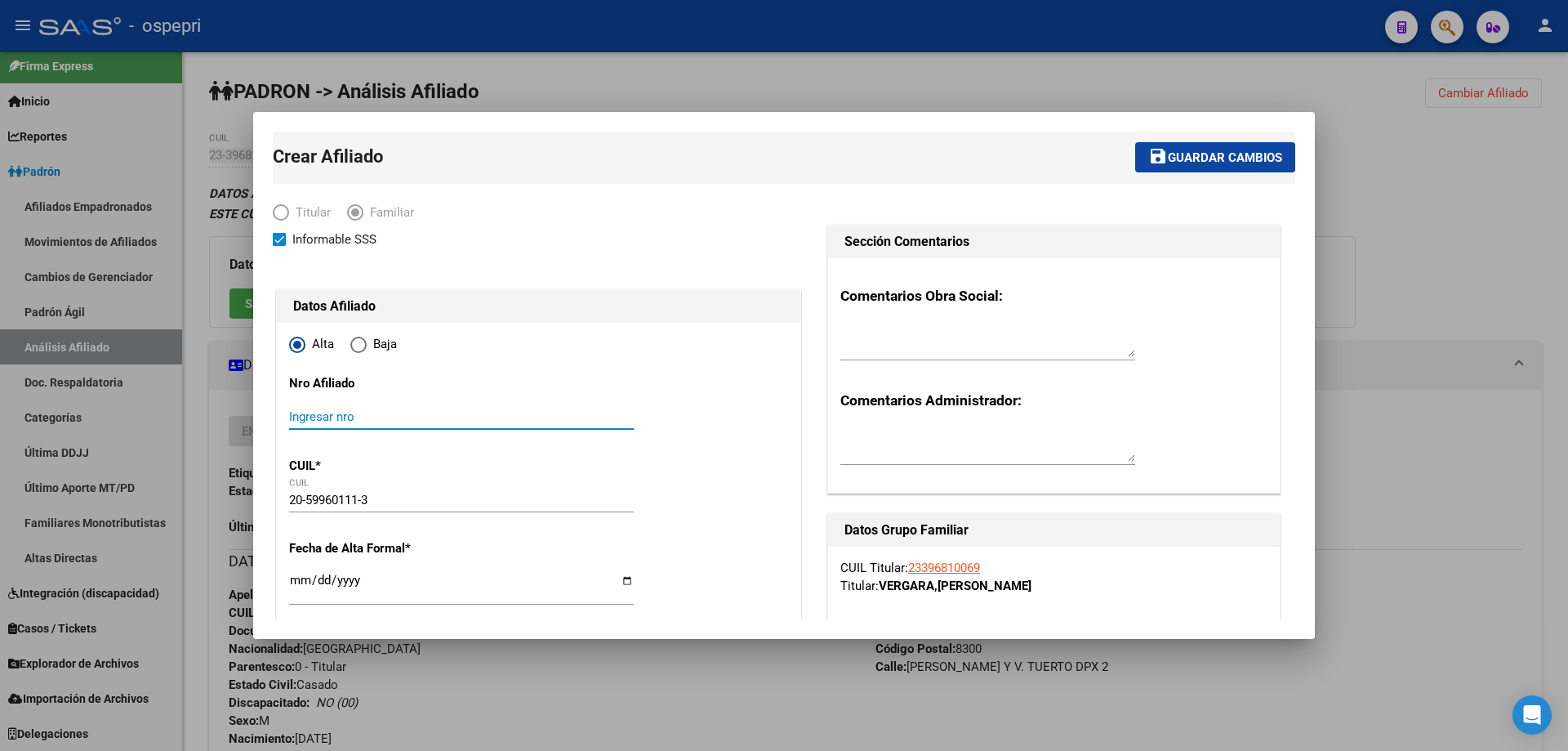
paste input "59960111"
type input "59960111"
click at [294, 581] on input "Ingresar fecha" at bounding box center [461, 586] width 345 height 26
type input "2025-10-07"
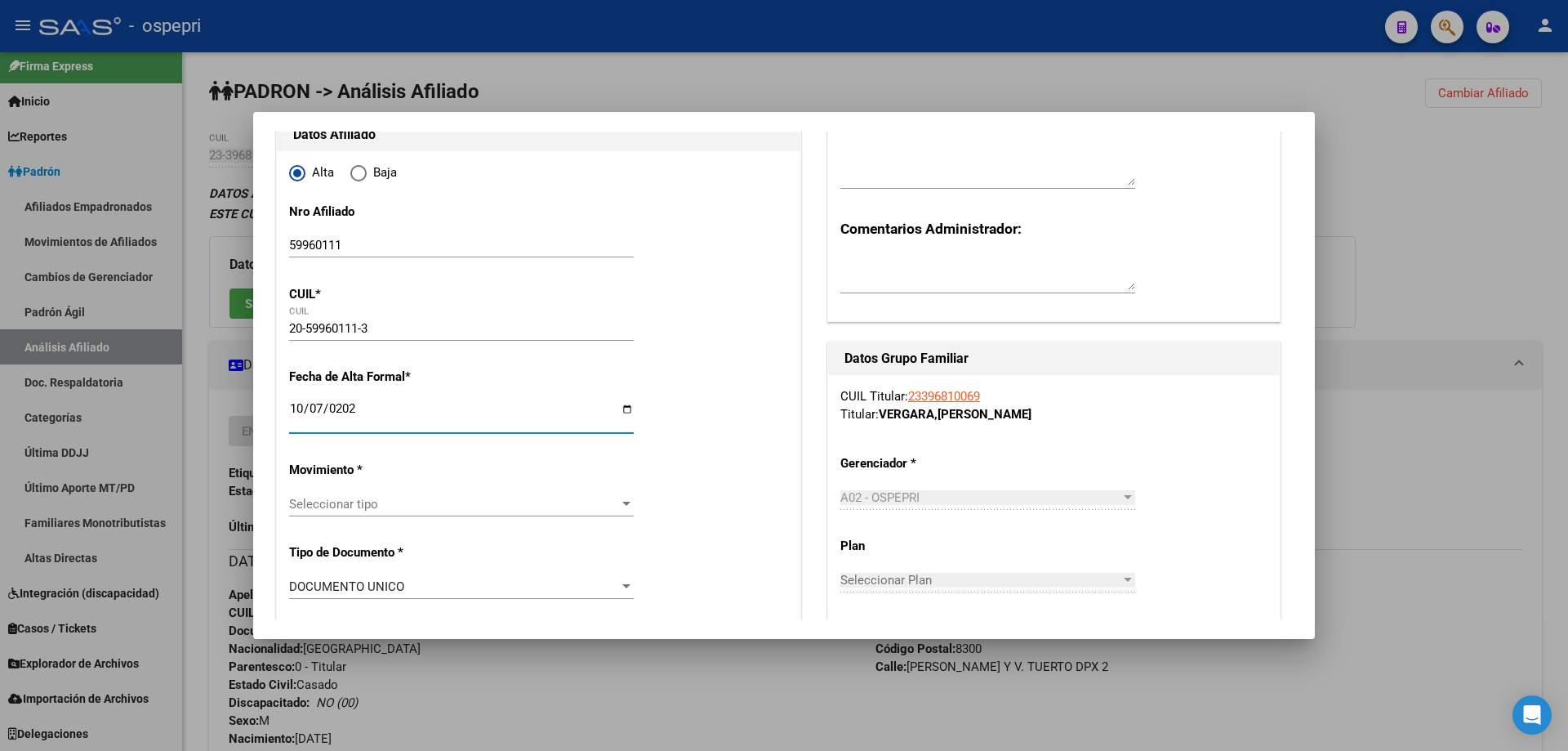
scroll to position [218, 0]
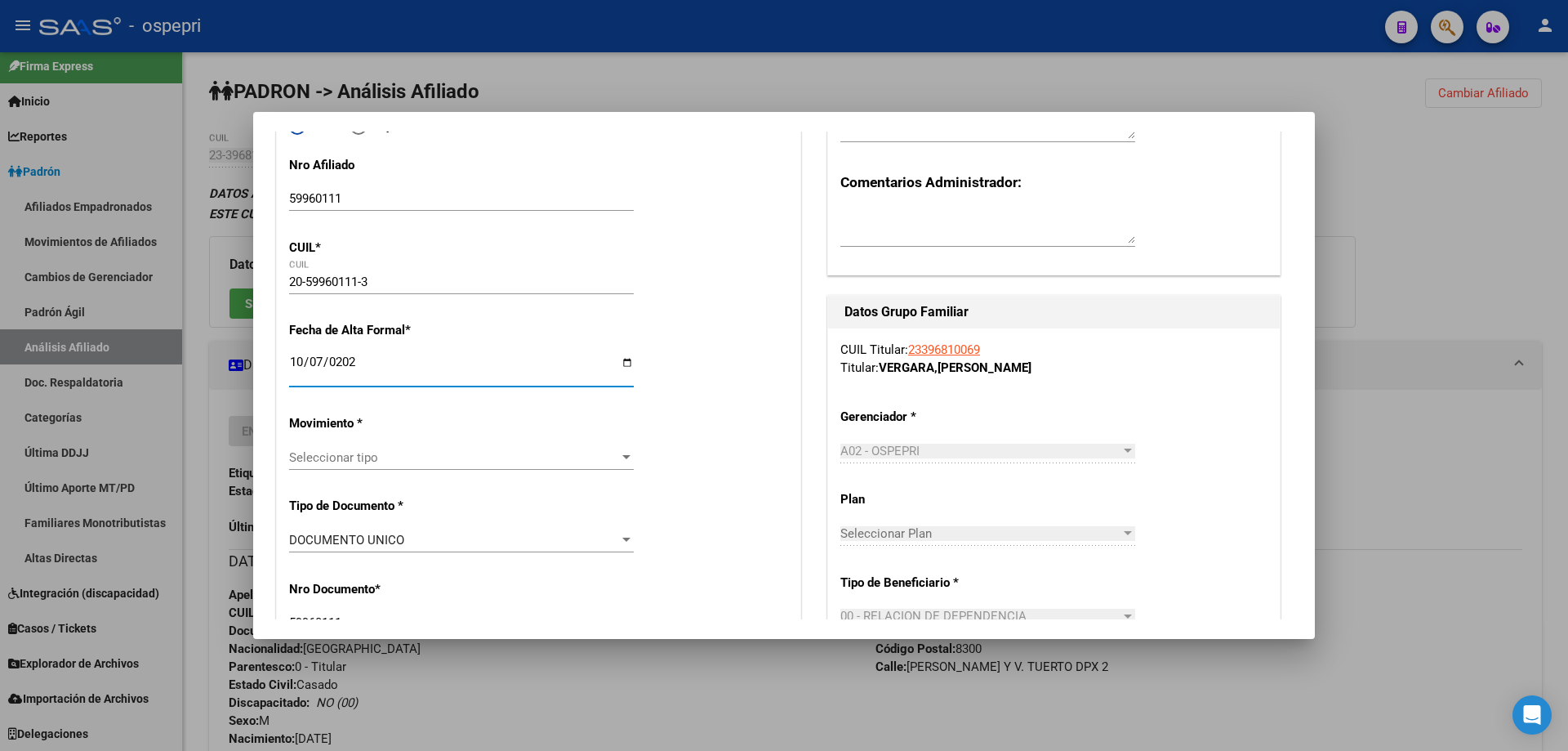
click at [406, 455] on span "Seleccionar tipo" at bounding box center [454, 458] width 330 height 15
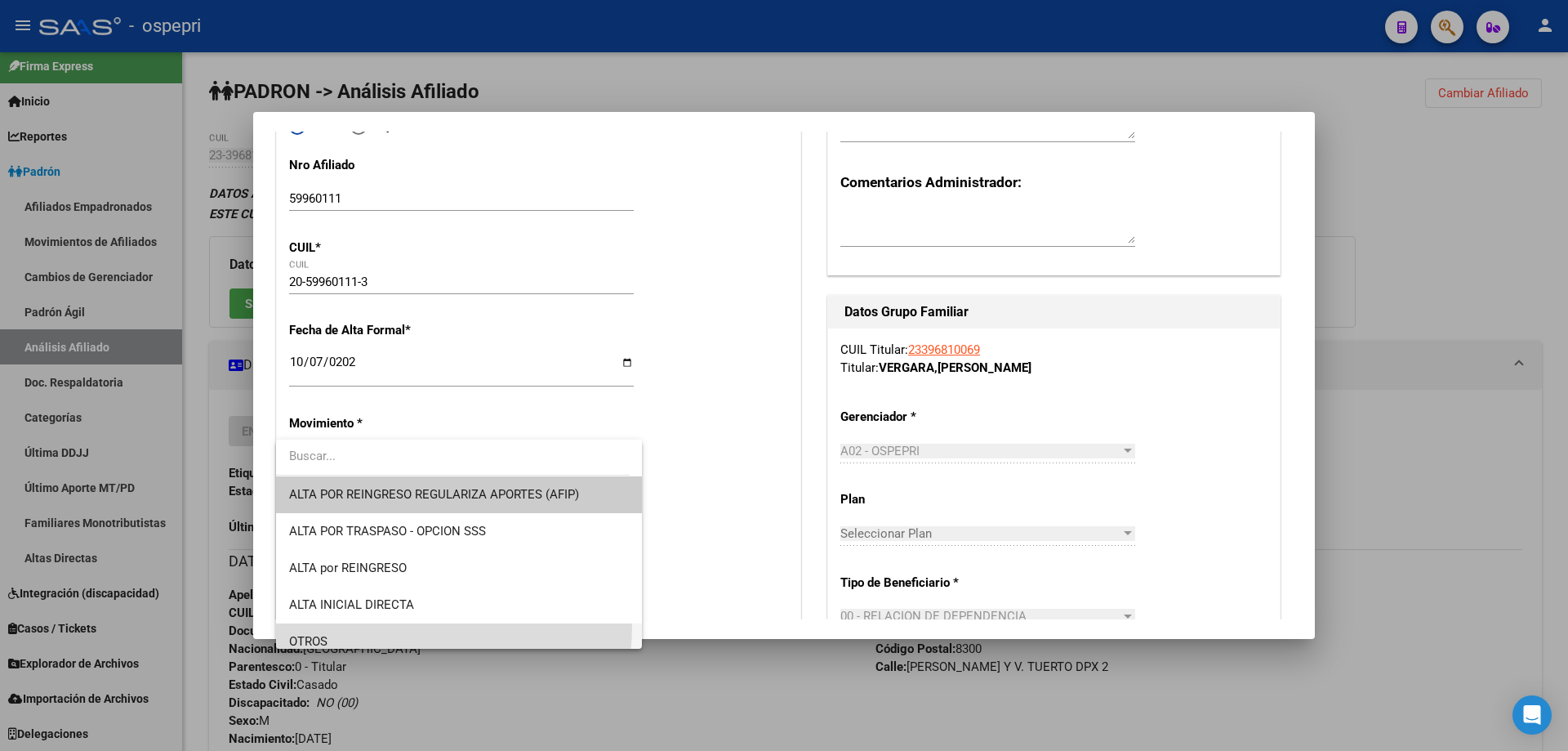
click at [341, 624] on span "OTROS" at bounding box center [459, 641] width 340 height 37
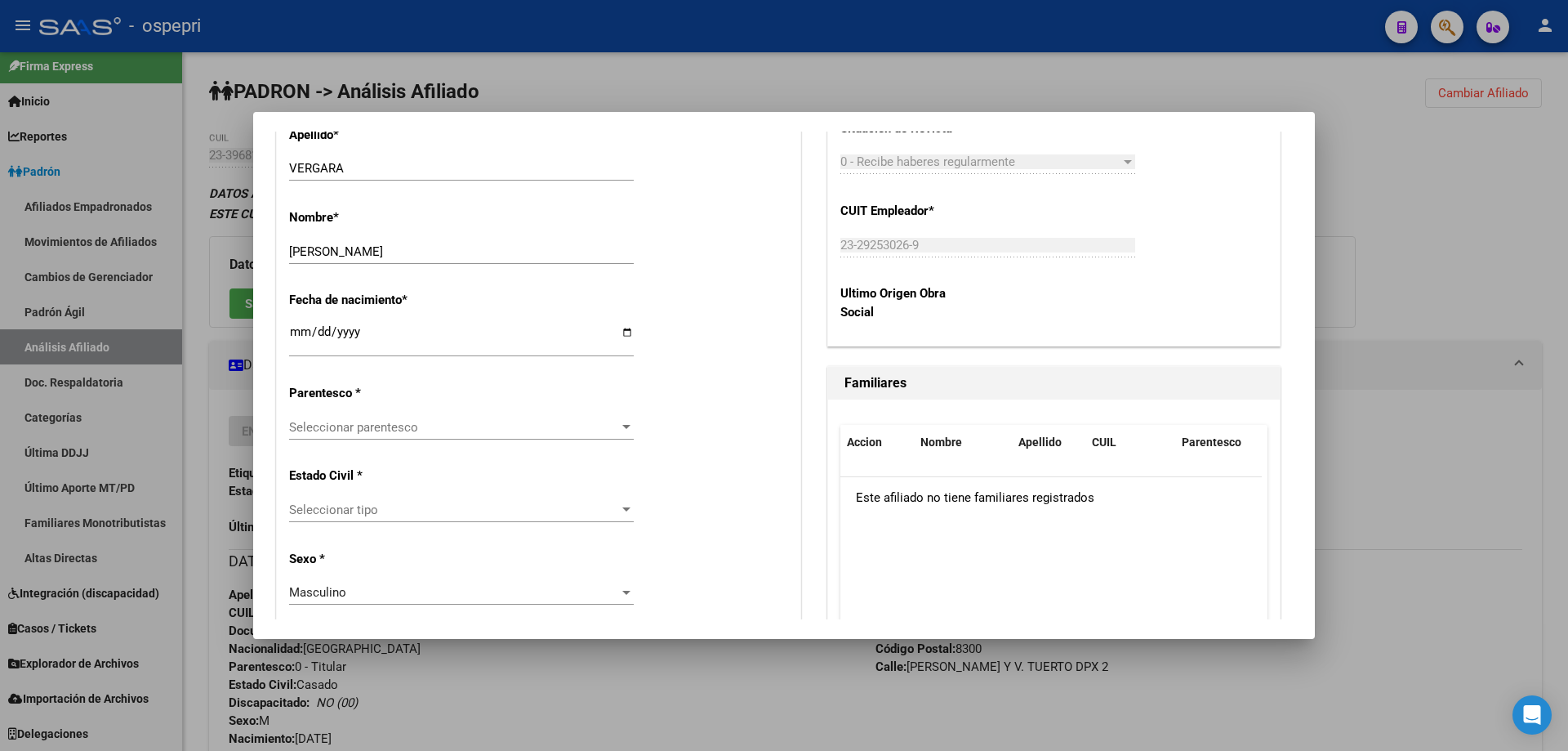
scroll to position [773, 0]
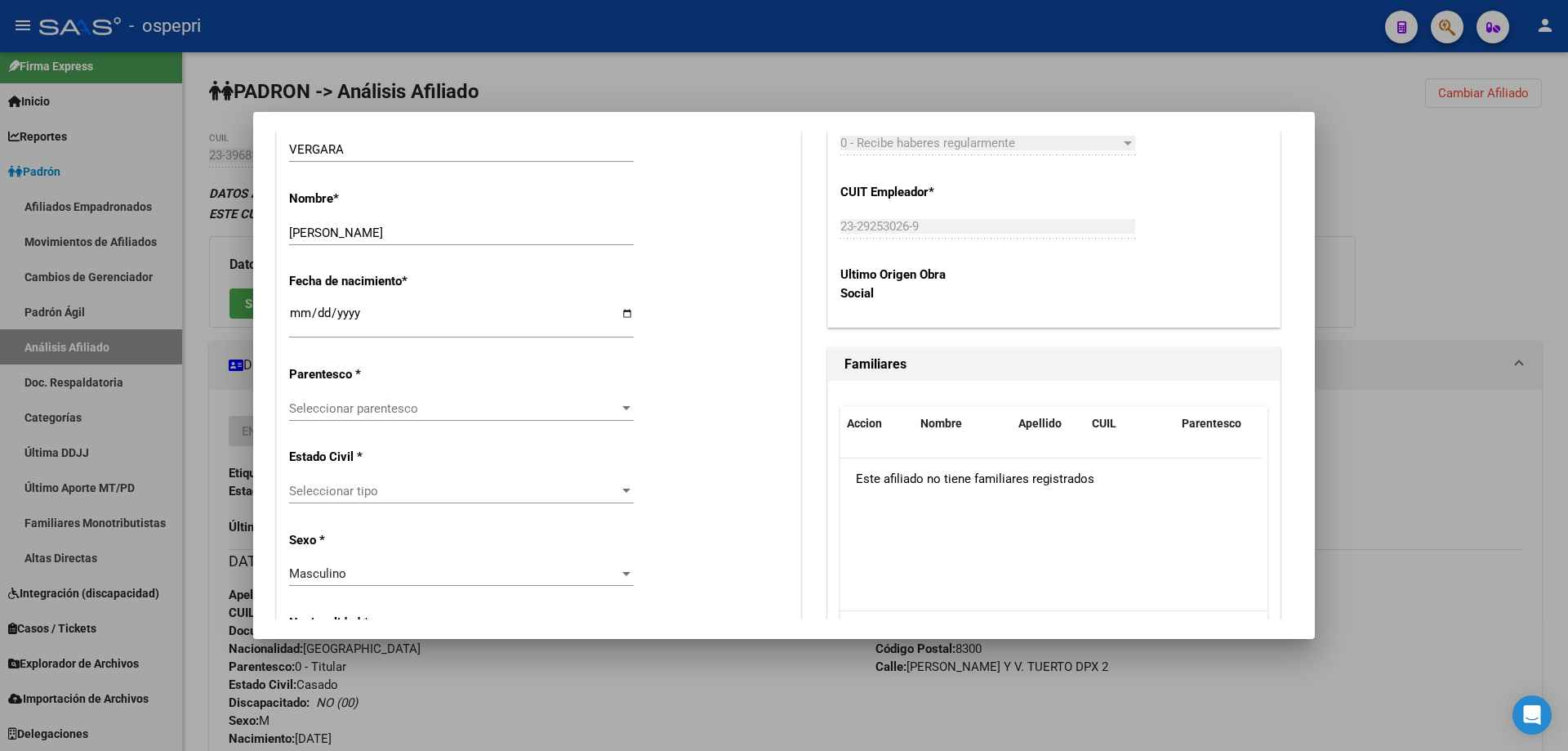
click at [413, 483] on span "Seleccionar tipo" at bounding box center [454, 491] width 330 height 15
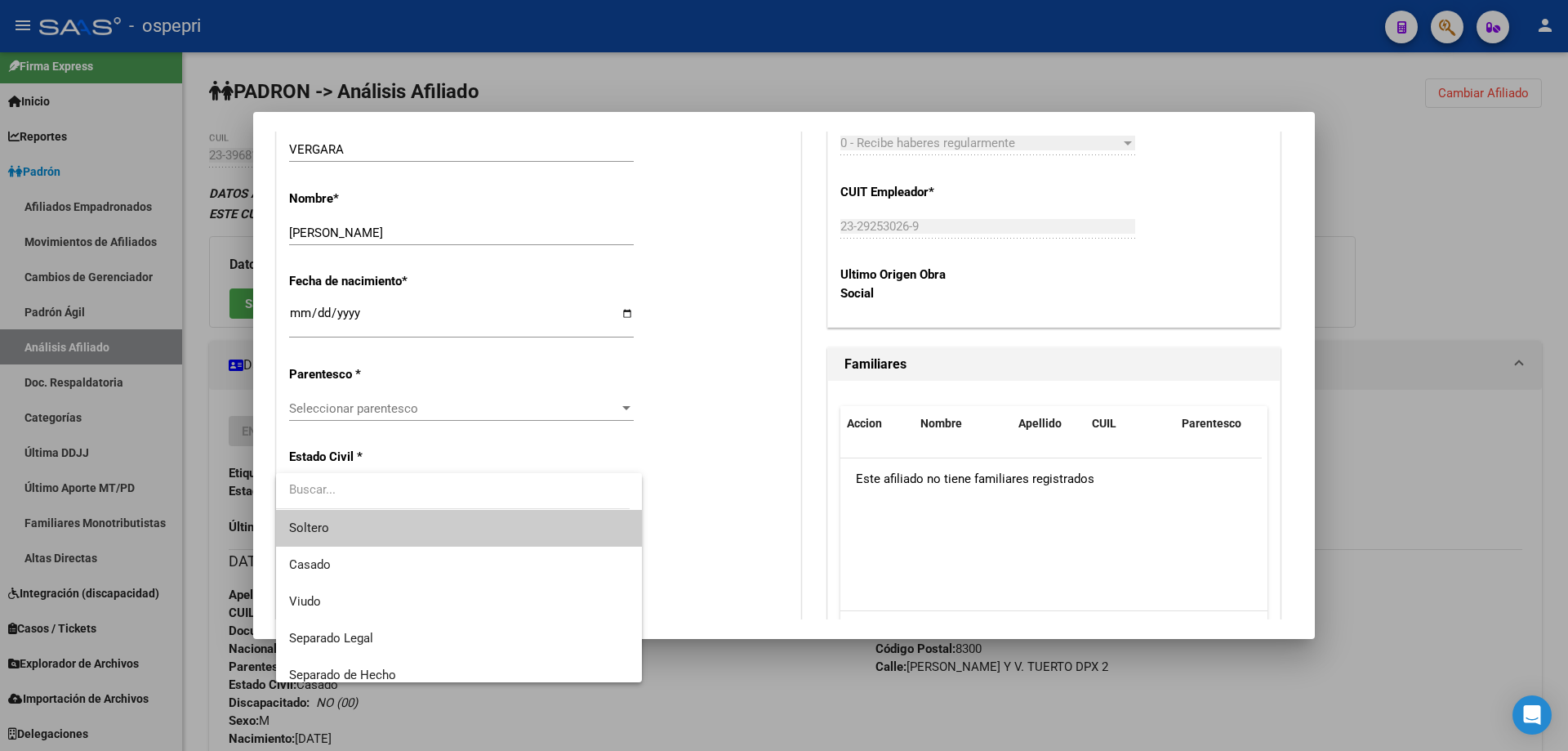
click at [404, 409] on div at bounding box center [784, 375] width 1568 height 751
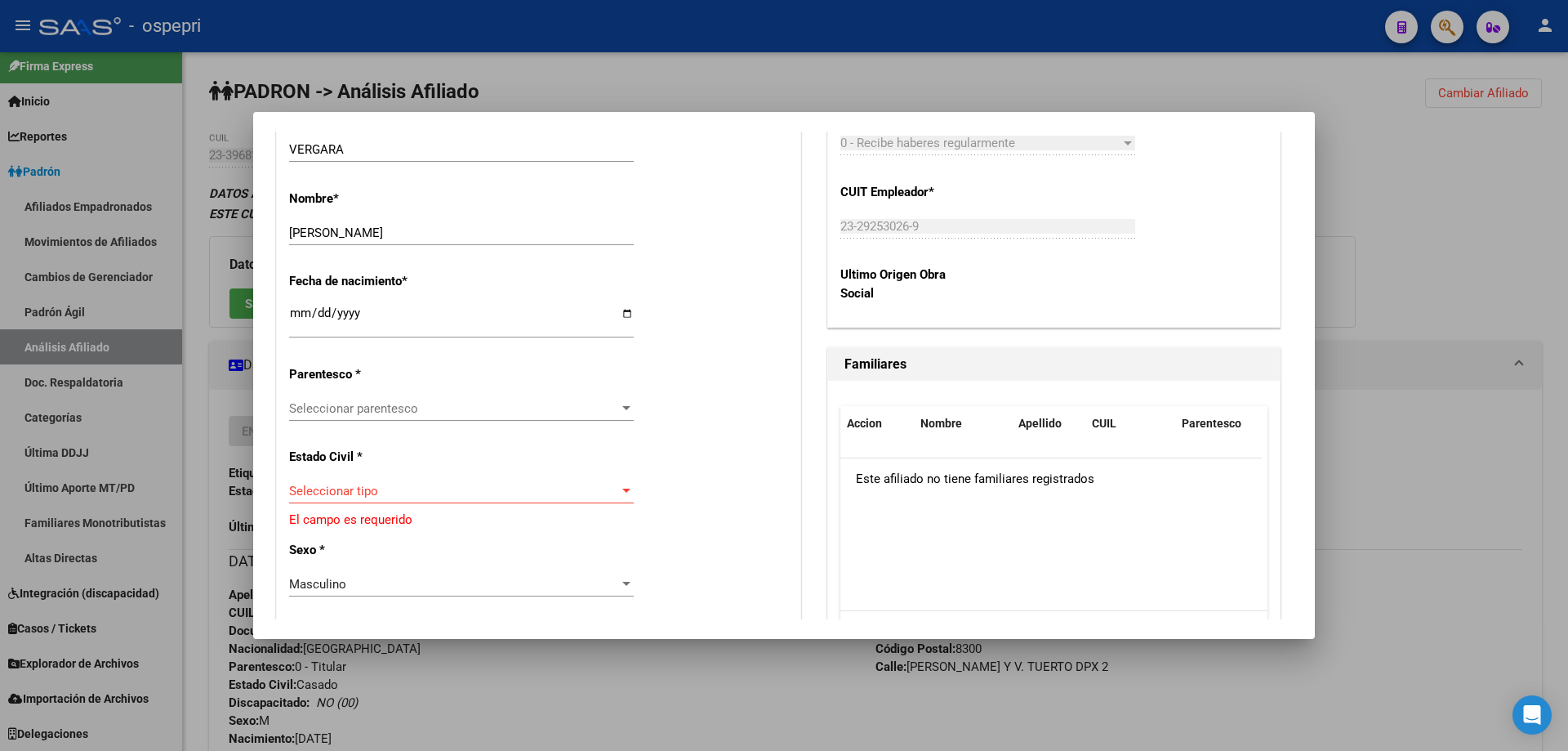
click at [404, 412] on span "Seleccionar parentesco" at bounding box center [454, 409] width 330 height 15
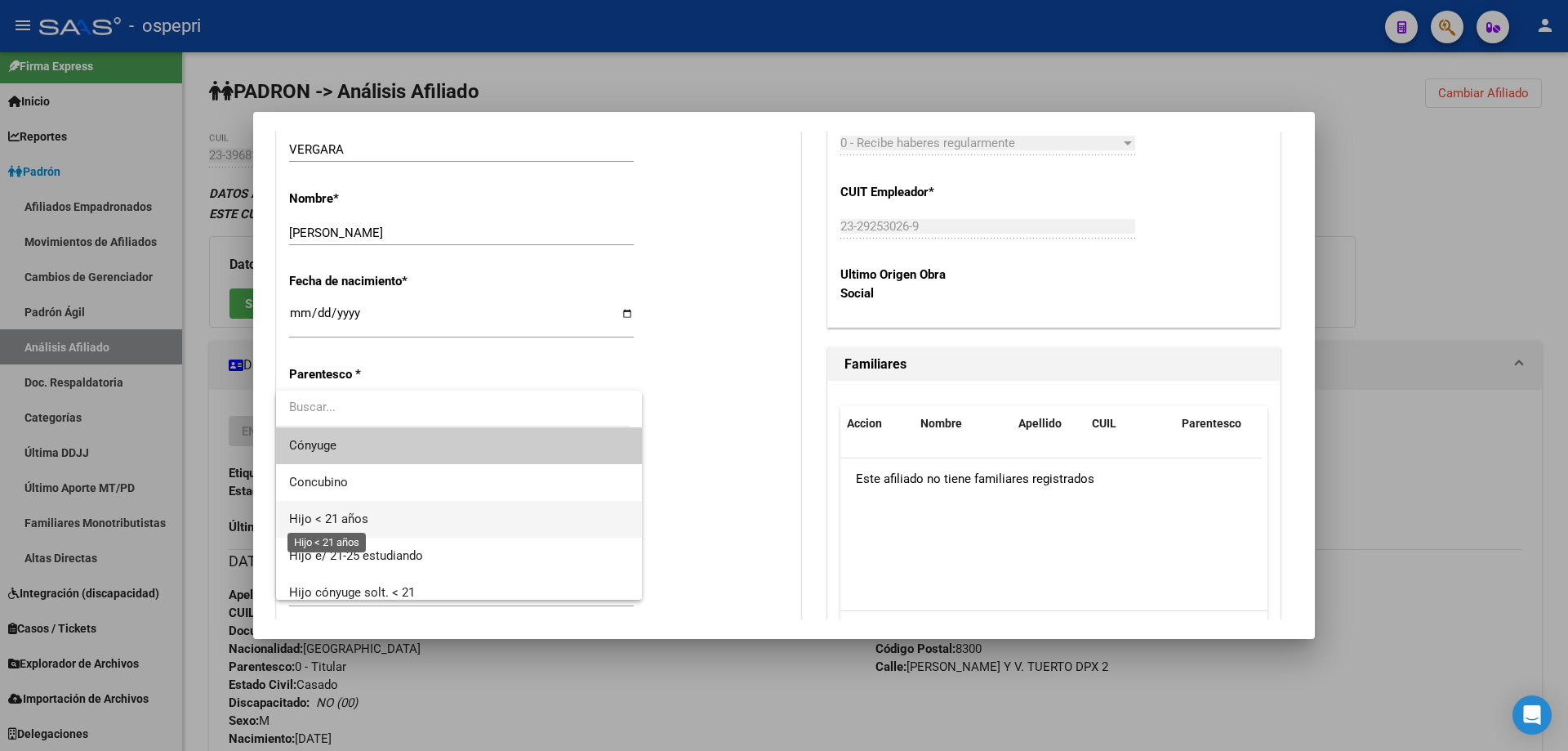
click at [363, 513] on span "Hijo < 21 años" at bounding box center [328, 518] width 79 height 15
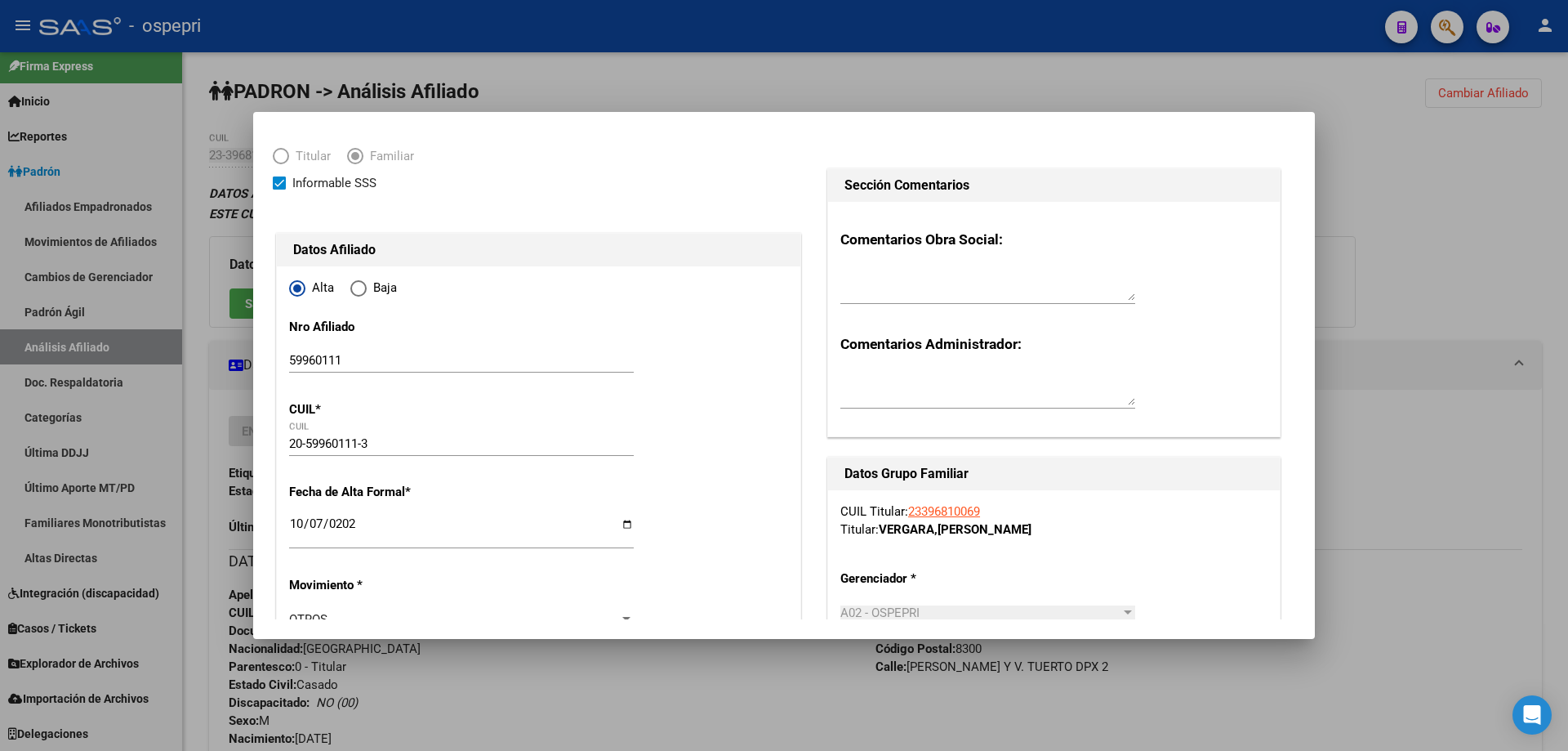
scroll to position [0, 0]
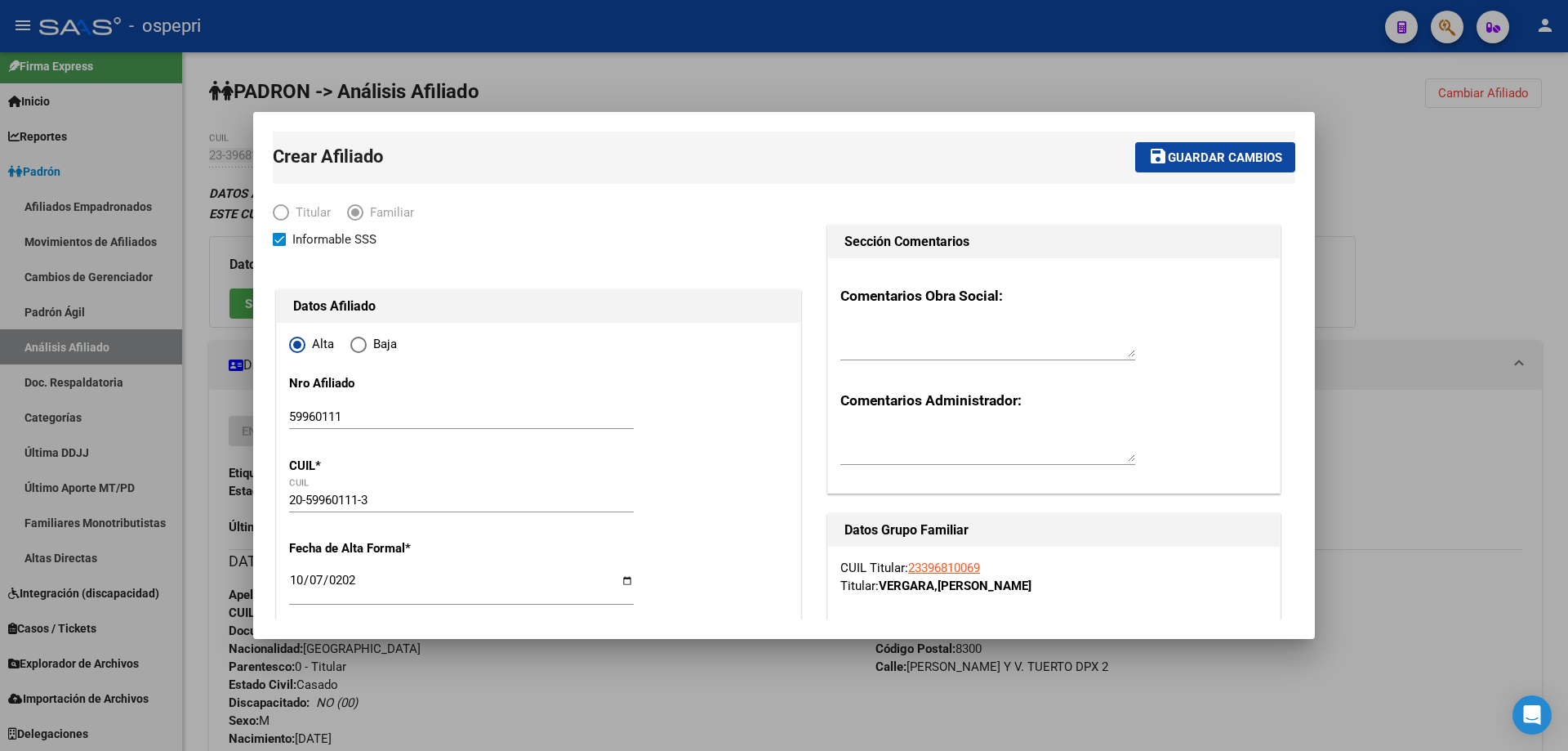
click at [1222, 162] on span "Guardar cambios" at bounding box center [1225, 158] width 115 height 15
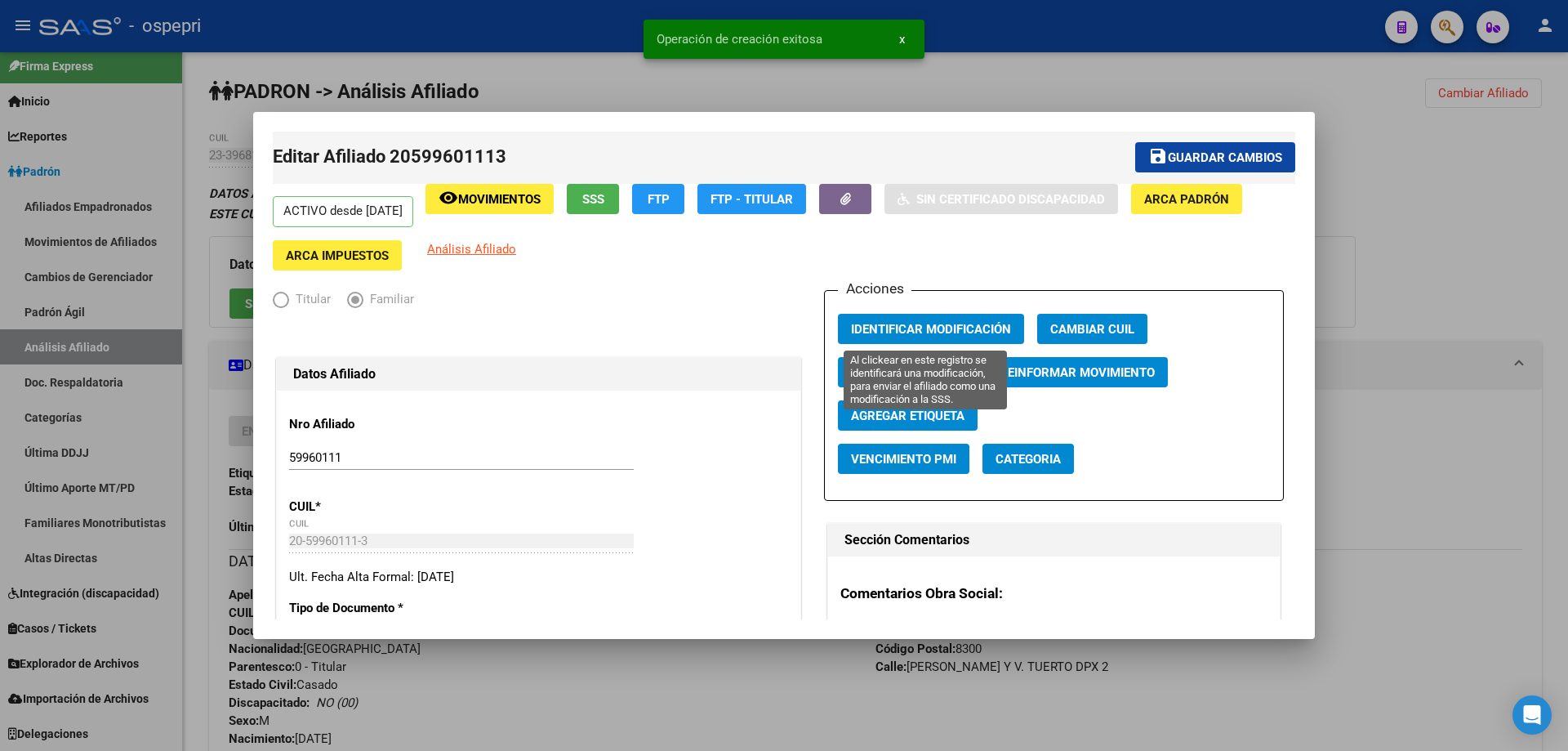
click at [888, 330] on span "Identificar Modificación" at bounding box center [930, 329] width 160 height 15
click at [1356, 203] on div at bounding box center [784, 375] width 1568 height 751
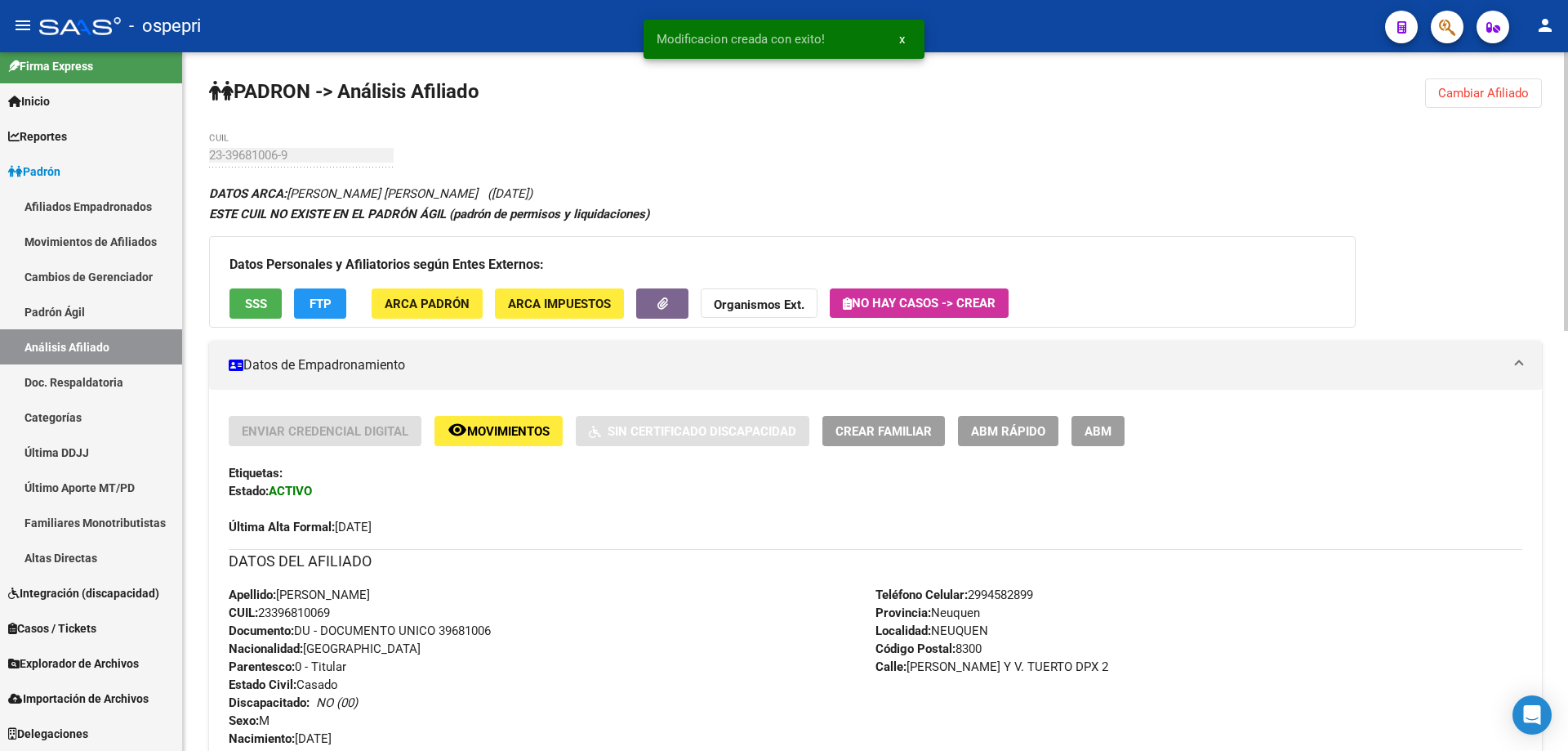
click at [931, 439] on span "Crear Familiar" at bounding box center [883, 432] width 97 height 15
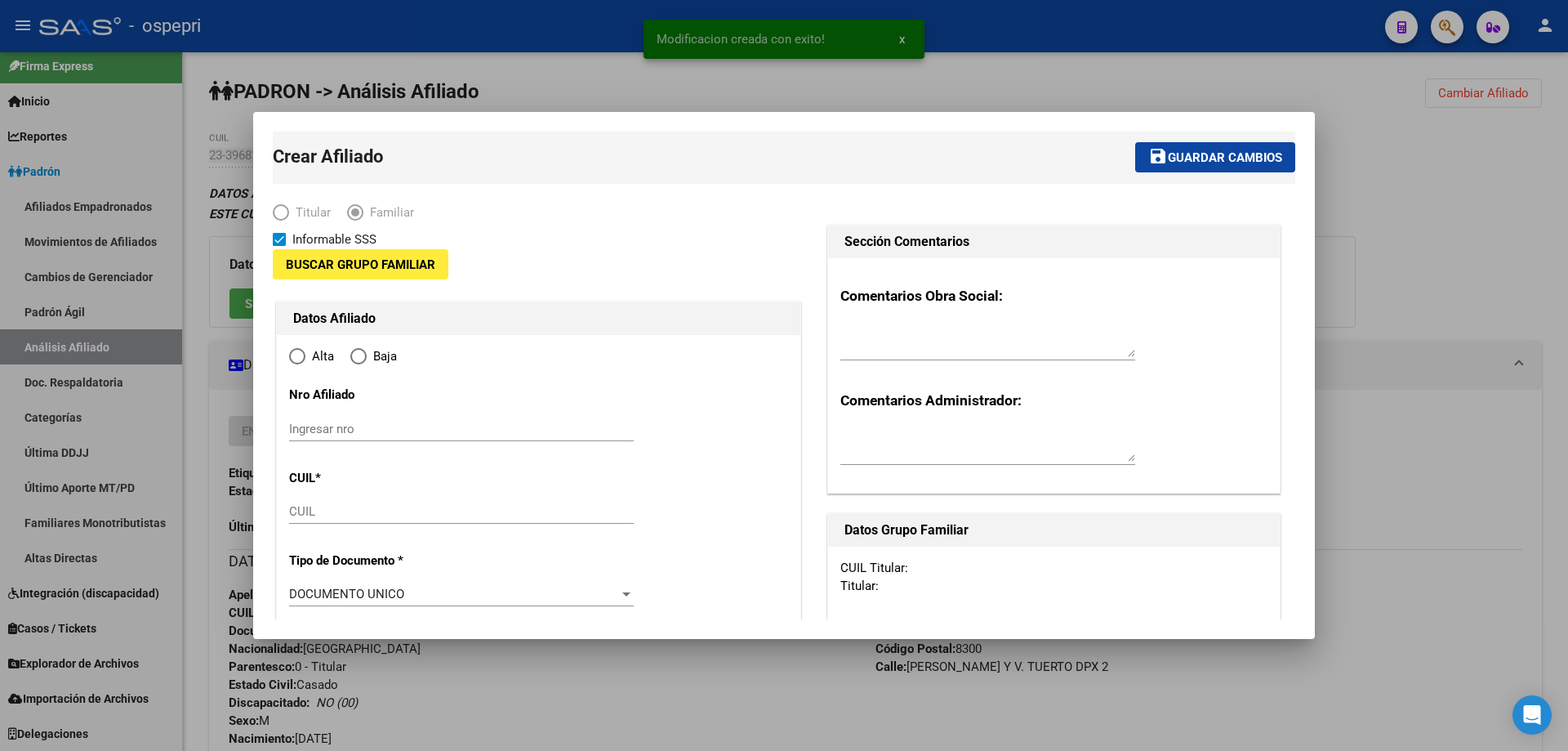
type input "23-29253026-9"
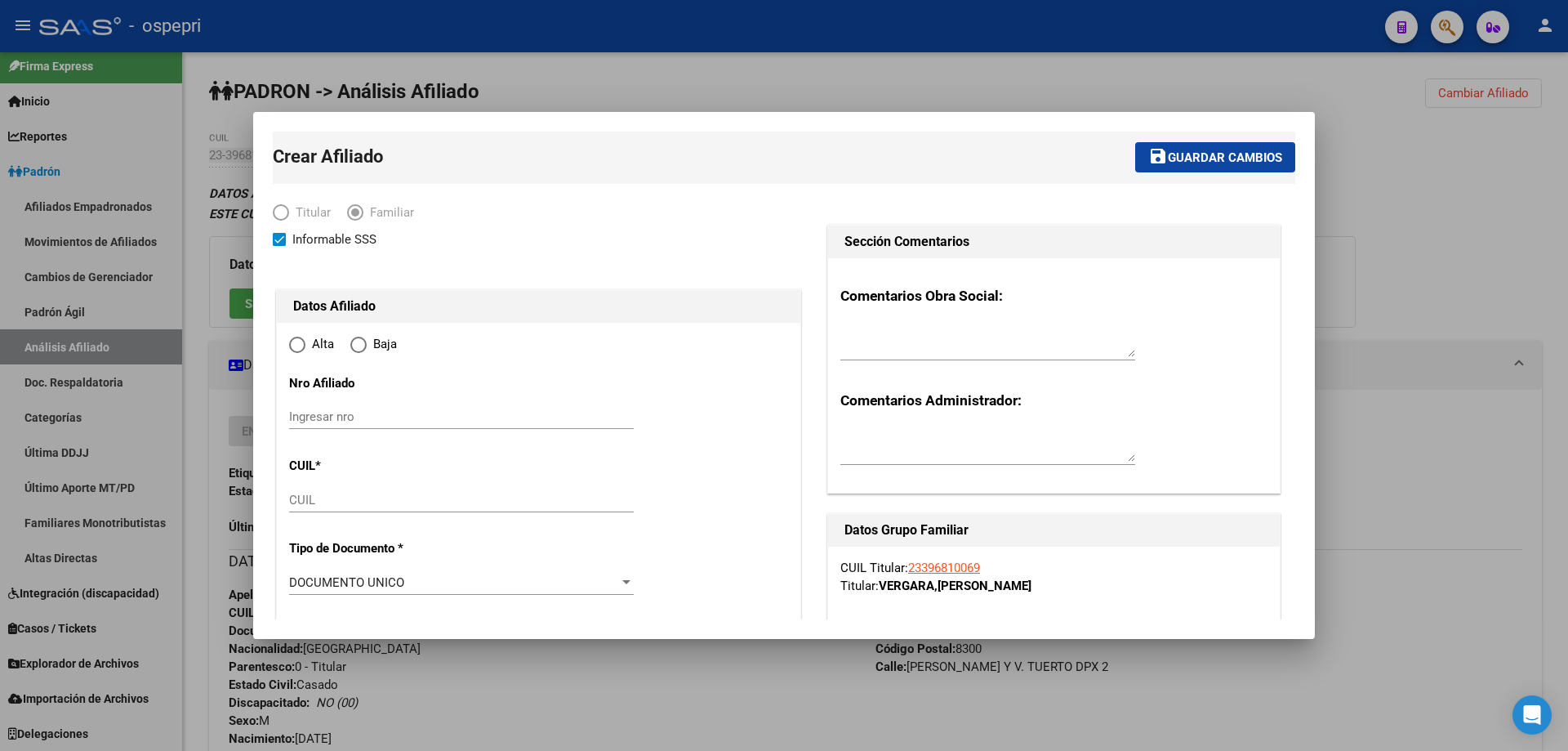
radio input "true"
type input "NEUQUEN"
type input "8300"
type input "[PERSON_NAME] Y V. TUERTO DPX"
type input "2"
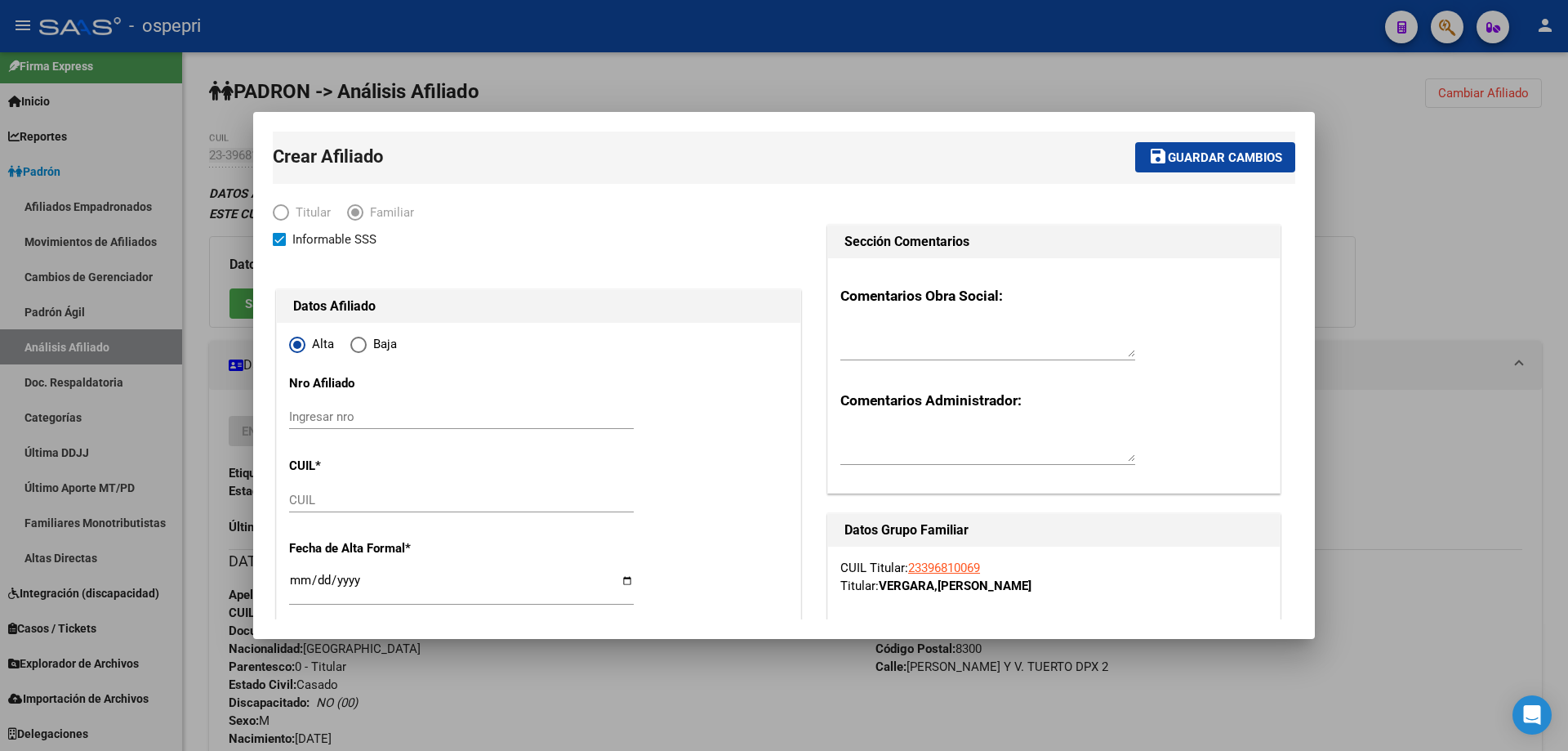
click at [350, 416] on input "Ingresar nro" at bounding box center [461, 417] width 345 height 15
click at [365, 414] on input "Ingresar nro" at bounding box center [461, 417] width 345 height 15
paste input "39599088"
type input "39599088"
click at [350, 490] on div "CUIL" at bounding box center [461, 500] width 345 height 25
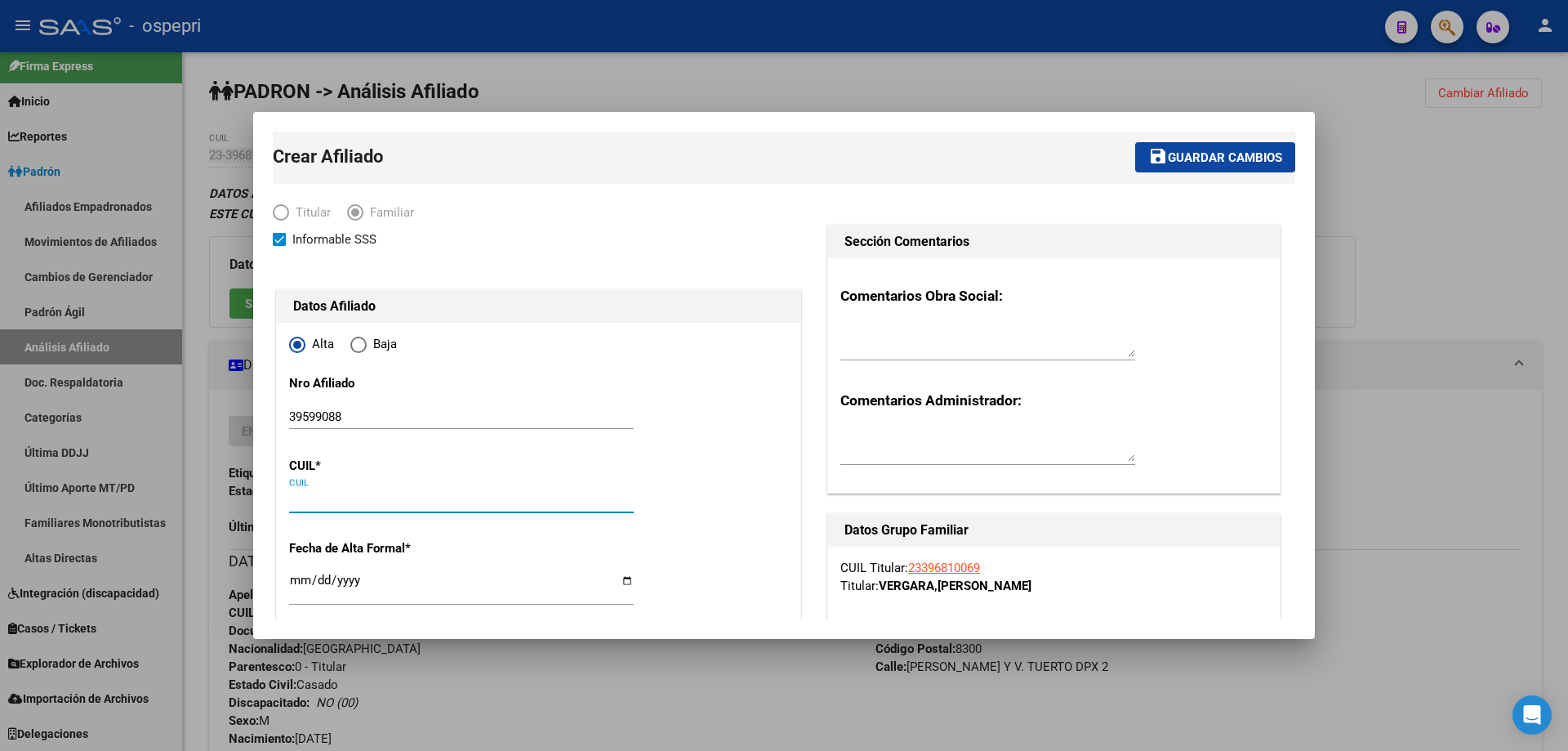
paste input "27-39599088-3"
type input "27-39599088-3"
type input "39599088"
type input "[PERSON_NAME]"
type input "AGUSTINA"
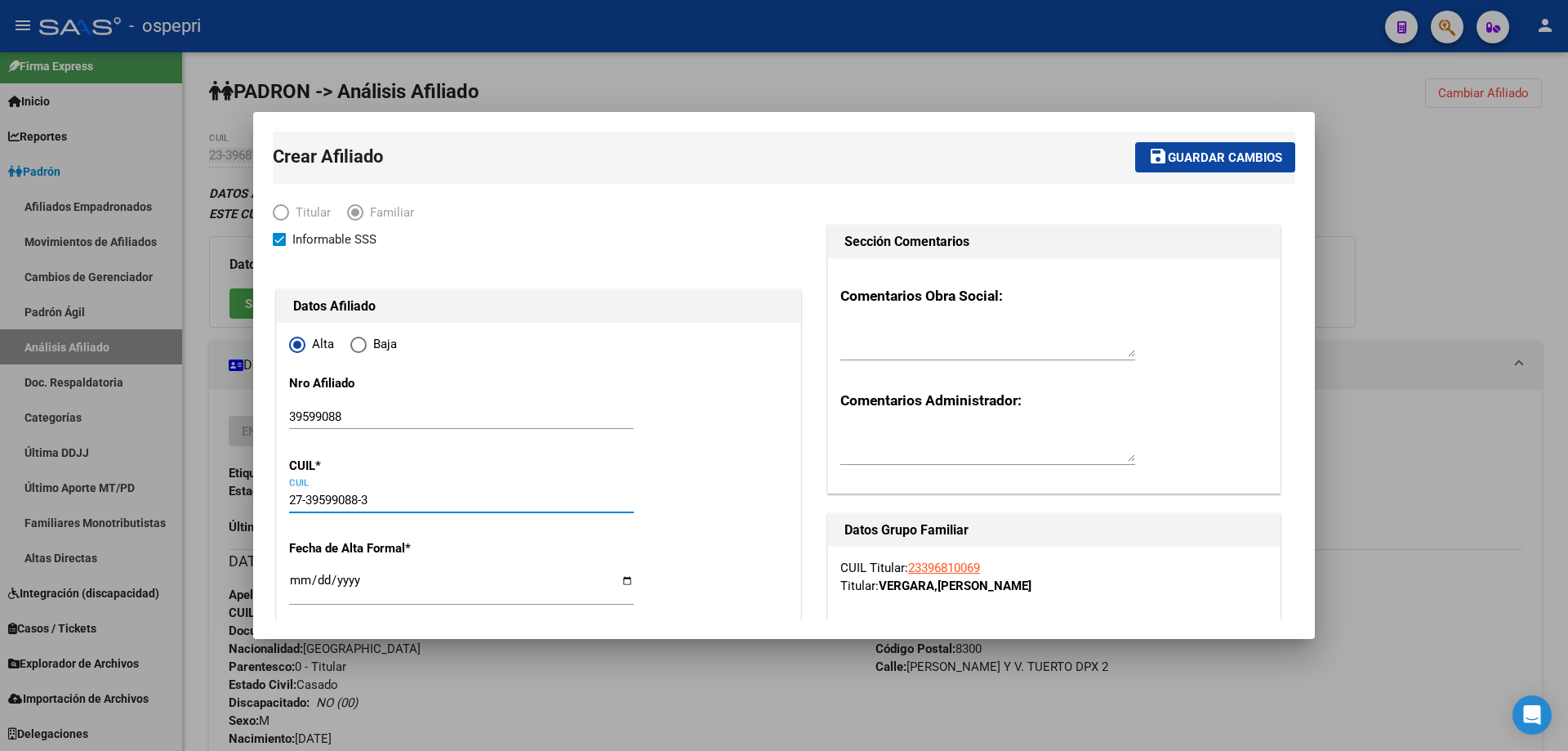
type input "[DATE]"
type input "NEUQUEN"
type input "ROSARIO"
type input "545"
type input "27-39599088-3"
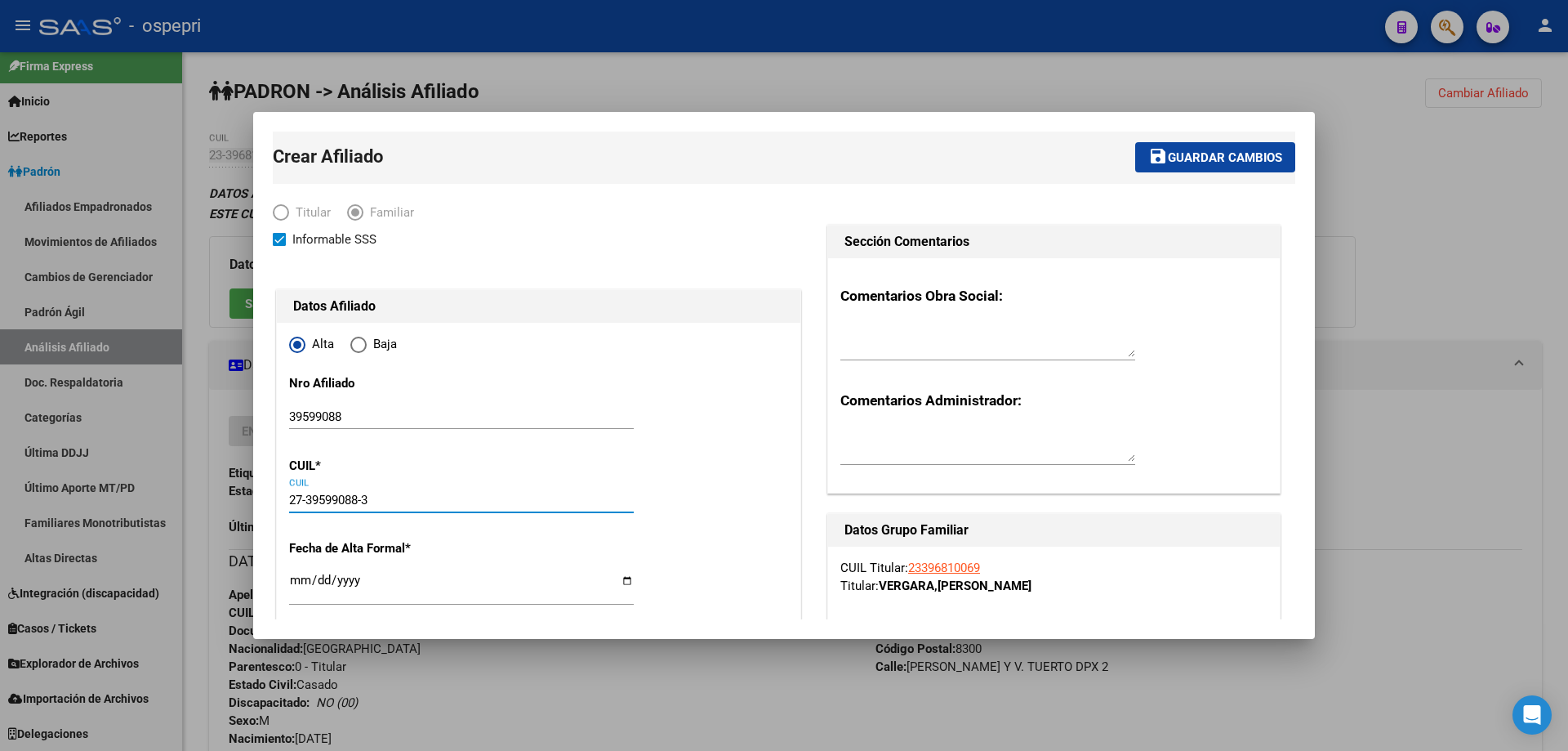
click at [304, 580] on input "Ingresar fecha" at bounding box center [461, 586] width 345 height 26
type input "2025-10-07"
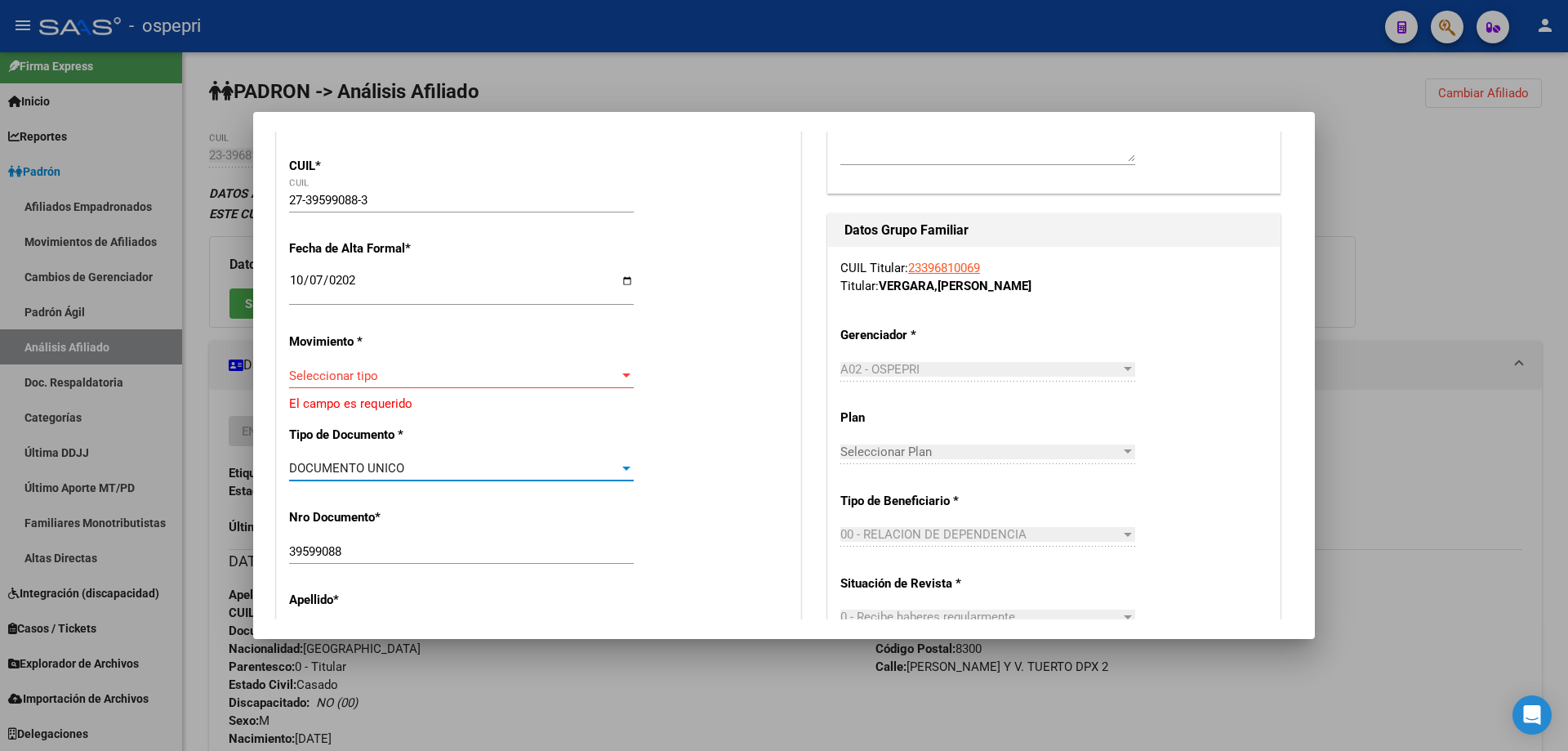
click at [359, 383] on div "Seleccionar tipo Seleccionar tipo" at bounding box center [461, 376] width 345 height 25
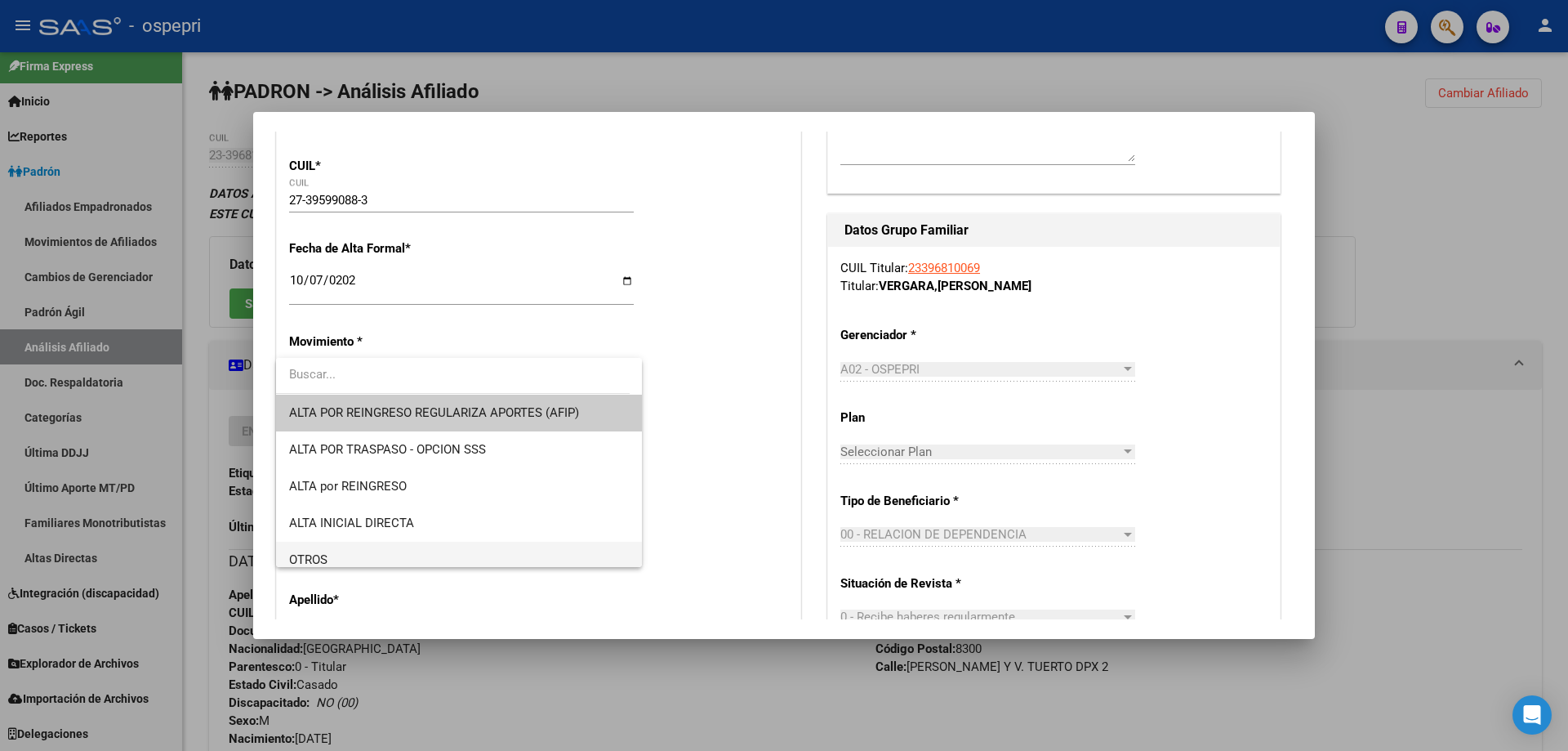
click at [323, 548] on span "OTROS" at bounding box center [459, 559] width 340 height 37
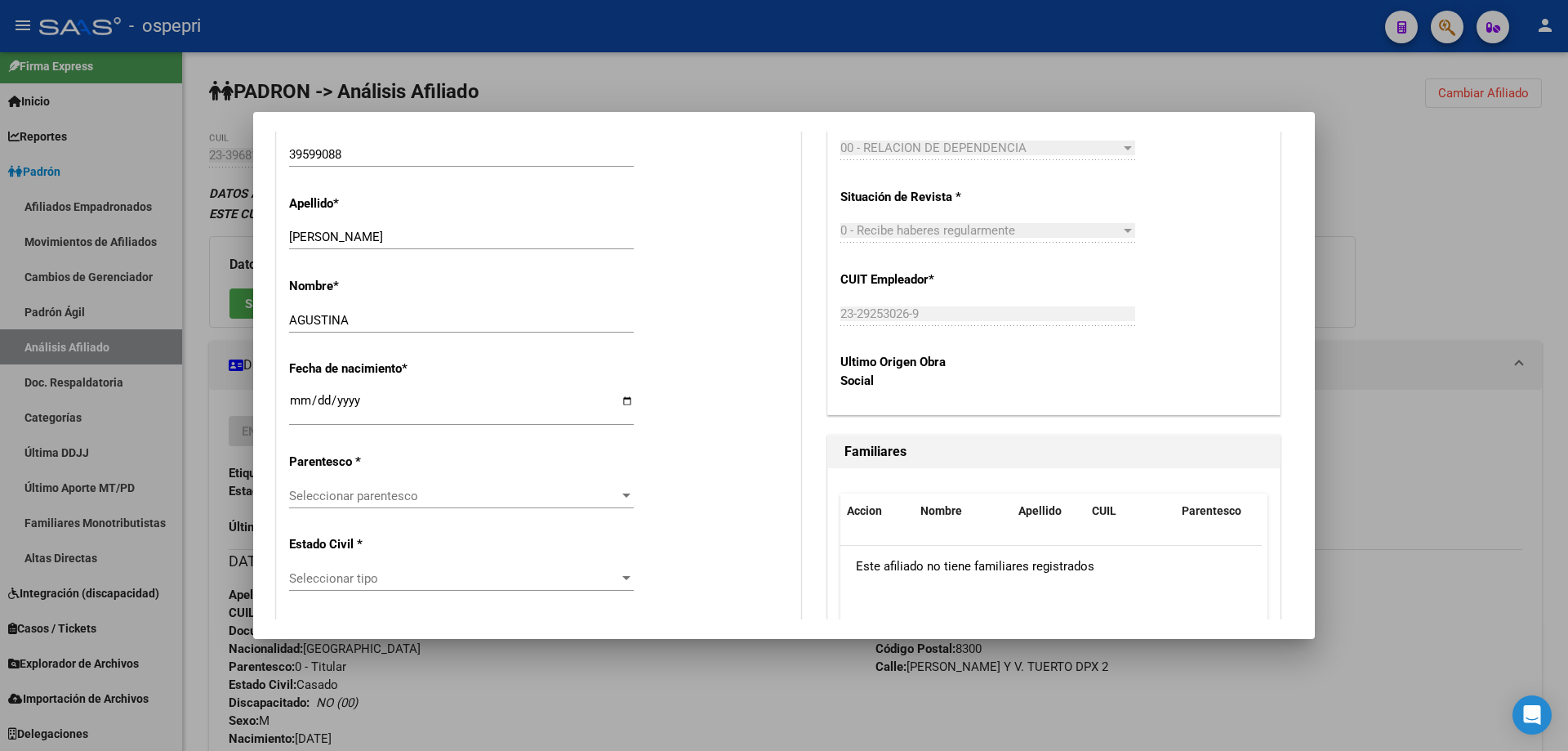
scroll to position [735, 0]
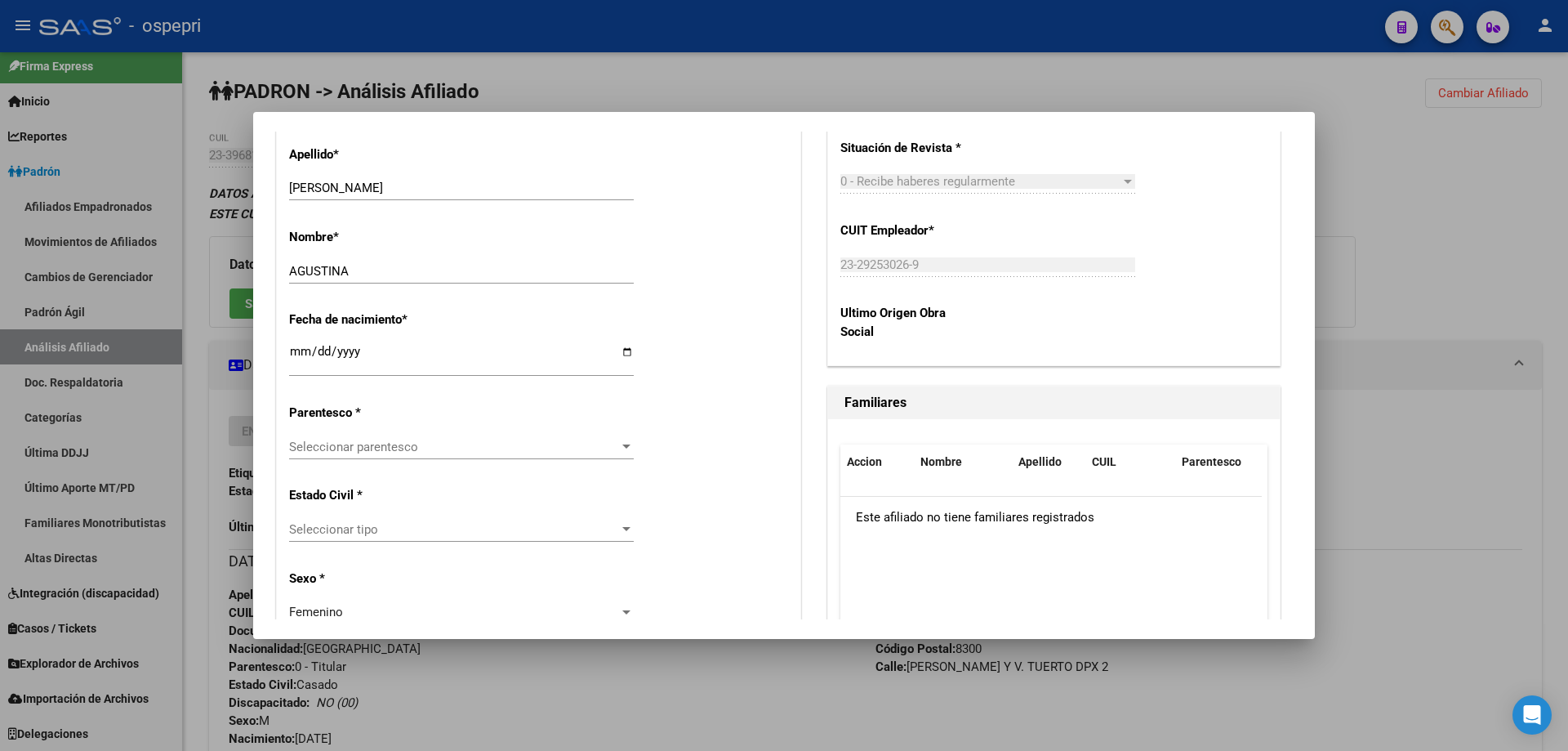
click at [366, 454] on div "Seleccionar parentesco Seleccionar parentesco" at bounding box center [461, 447] width 345 height 25
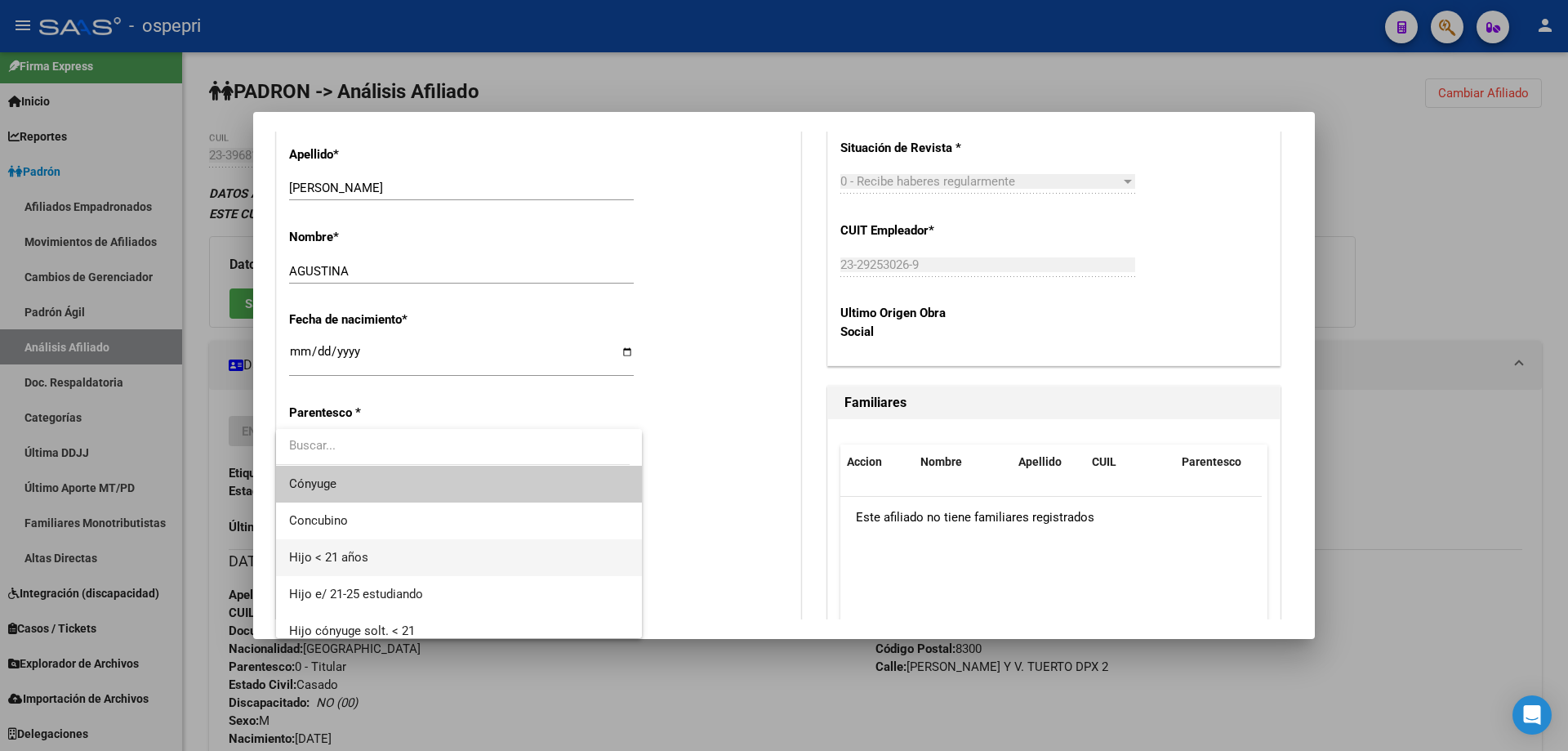
click at [370, 553] on span "Hijo < 21 años" at bounding box center [459, 557] width 340 height 37
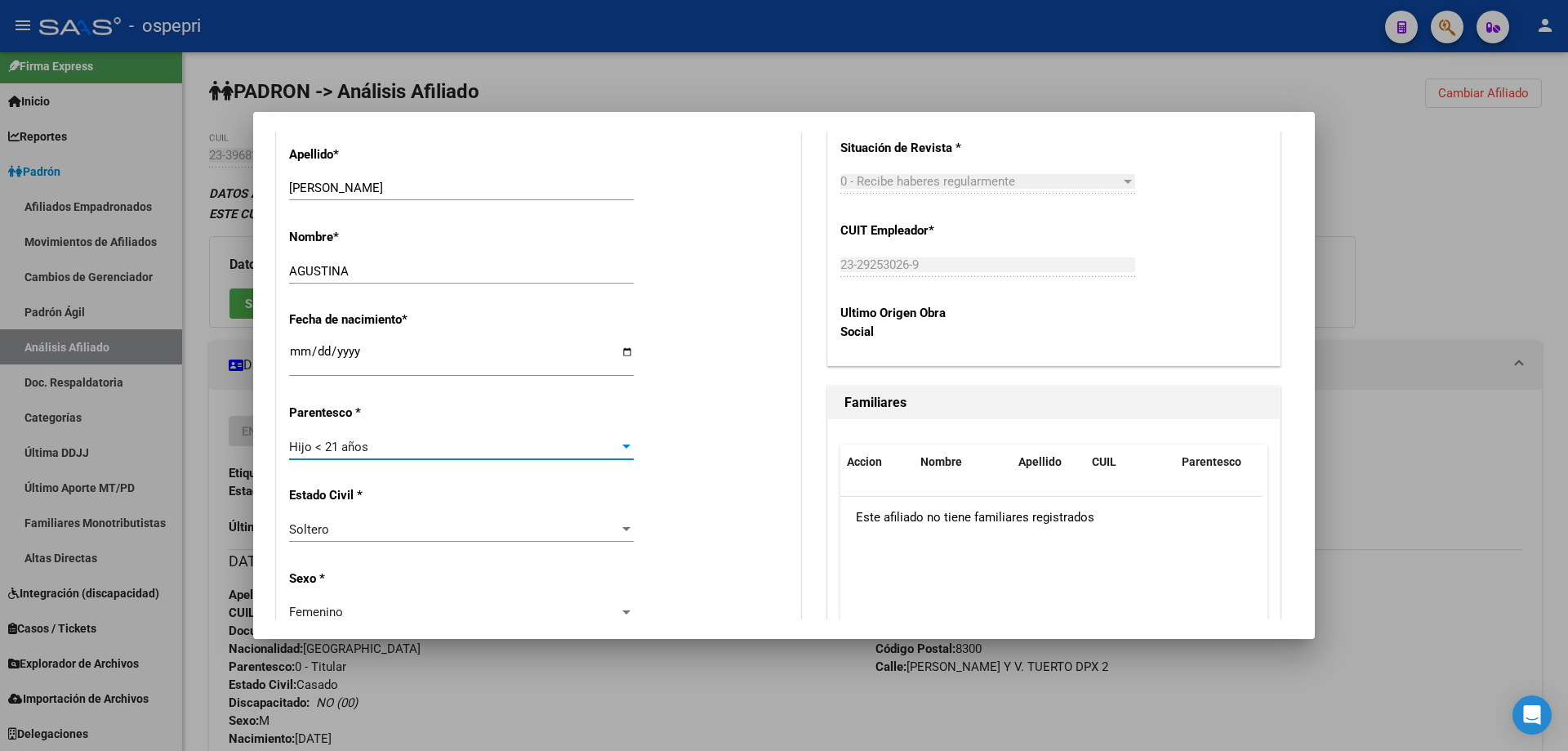
click at [357, 528] on div "Soltero" at bounding box center [454, 529] width 330 height 15
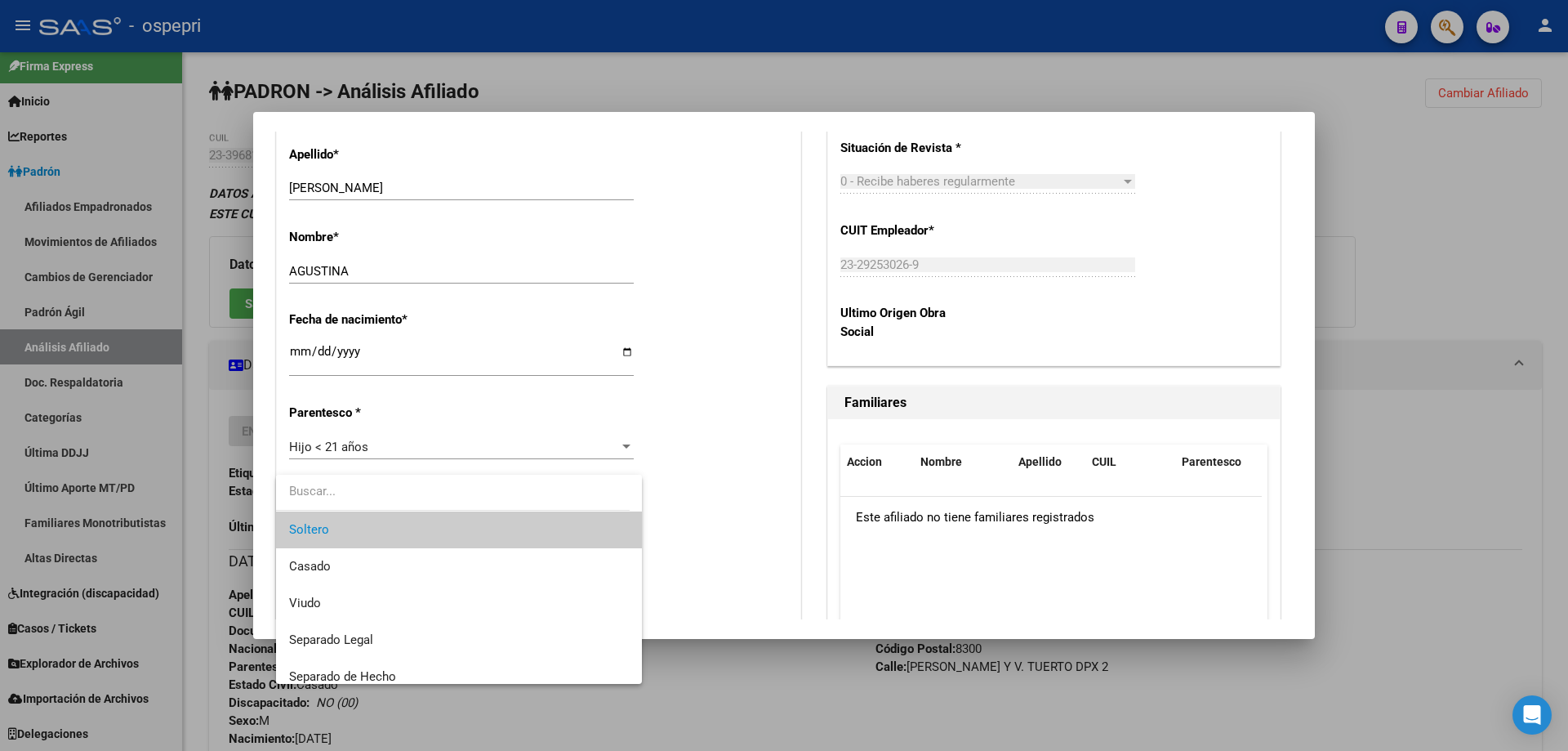
click at [786, 493] on div at bounding box center [784, 375] width 1568 height 751
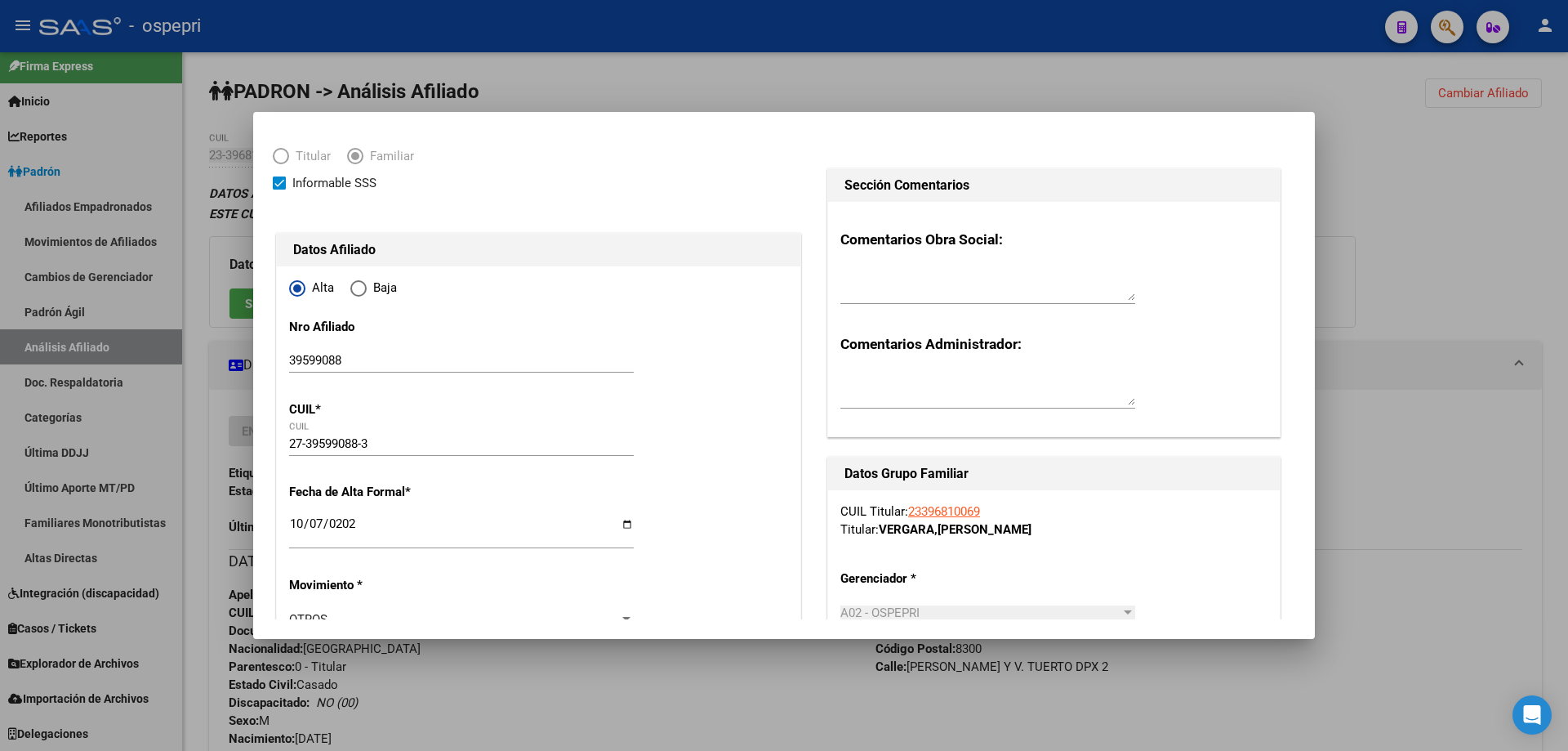
scroll to position [0, 0]
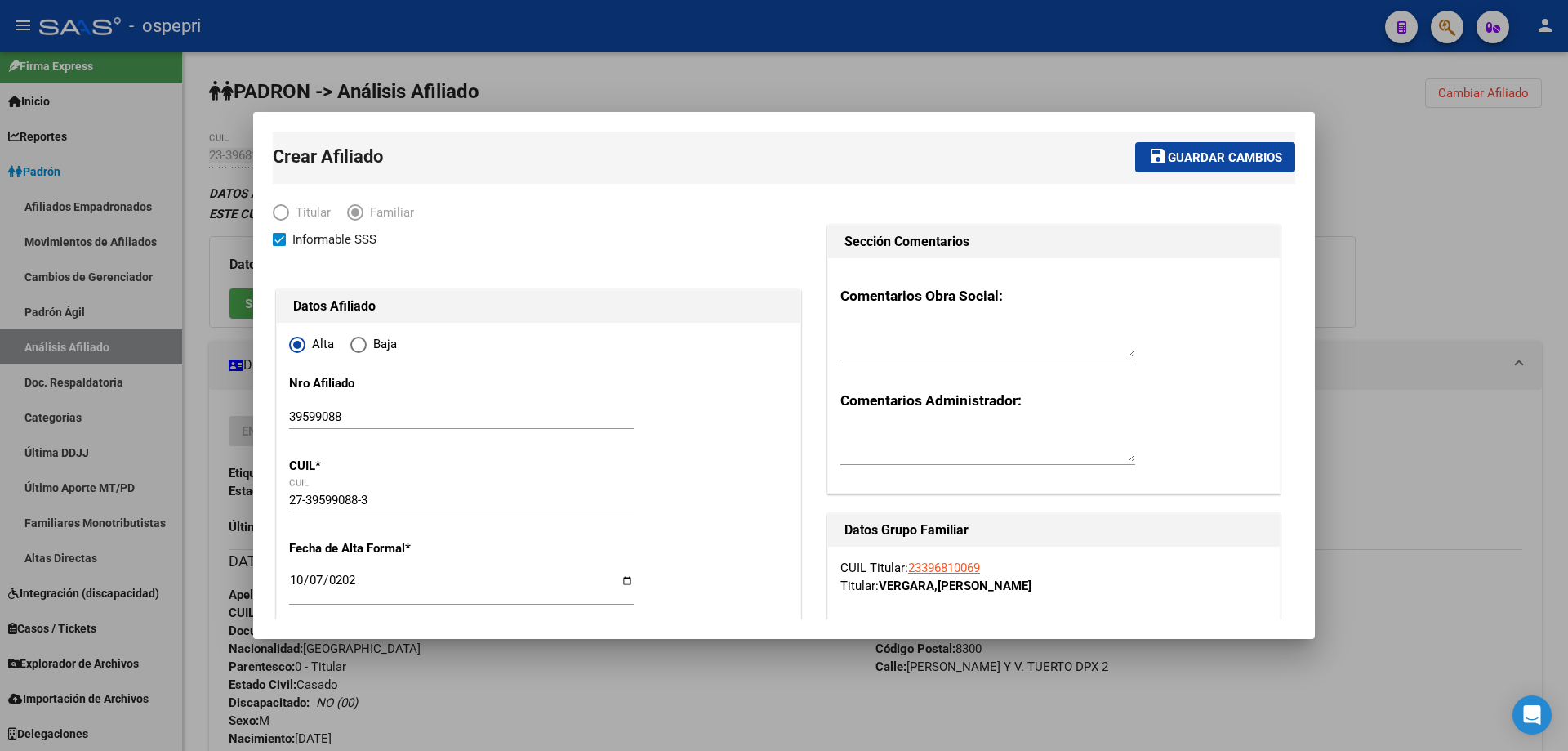
click at [1177, 161] on span "Guardar cambios" at bounding box center [1225, 158] width 115 height 15
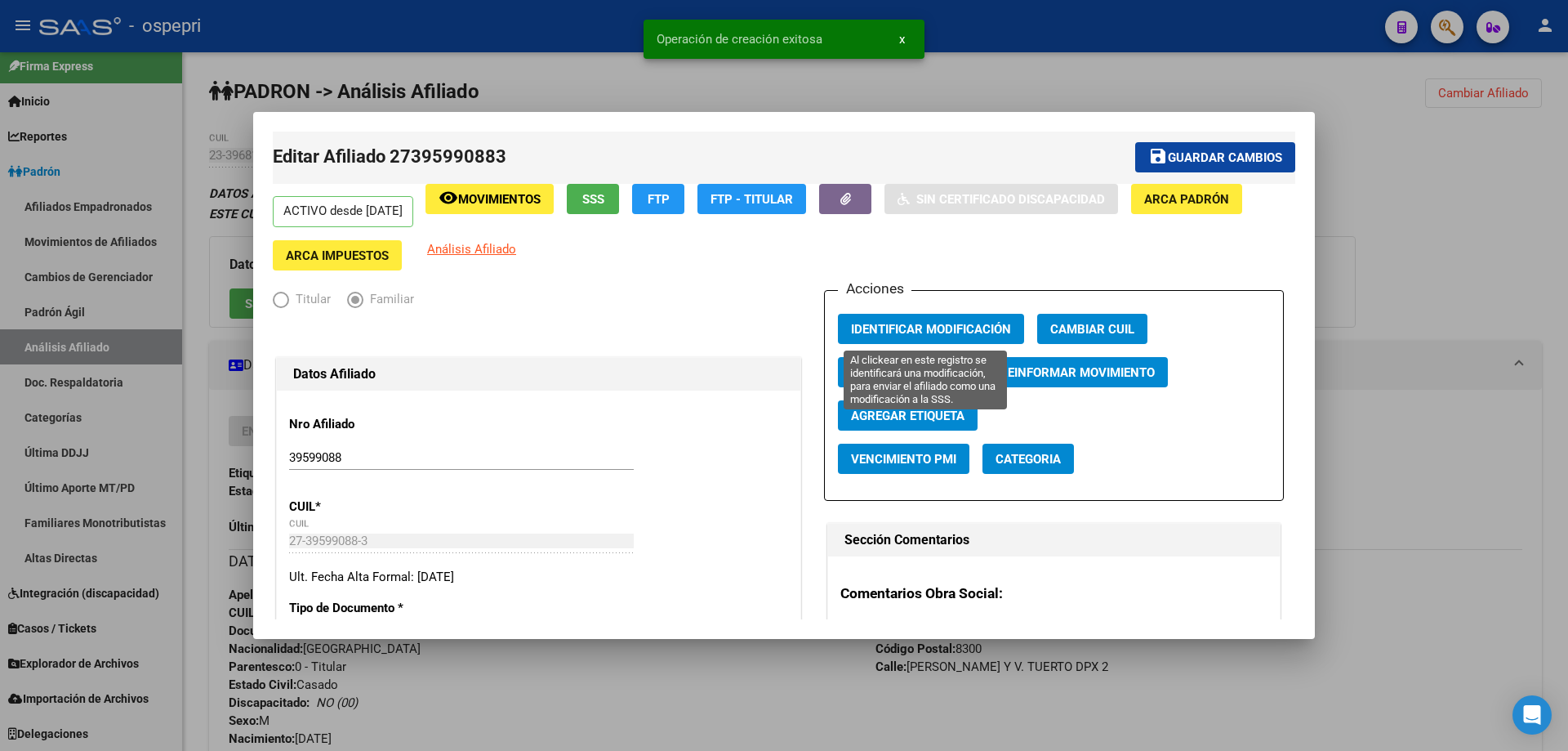
click at [905, 322] on span "Identificar Modificación" at bounding box center [930, 329] width 160 height 15
click at [1388, 215] on div at bounding box center [784, 375] width 1568 height 751
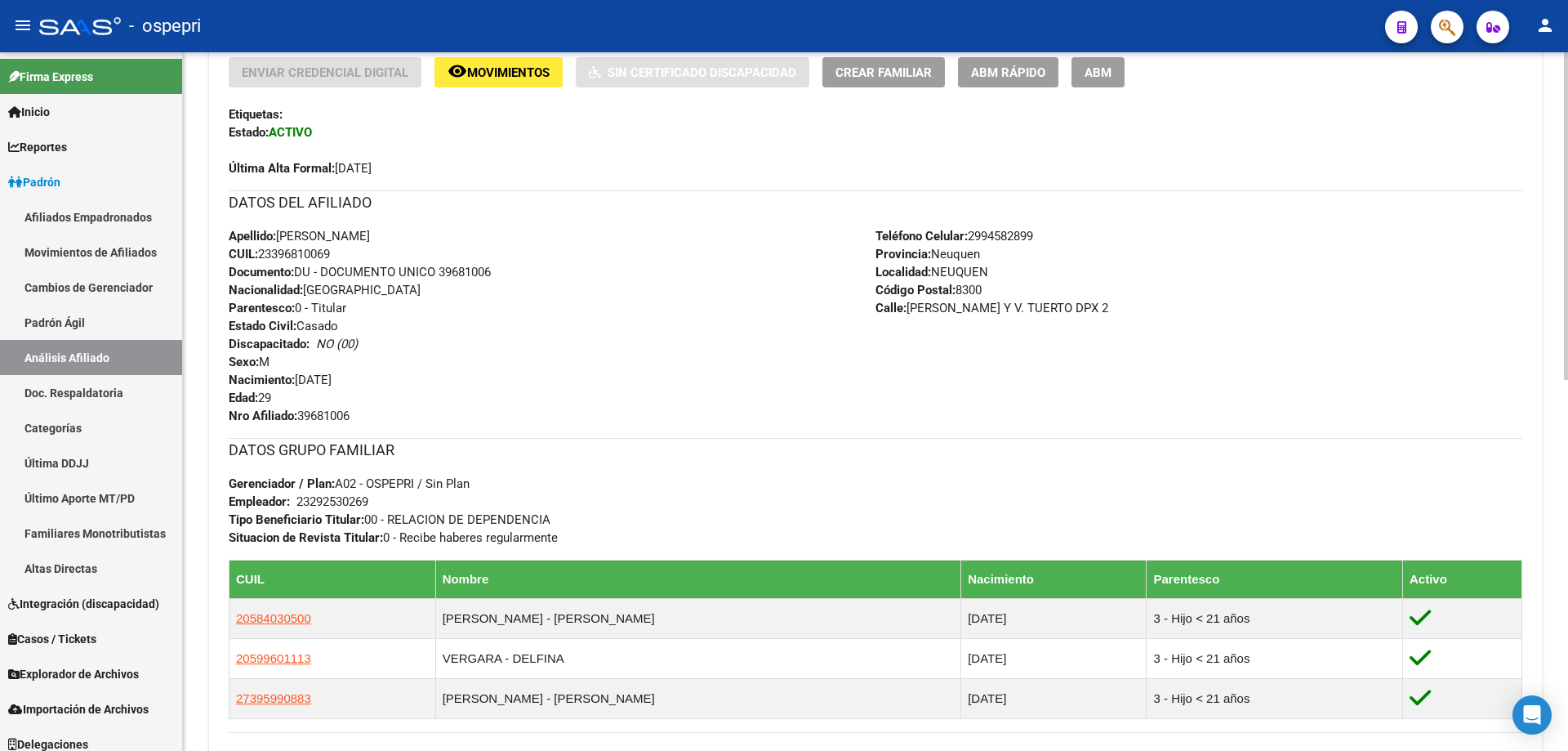
scroll to position [436, 0]
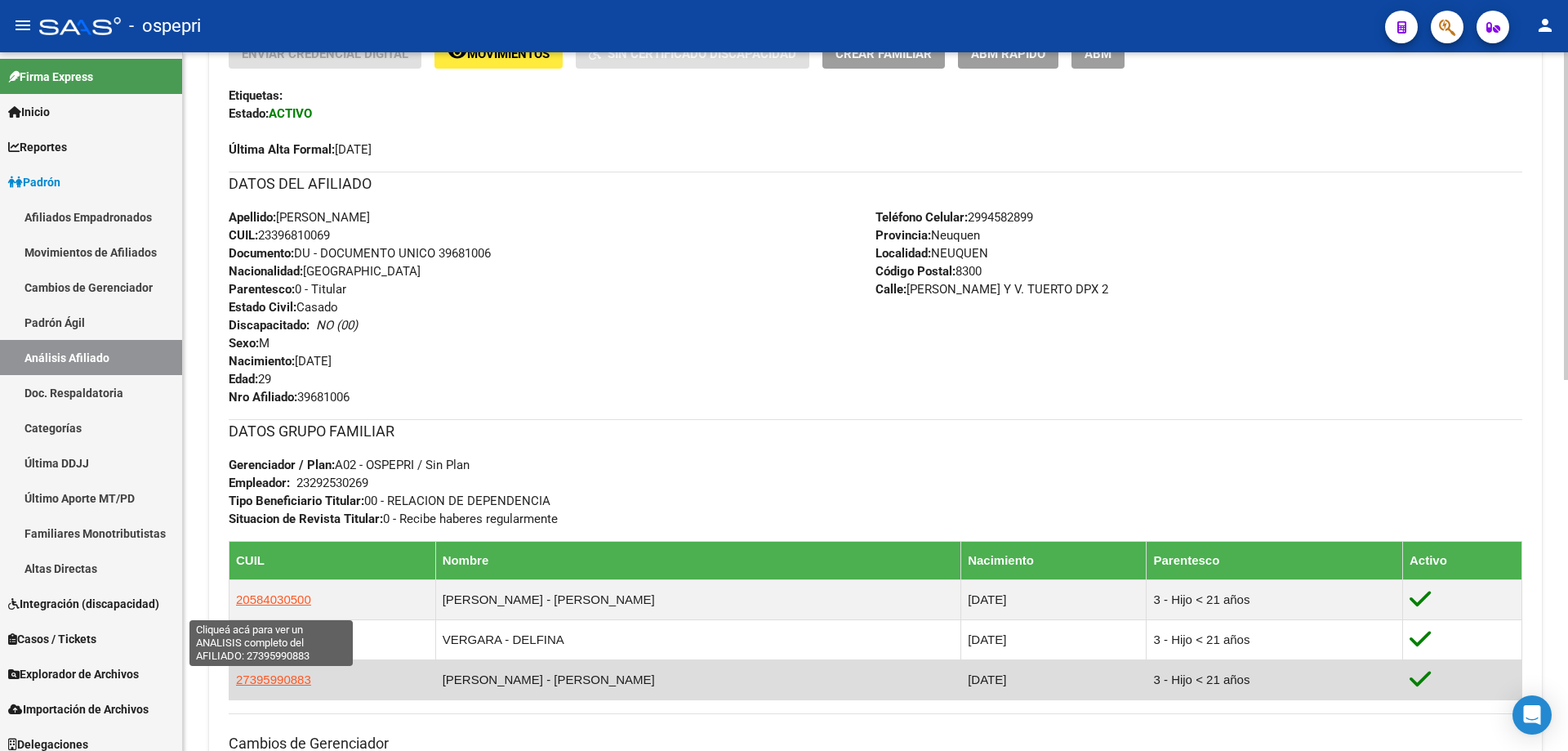
click at [245, 680] on span "27395990883" at bounding box center [273, 679] width 75 height 14
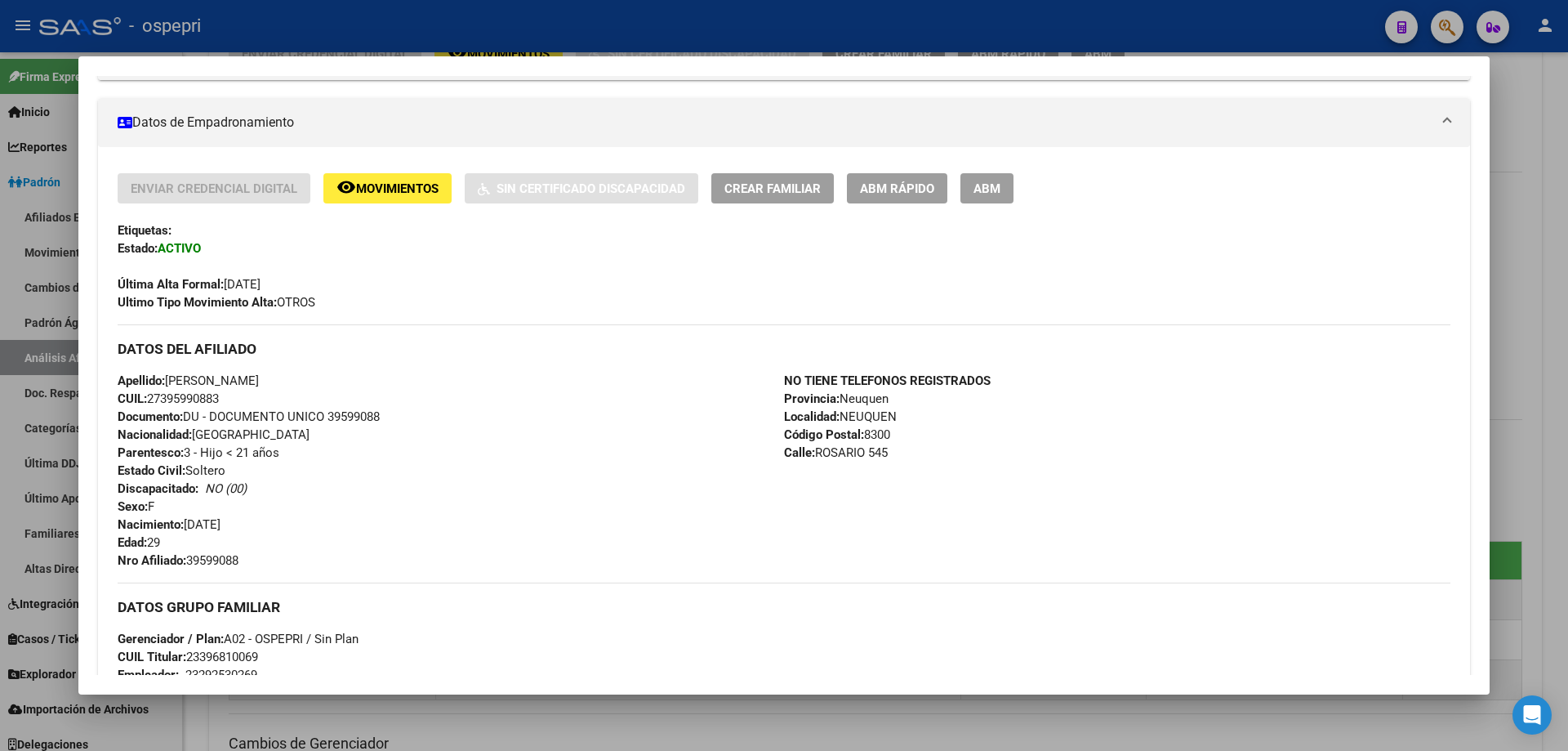
scroll to position [0, 0]
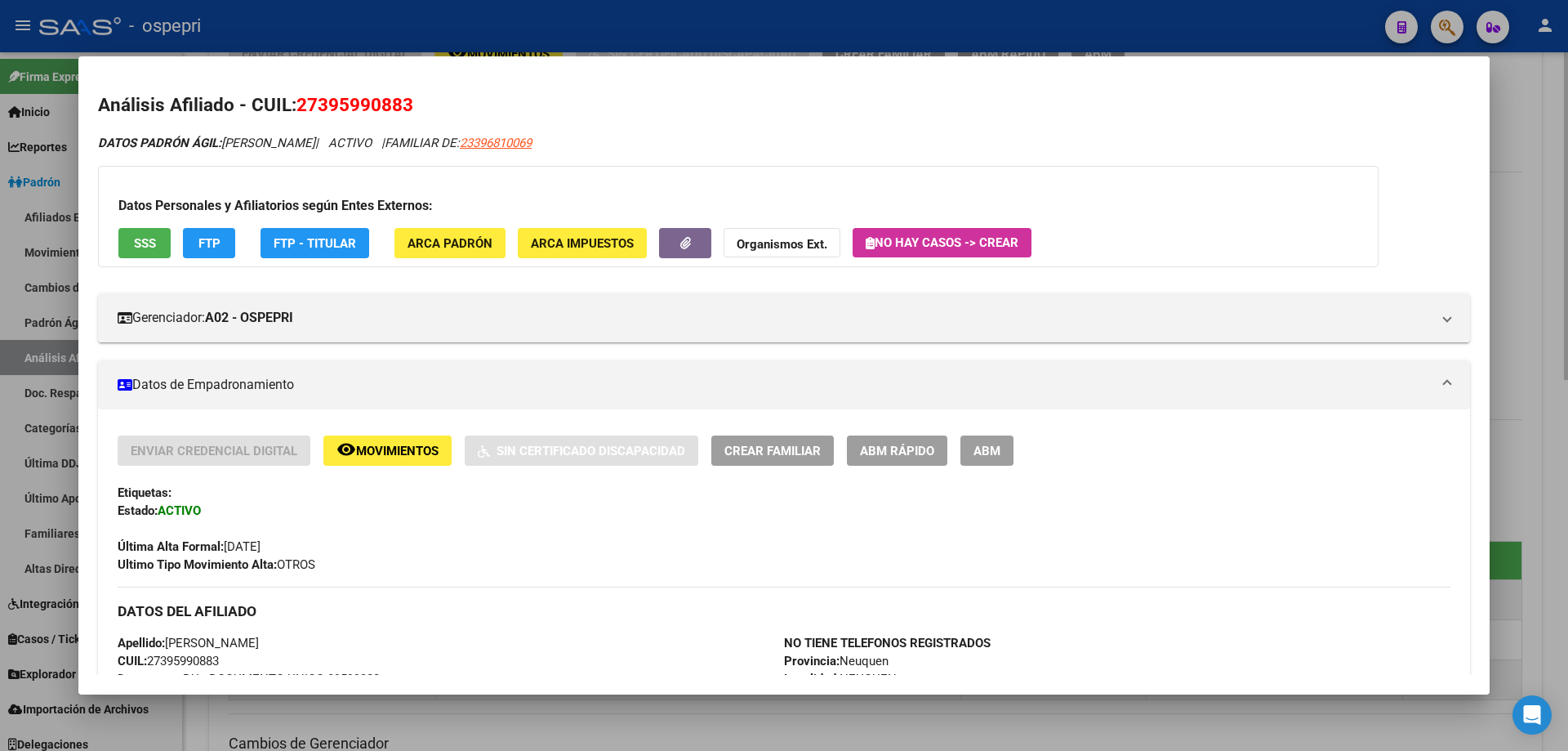
click at [1521, 338] on div at bounding box center [784, 375] width 1568 height 751
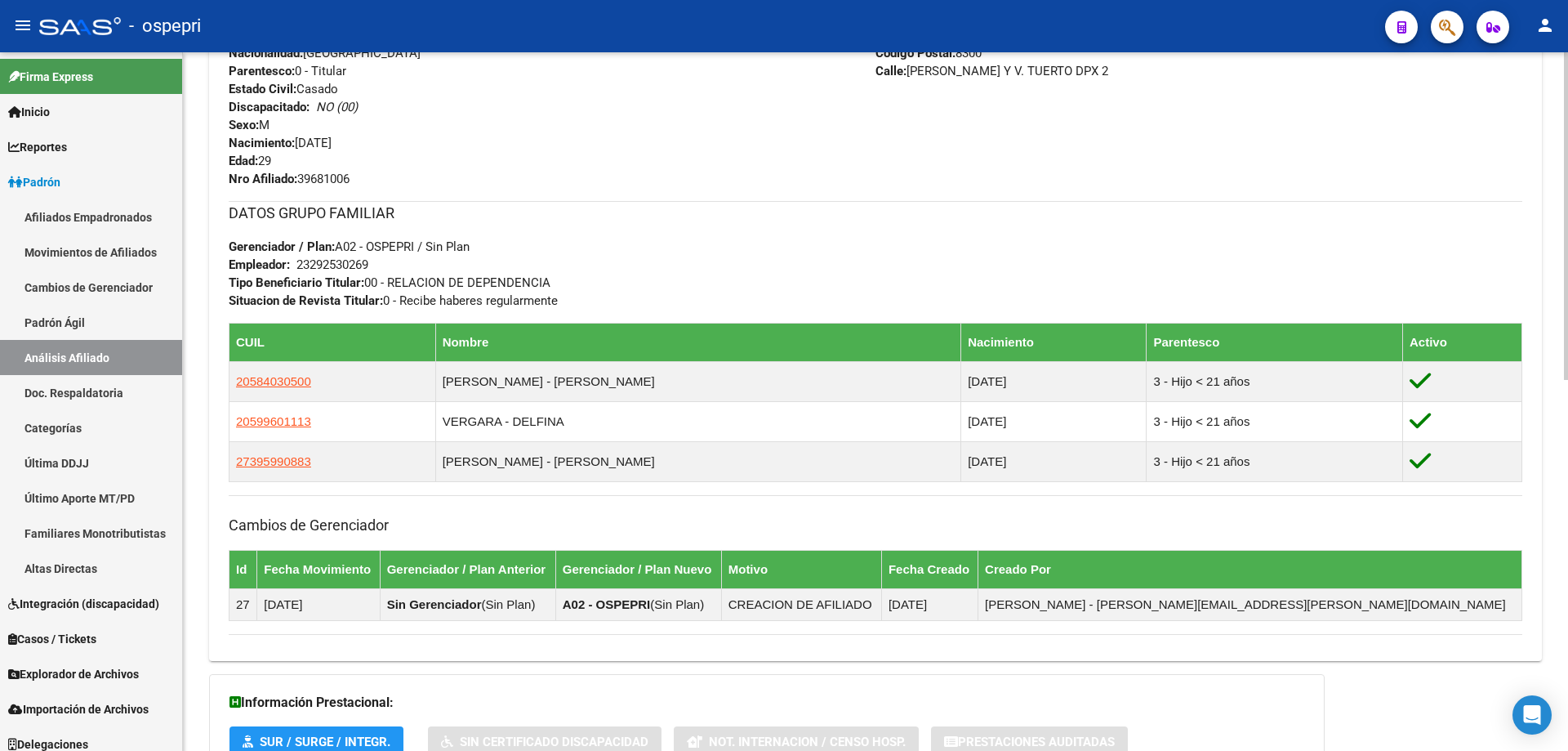
scroll to position [218, 0]
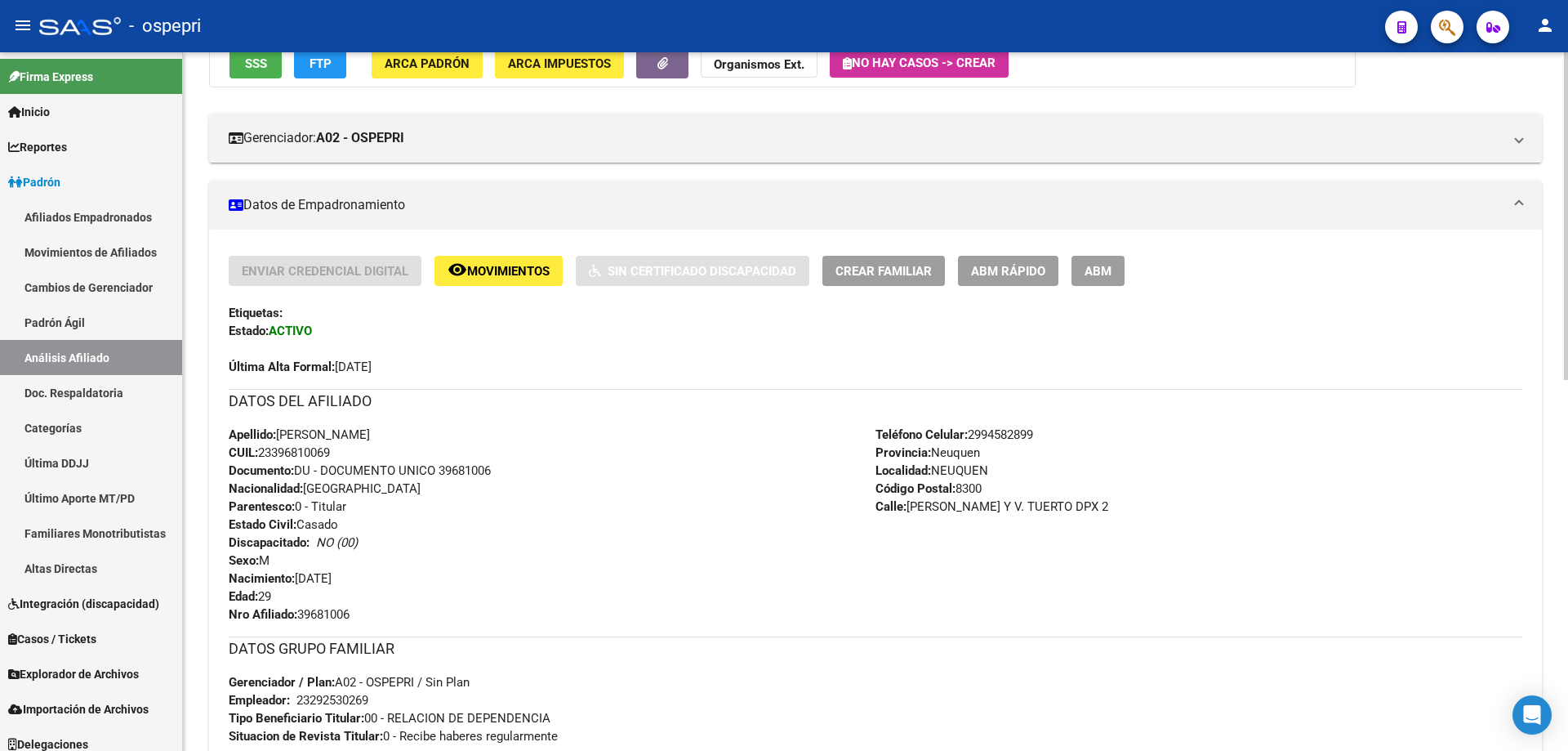
click at [1022, 269] on span "ABM Rápido" at bounding box center [1008, 271] width 75 height 15
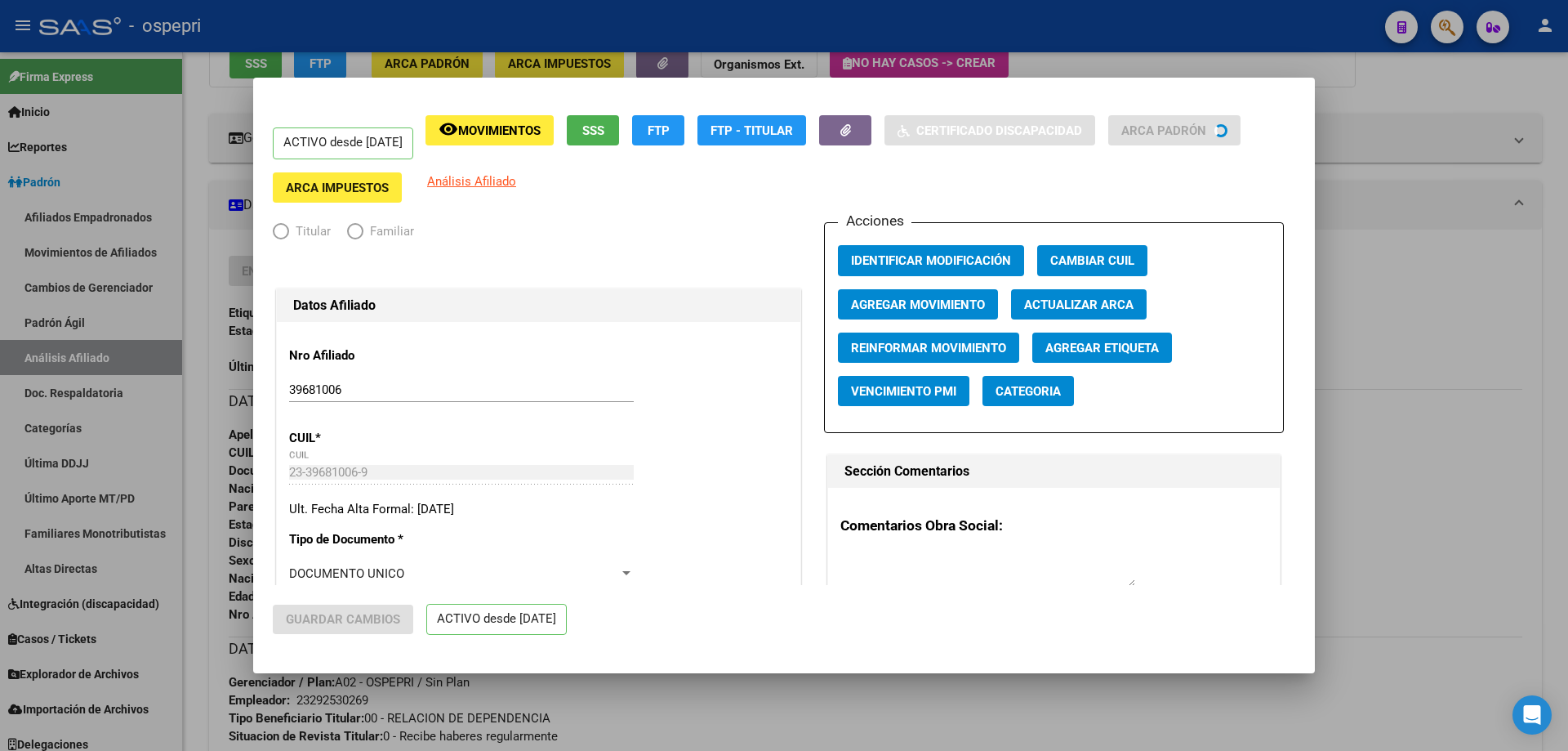
radio input "true"
type input "23-29253026-9"
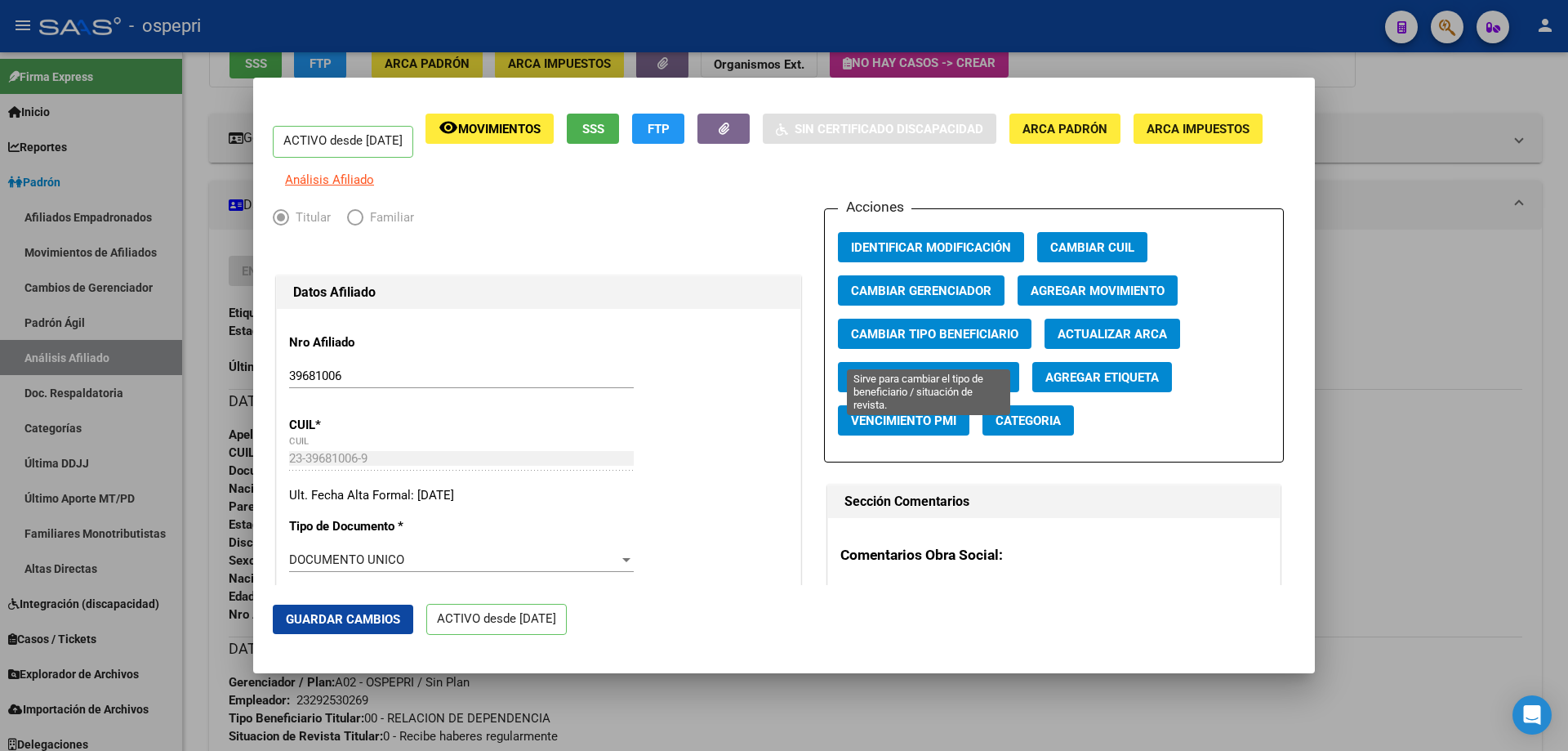
scroll to position [0, 0]
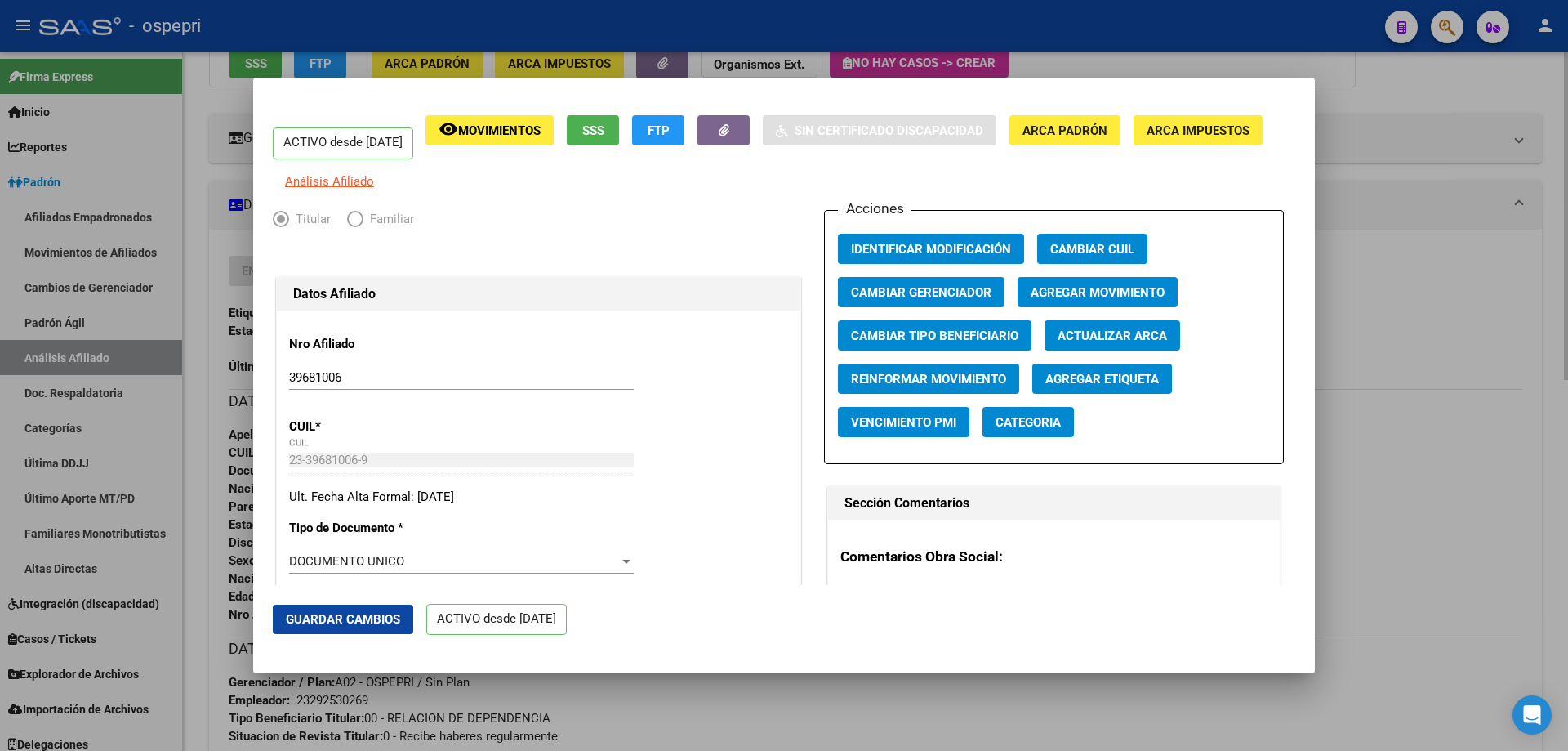
click at [1405, 251] on div at bounding box center [784, 375] width 1568 height 751
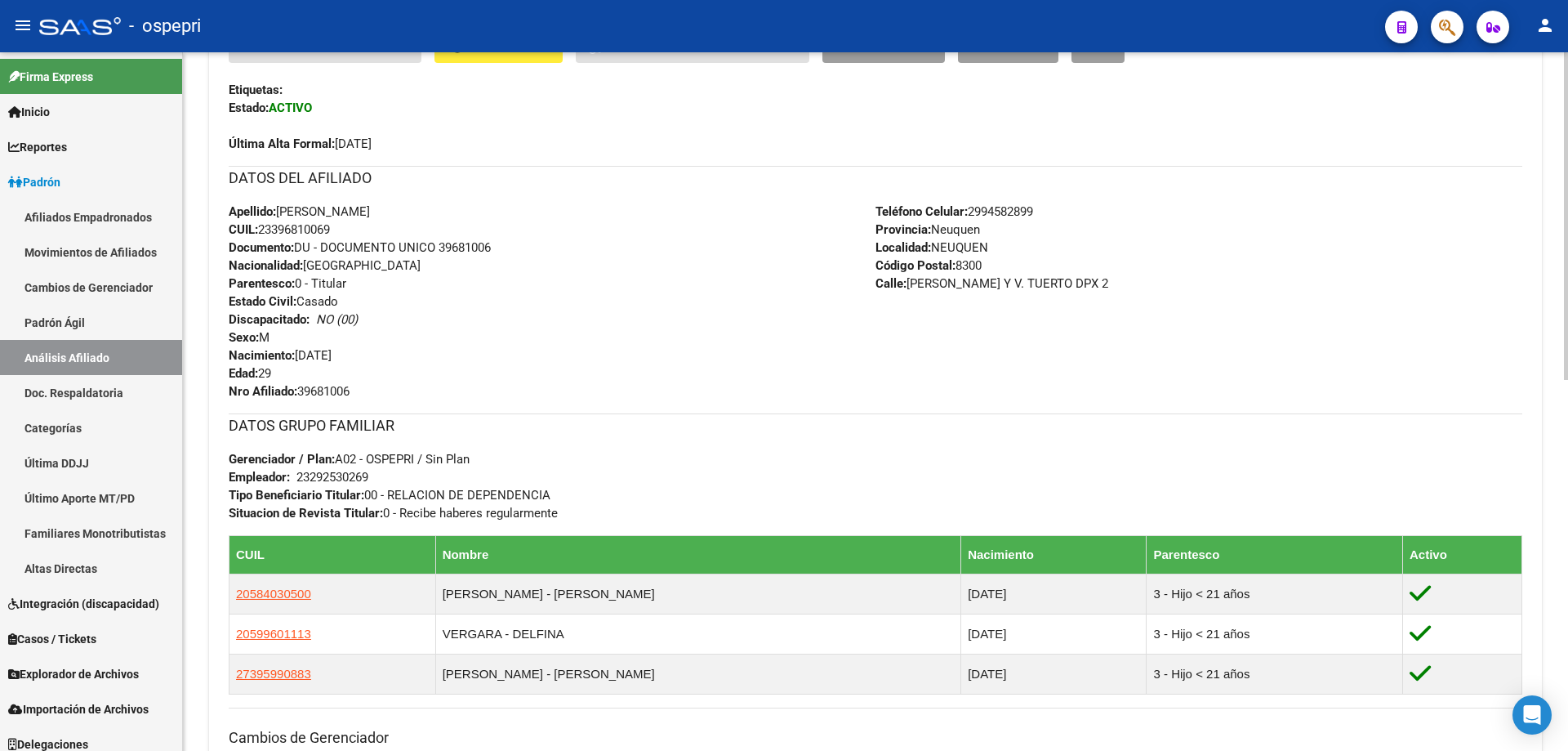
scroll to position [654, 0]
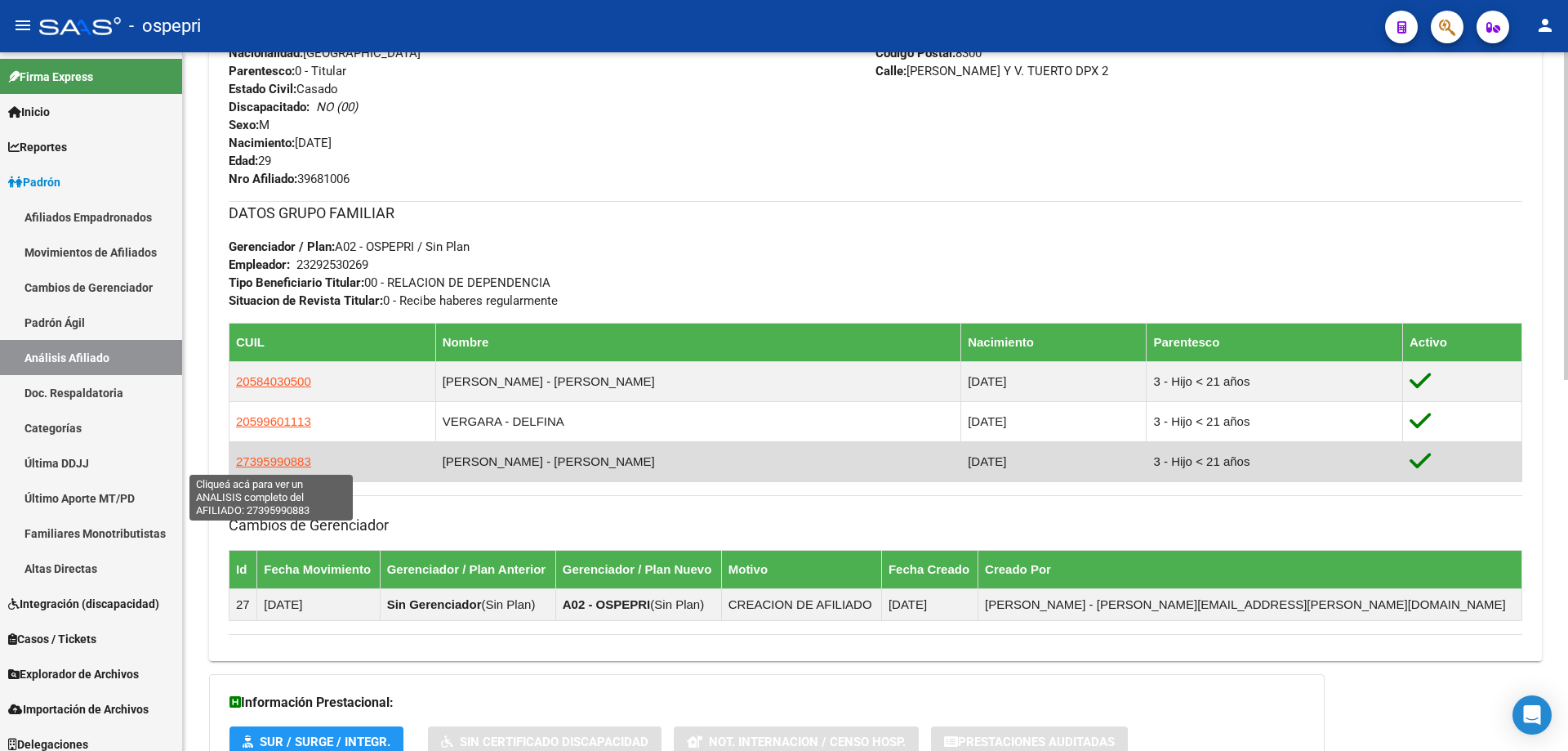
click at [294, 461] on span "27395990883" at bounding box center [273, 460] width 75 height 14
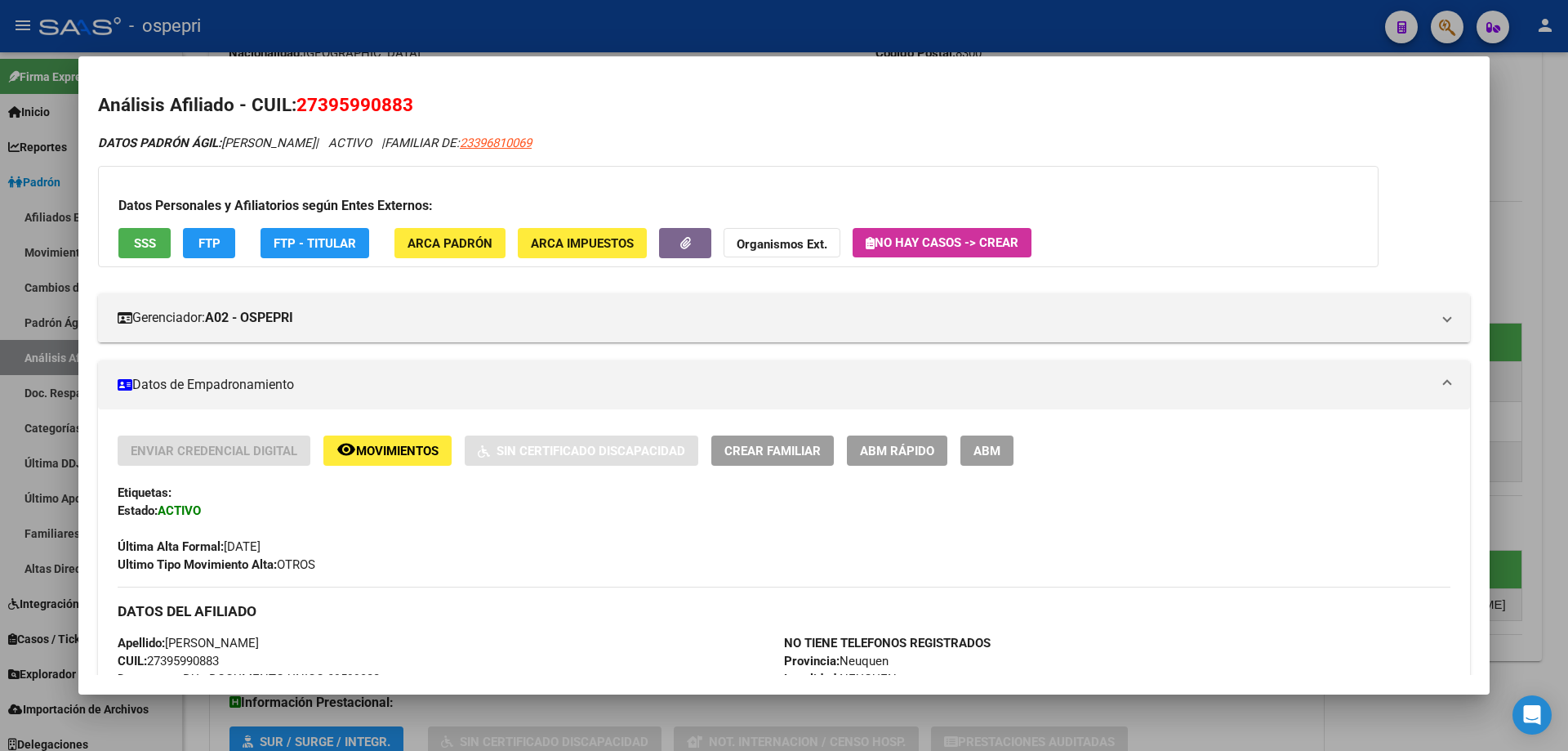
click at [901, 455] on span "ABM Rápido" at bounding box center [897, 451] width 75 height 15
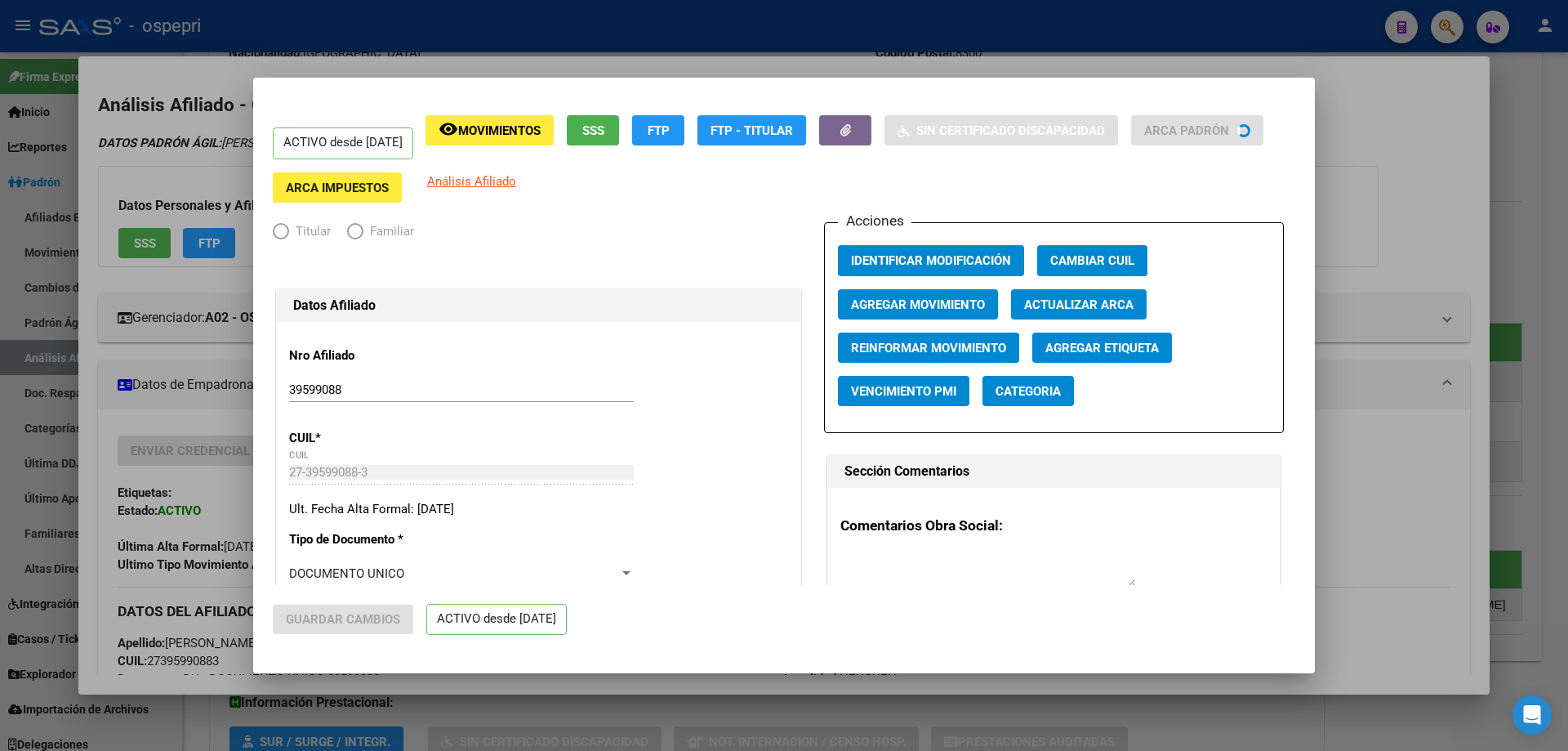
radio input "true"
type input "23-29253026-9"
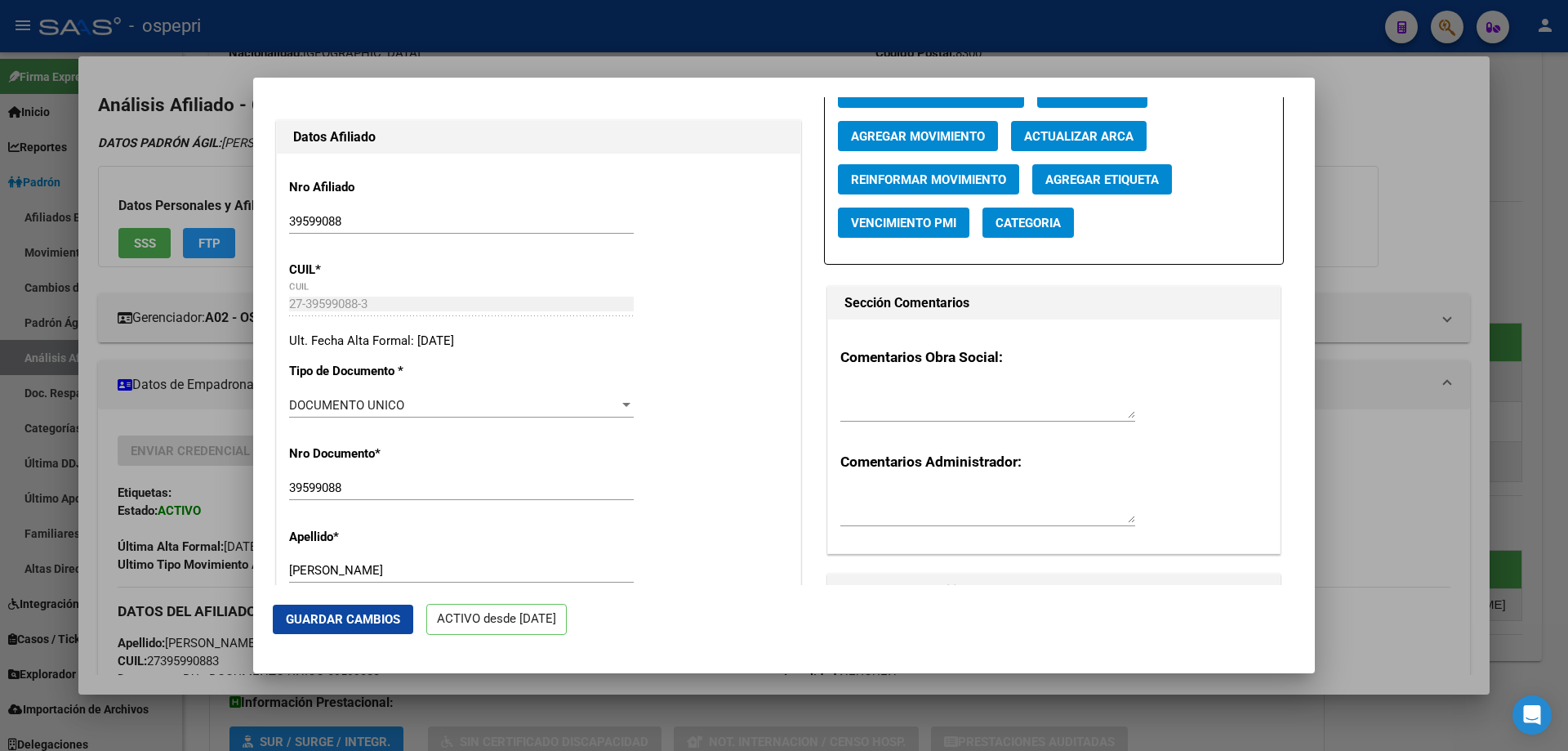
scroll to position [436, 0]
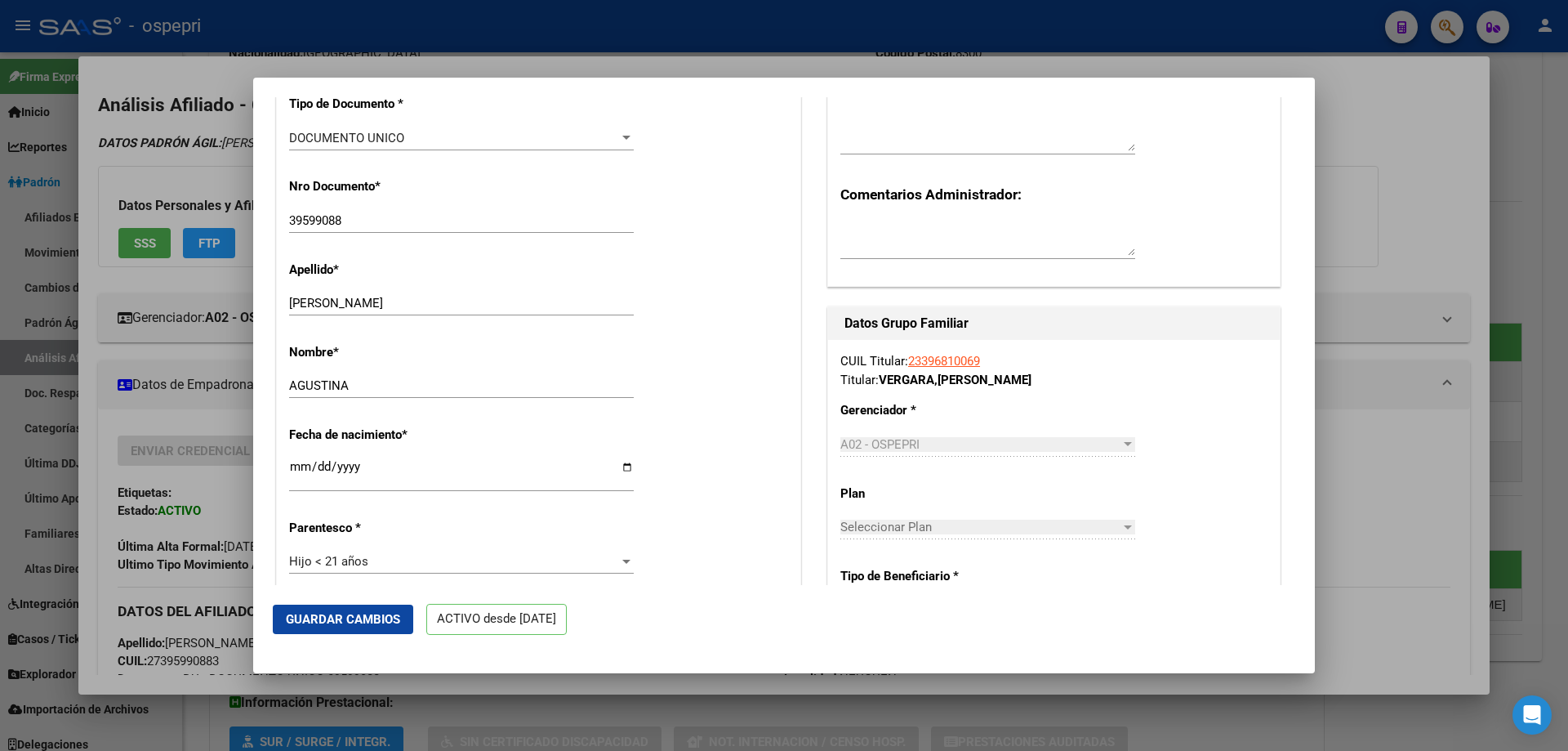
click at [450, 562] on div "Hijo < 21 años" at bounding box center [454, 561] width 330 height 15
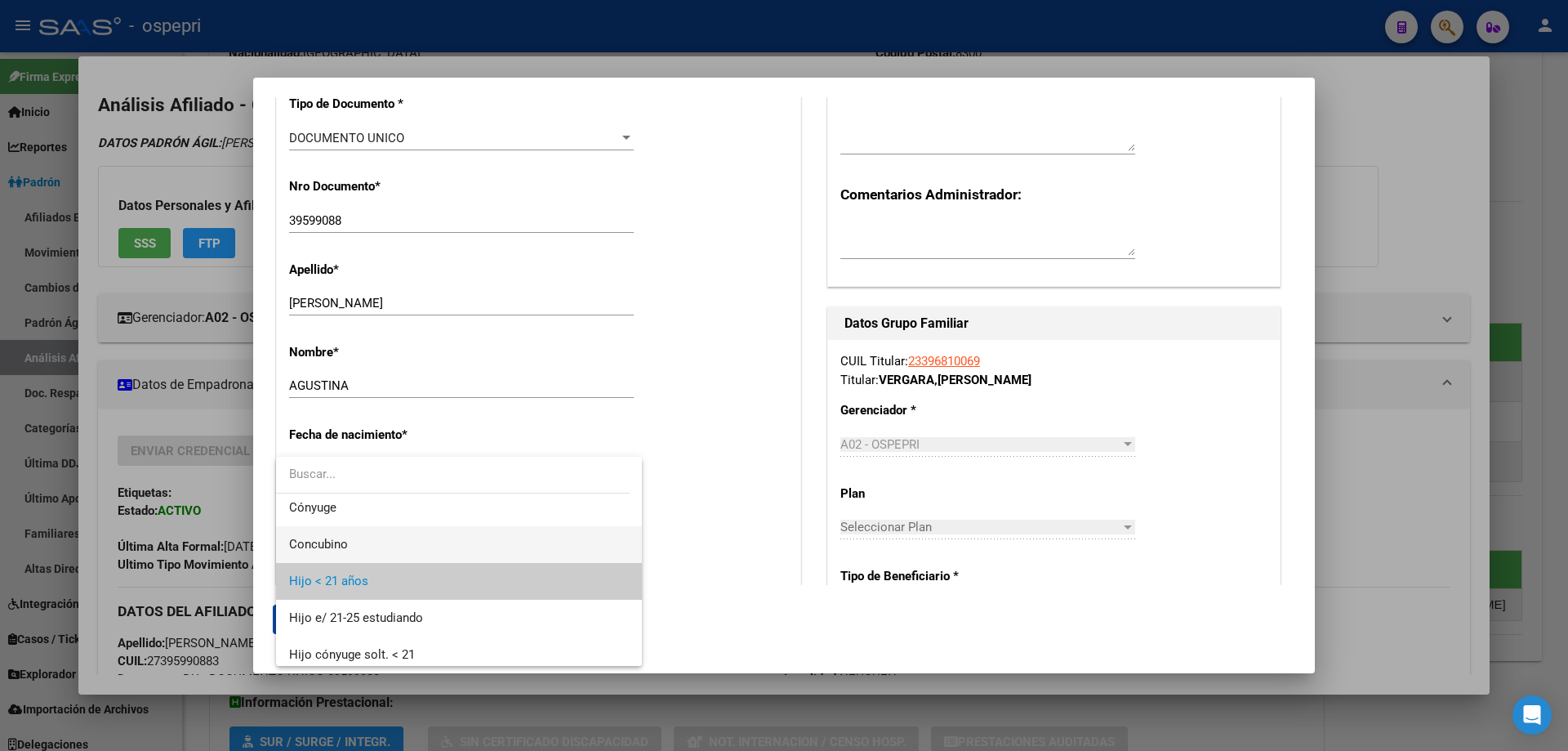
scroll to position [0, 0]
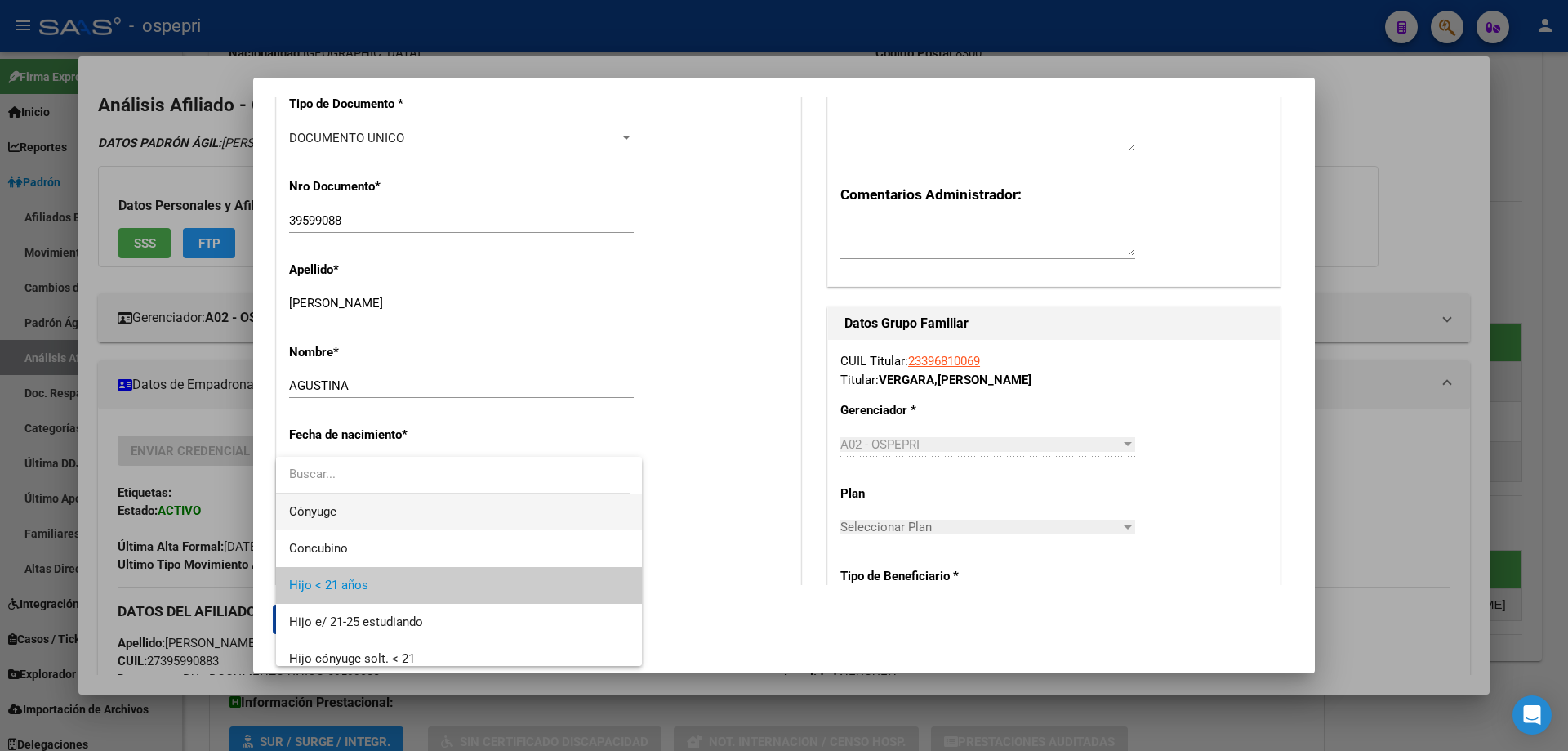
click at [432, 510] on span "Cónyuge" at bounding box center [459, 511] width 340 height 37
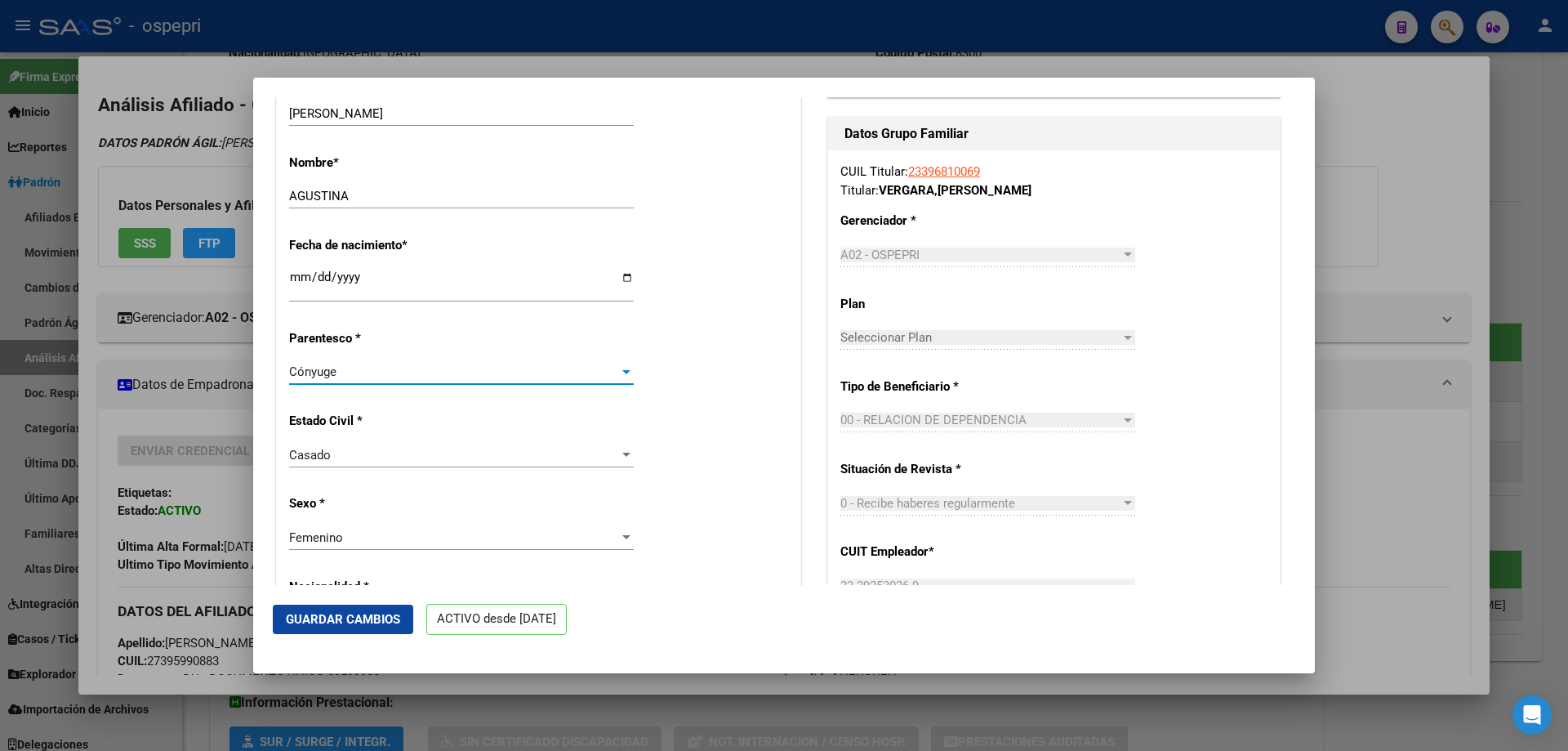
scroll to position [654, 0]
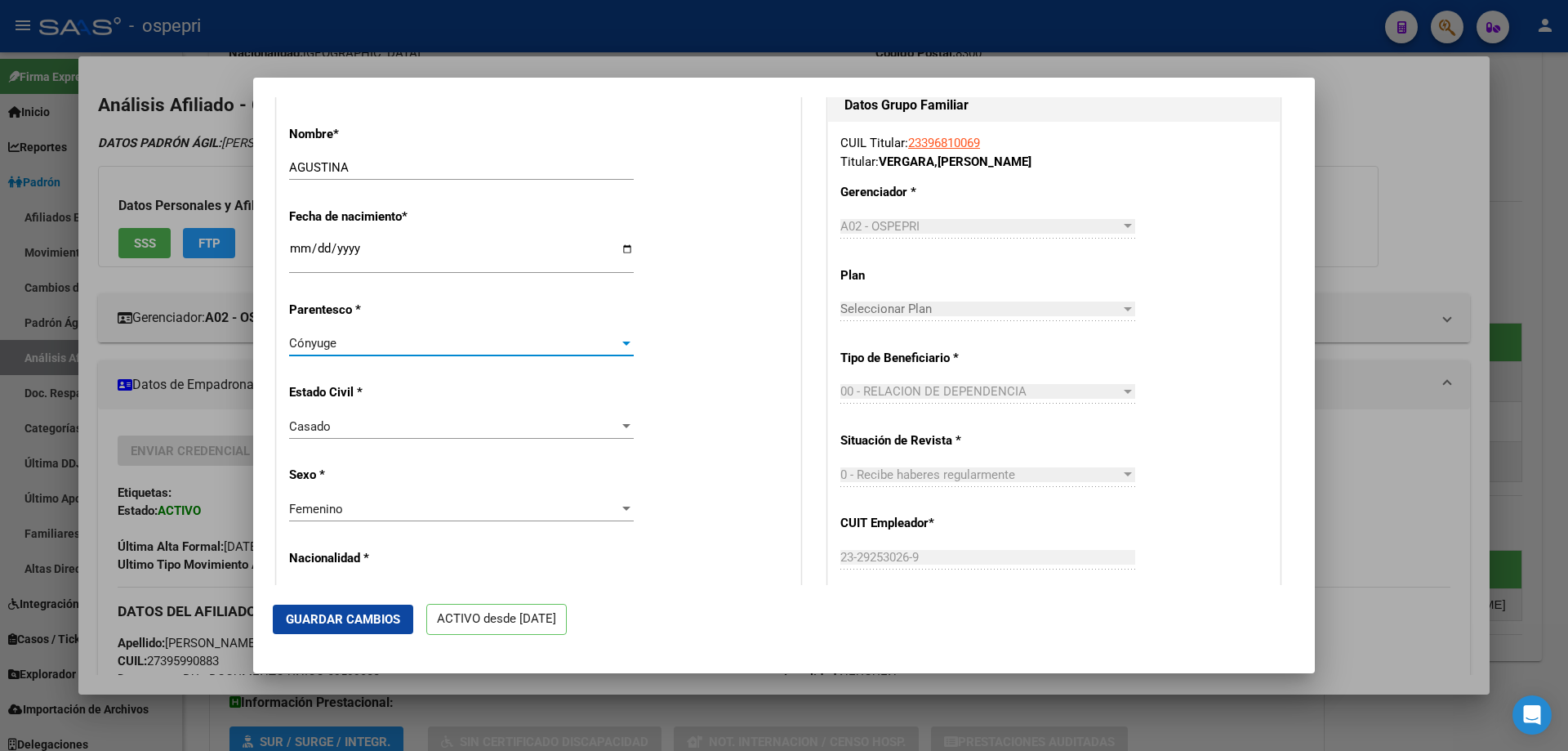
click at [364, 613] on span "Guardar Cambios" at bounding box center [343, 619] width 115 height 15
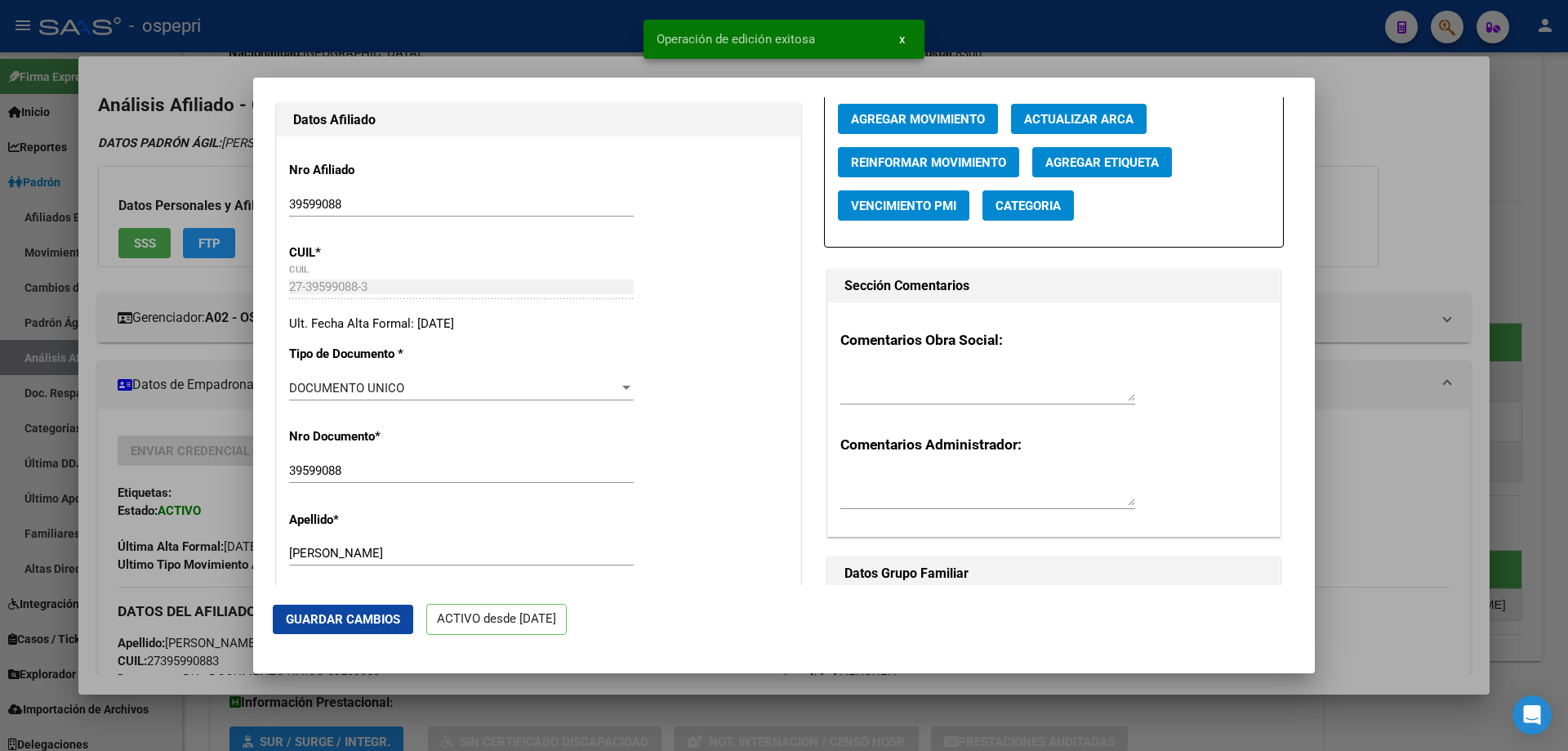
scroll to position [0, 0]
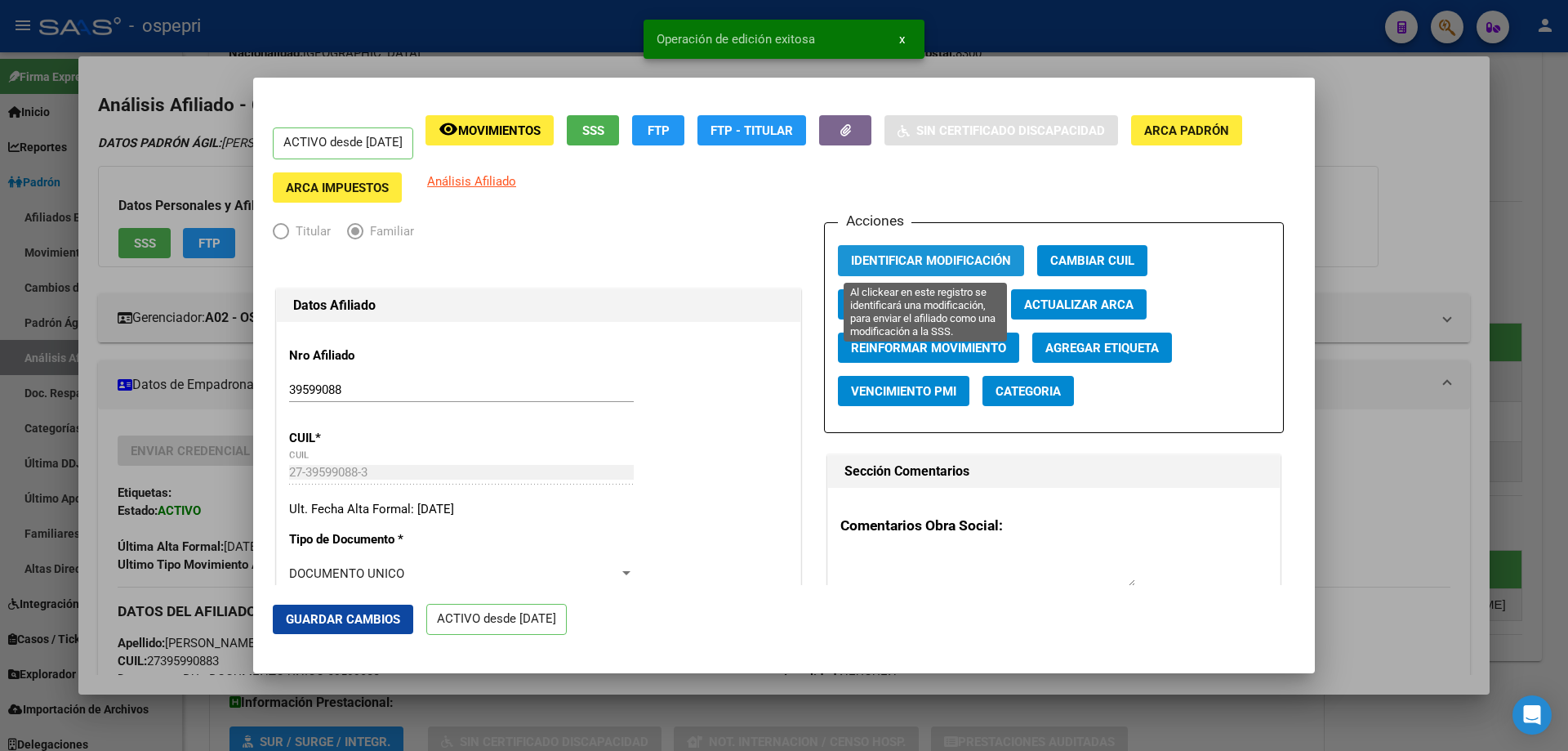
click at [901, 260] on span "Identificar Modificación" at bounding box center [930, 261] width 160 height 15
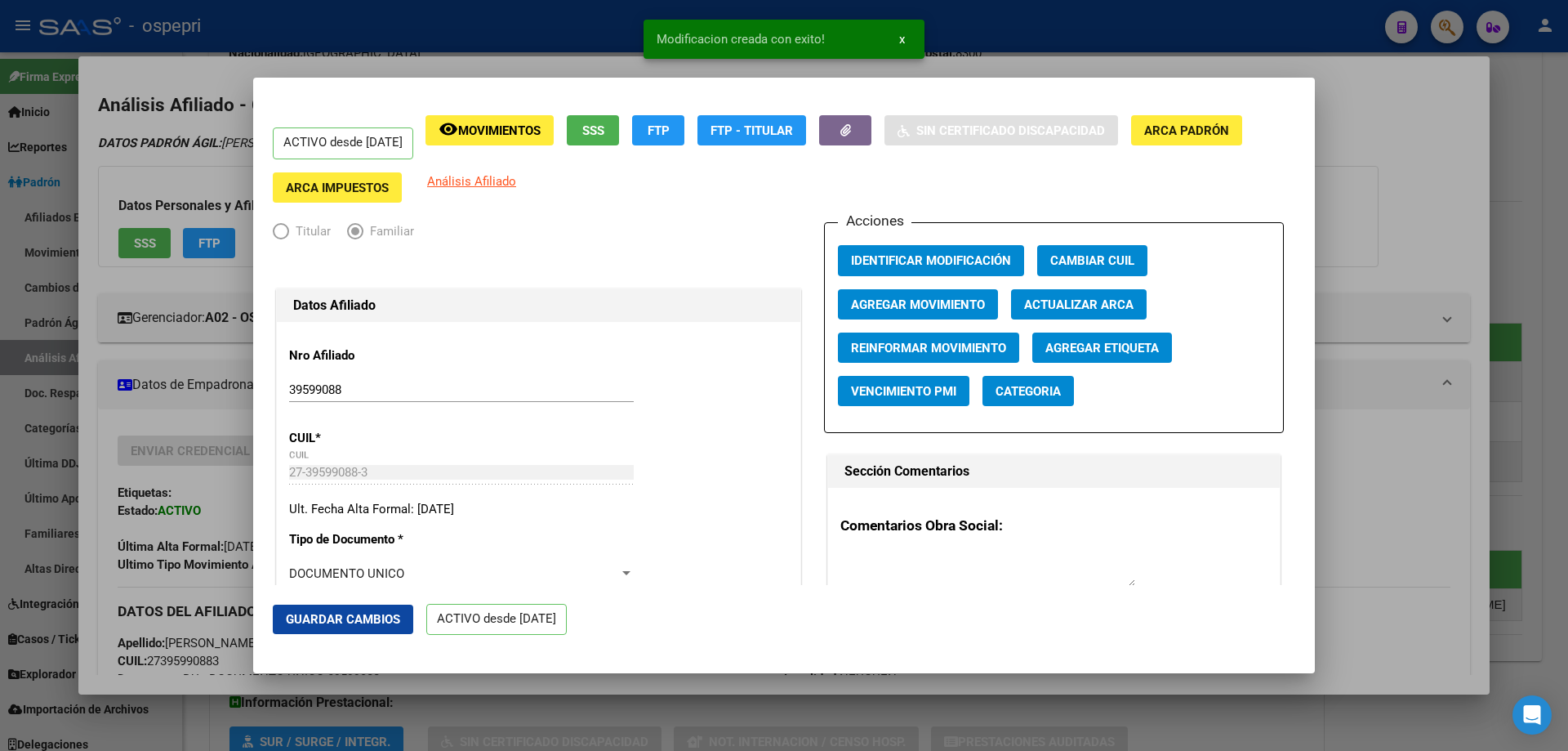
click at [1423, 156] on div at bounding box center [784, 375] width 1568 height 751
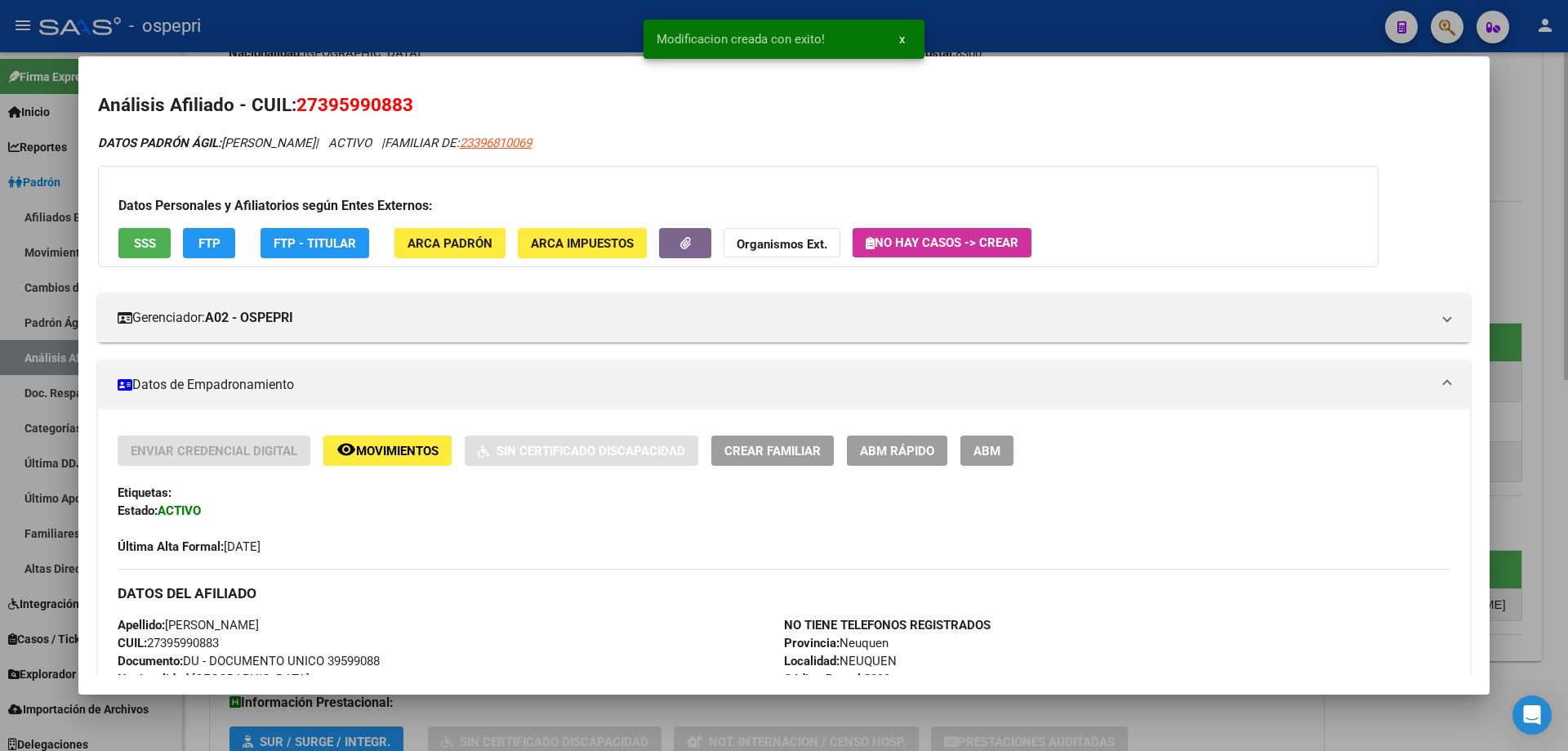
click at [1533, 283] on div at bounding box center [784, 375] width 1568 height 751
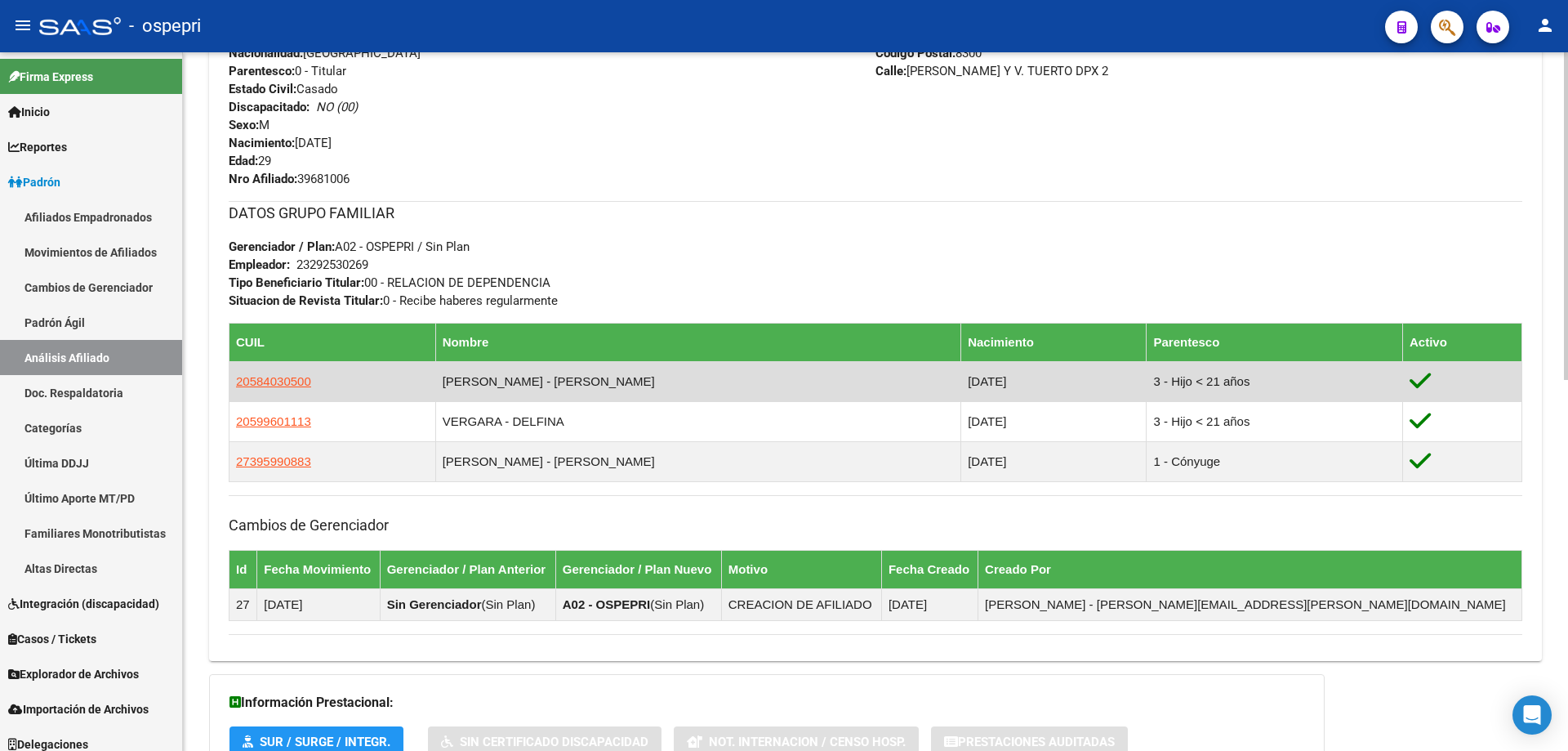
scroll to position [789, 0]
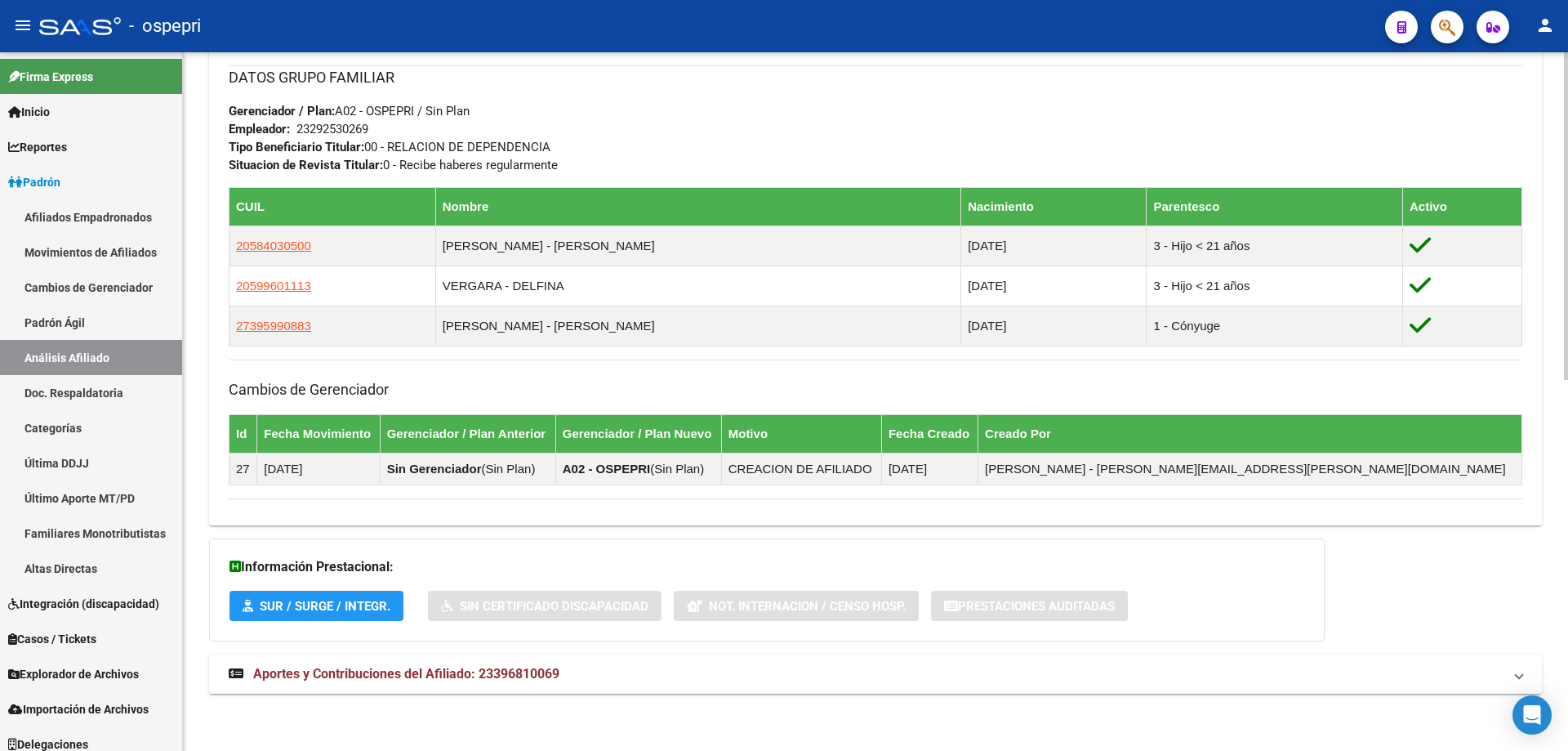
click at [506, 666] on span "Aportes y Contribuciones del Afiliado: 23396810069" at bounding box center [406, 673] width 306 height 16
